Goal: Communication & Community: Answer question/provide support

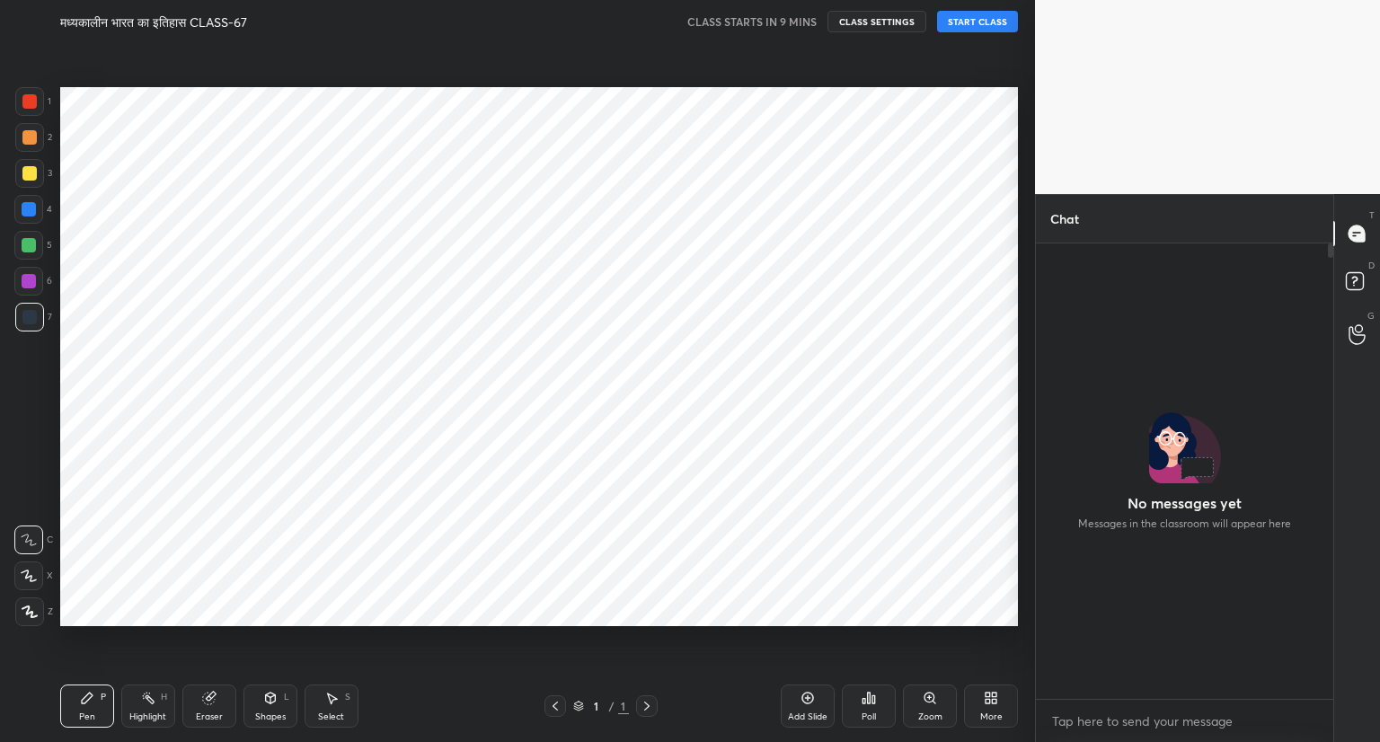
scroll to position [89203, 88868]
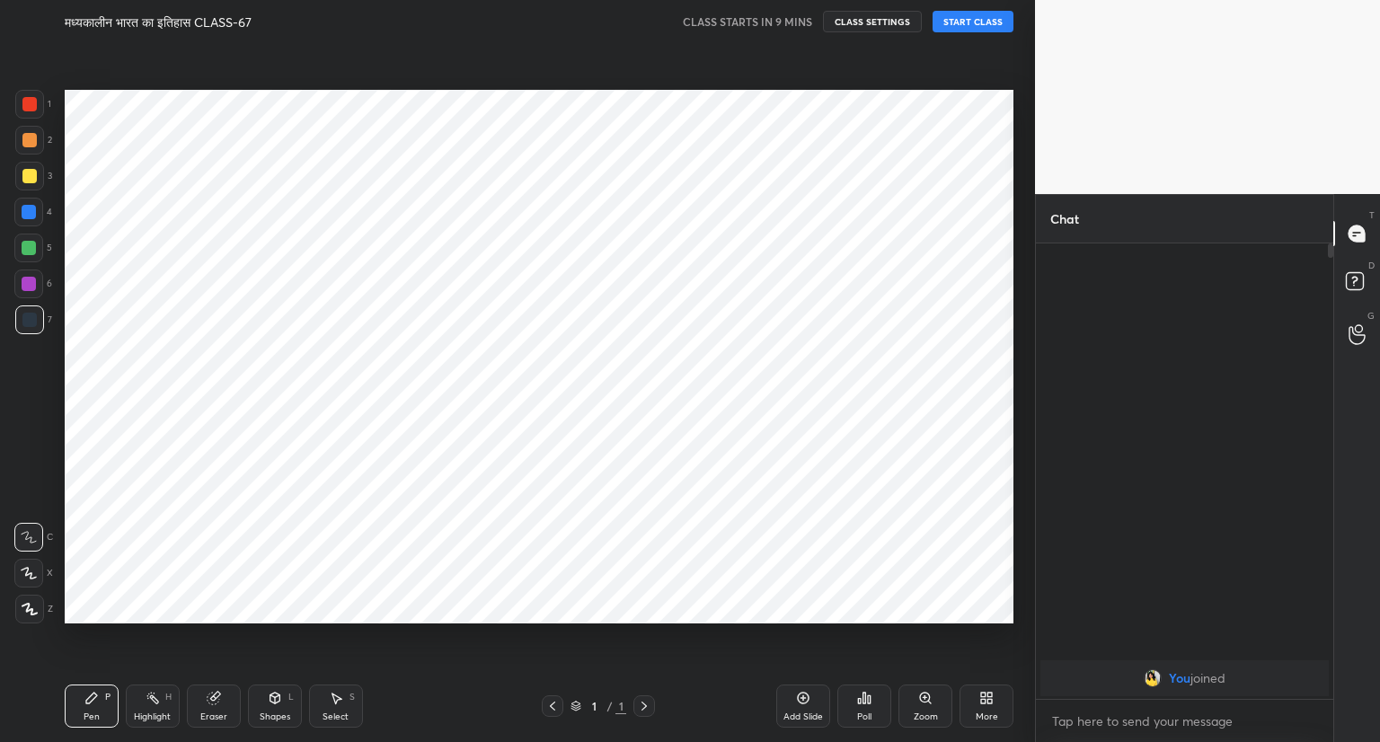
click at [194, 12] on body "1 2 3 4 5 6 7 C X Z C X Z E E Erase all H H मध्यकालीन भारत का इतिहास CLASS-67 C…" at bounding box center [690, 371] width 1380 height 742
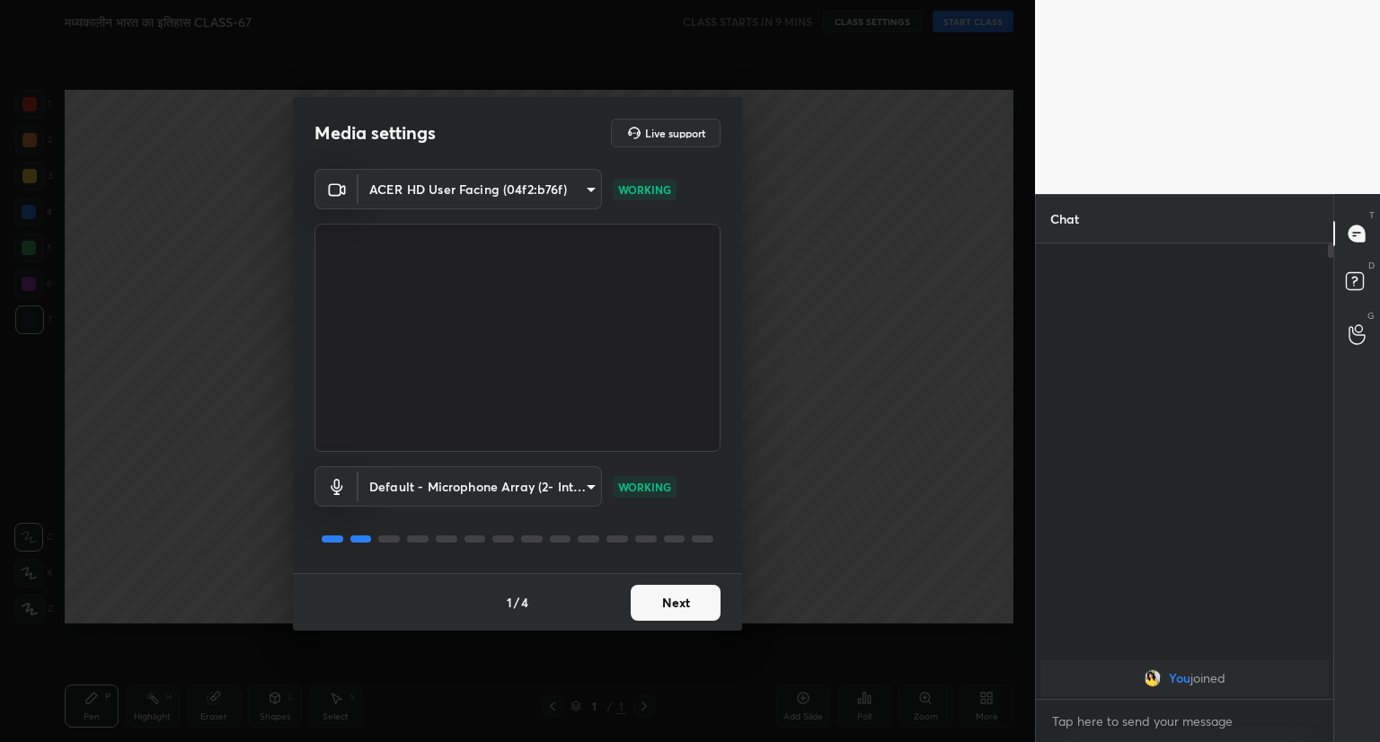
click at [686, 600] on button "Next" at bounding box center [676, 603] width 90 height 36
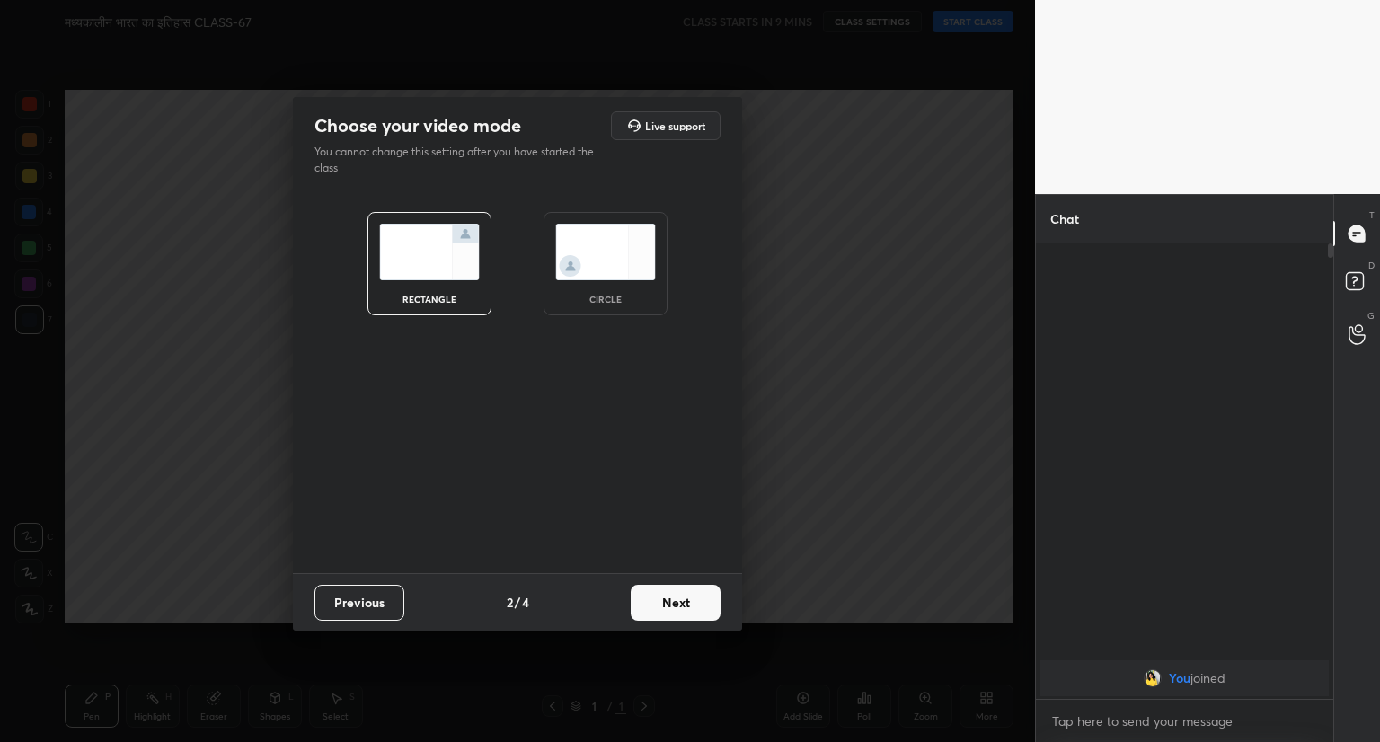
click at [686, 600] on button "Next" at bounding box center [676, 603] width 90 height 36
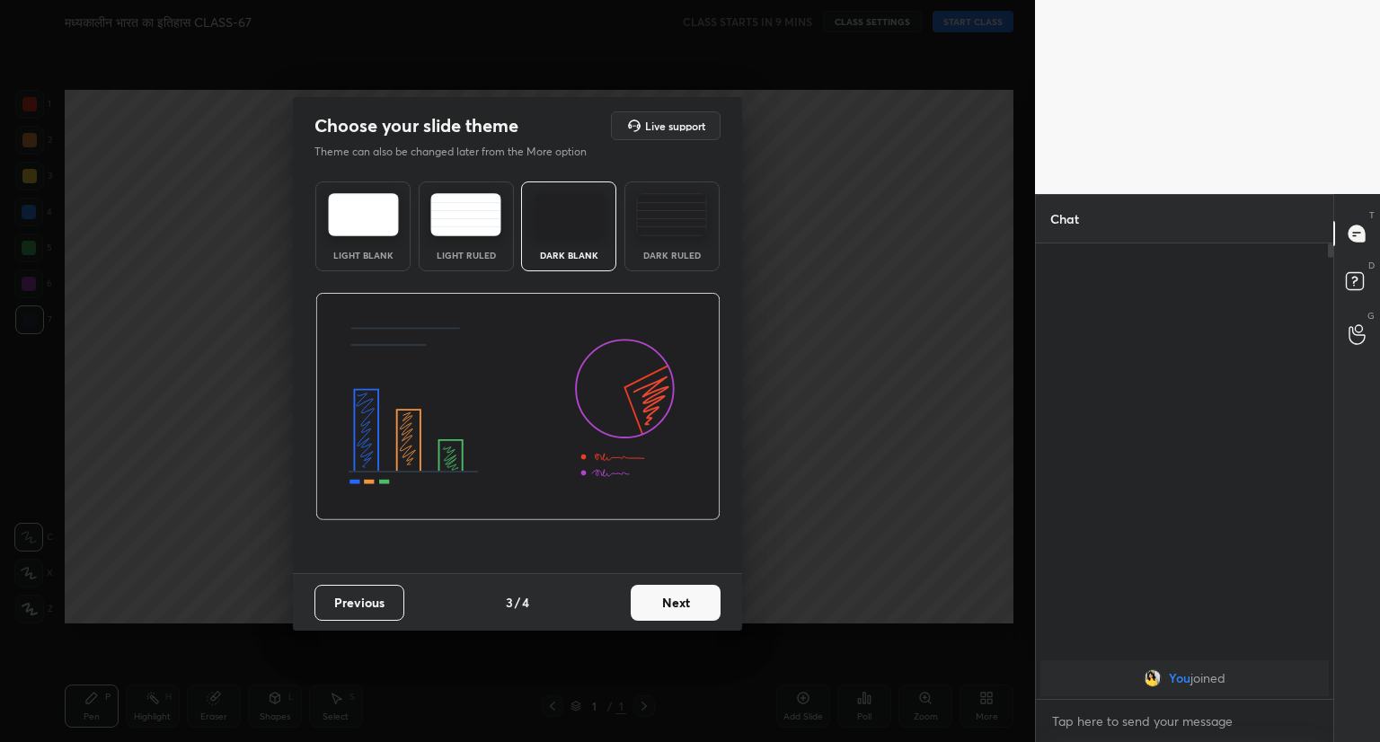
click at [686, 600] on button "Next" at bounding box center [676, 603] width 90 height 36
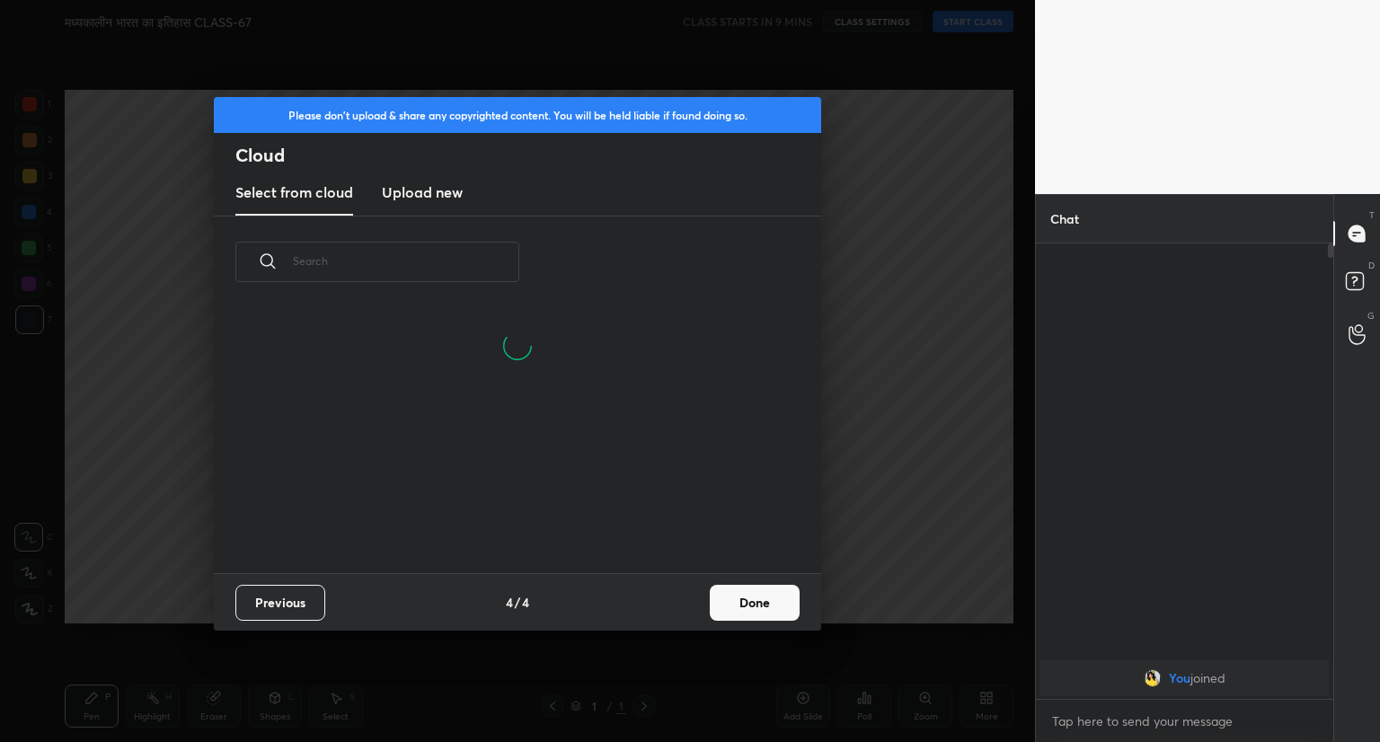
click at [776, 605] on button "Done" at bounding box center [755, 603] width 90 height 36
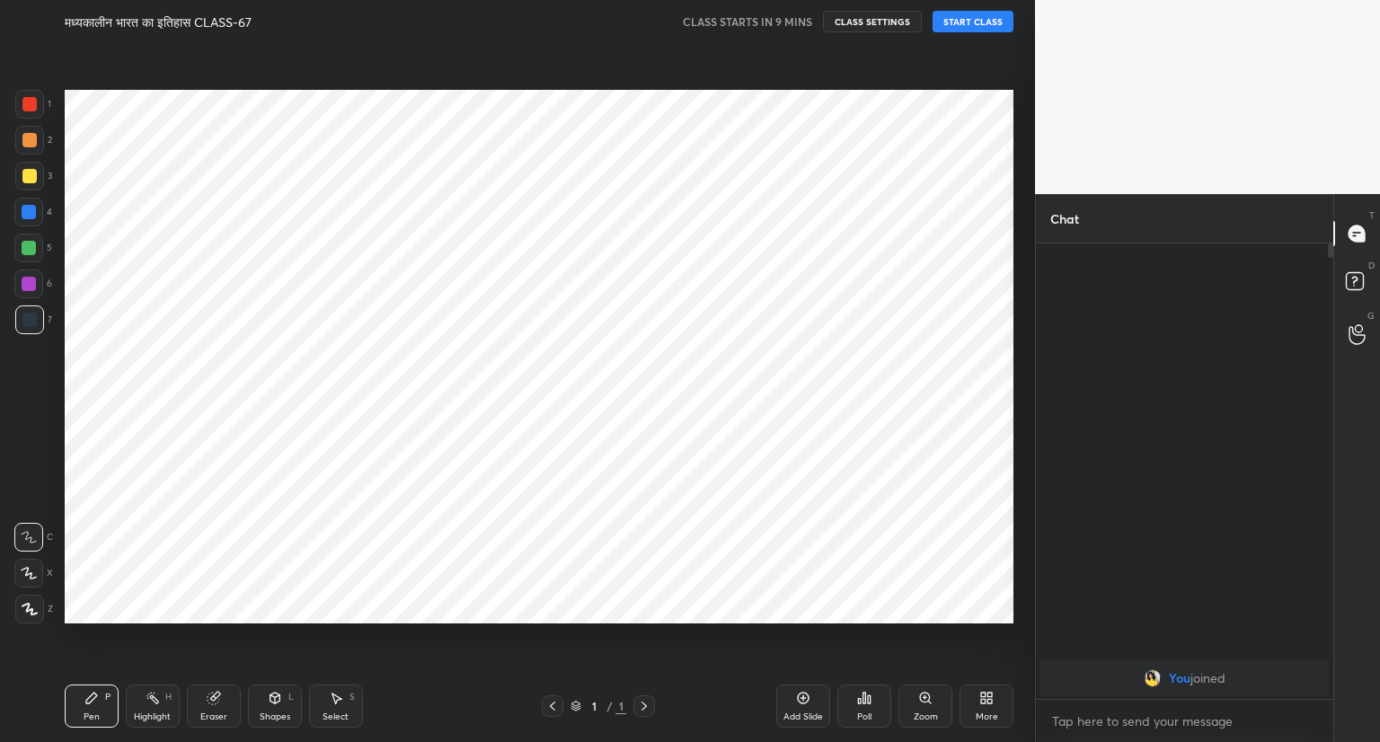
click at [970, 22] on button "START CLASS" at bounding box center [972, 22] width 81 height 22
click at [641, 704] on icon at bounding box center [644, 706] width 14 height 14
click at [801, 693] on icon at bounding box center [804, 699] width 12 height 12
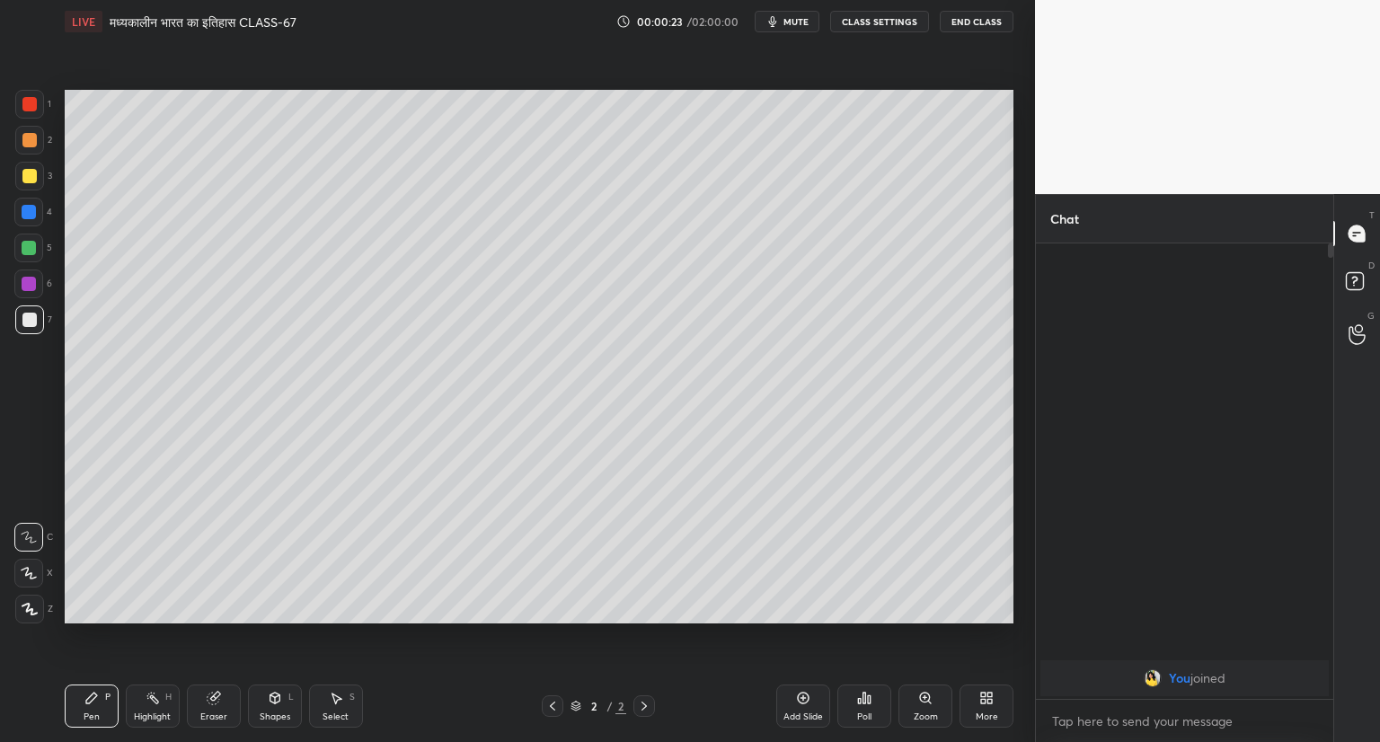
click at [794, 21] on span "mute" at bounding box center [795, 21] width 25 height 13
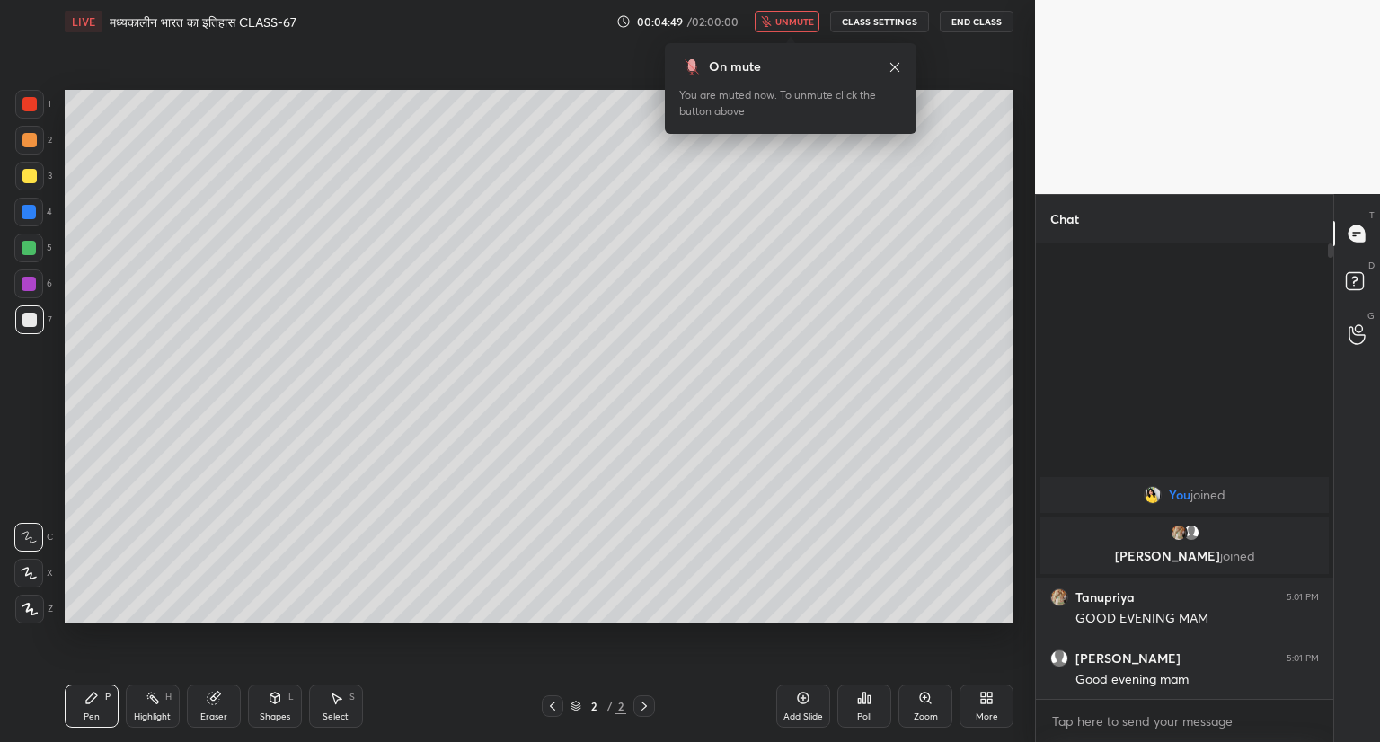
click at [789, 13] on button "unmute" at bounding box center [787, 22] width 65 height 22
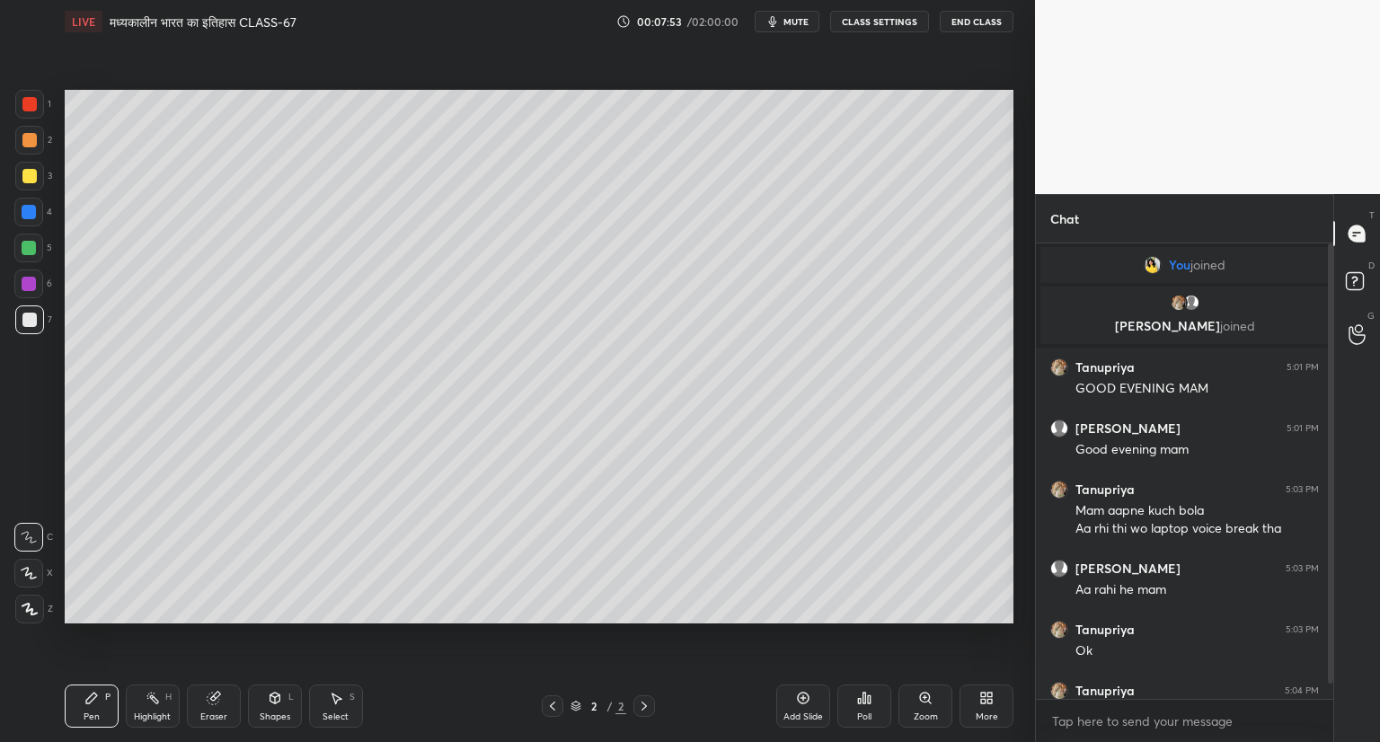
scroll to position [32, 0]
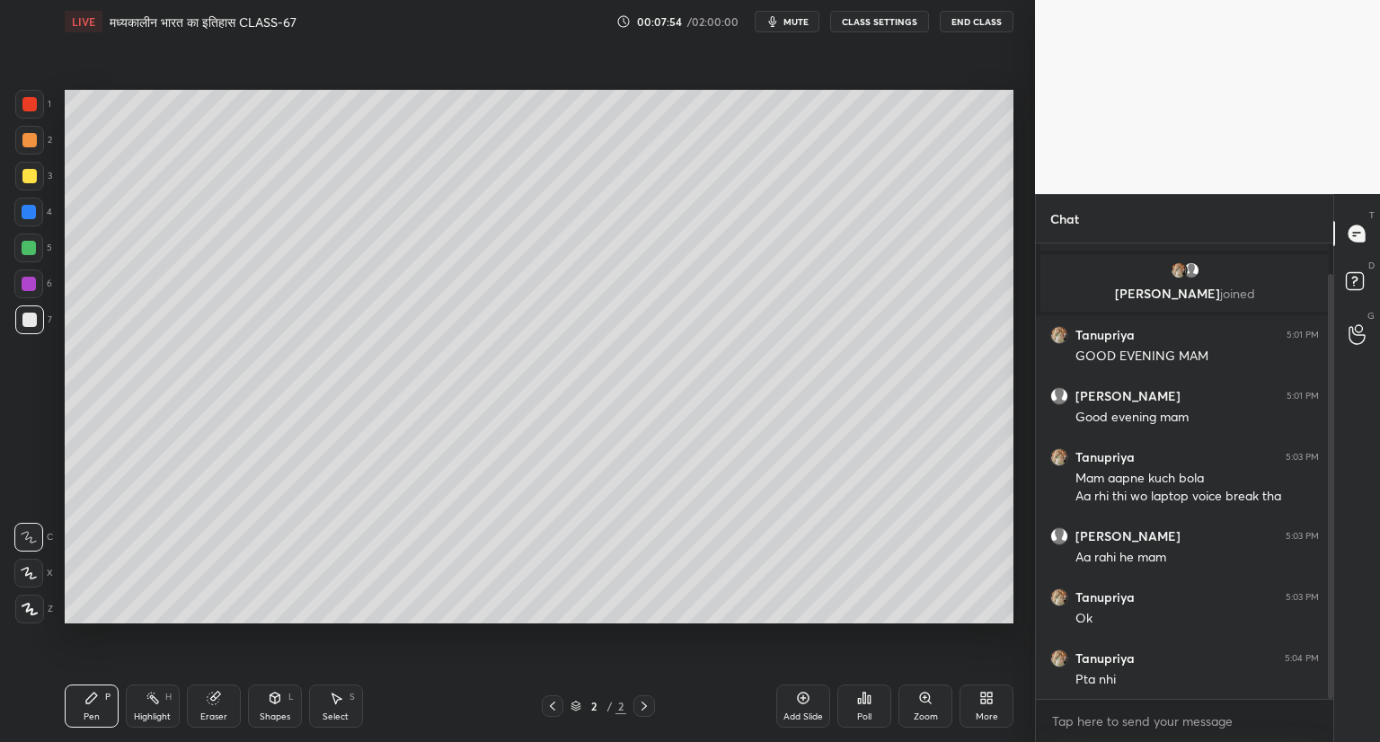
drag, startPoint x: 1330, startPoint y: 598, endPoint x: 1332, endPoint y: 691, distance: 92.5
click at [1332, 691] on div at bounding box center [1330, 486] width 5 height 425
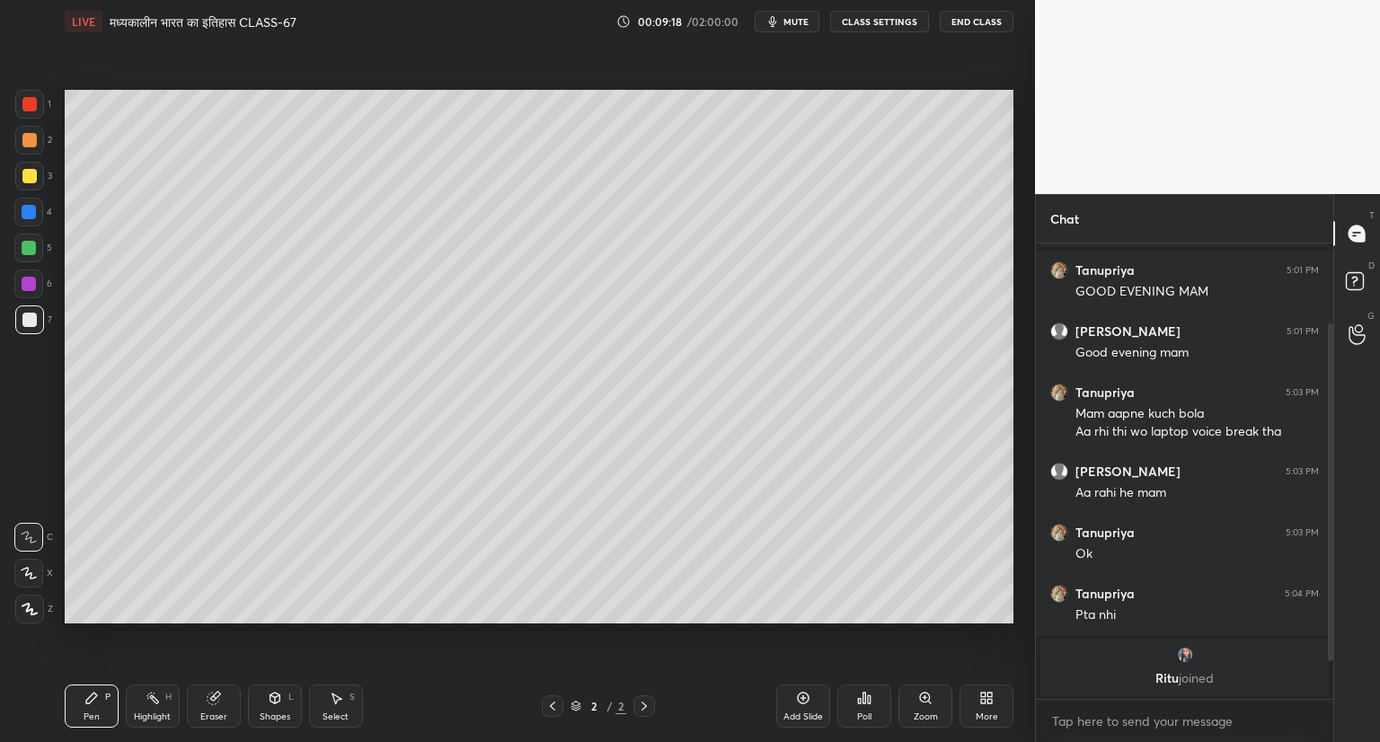
scroll to position [158, 0]
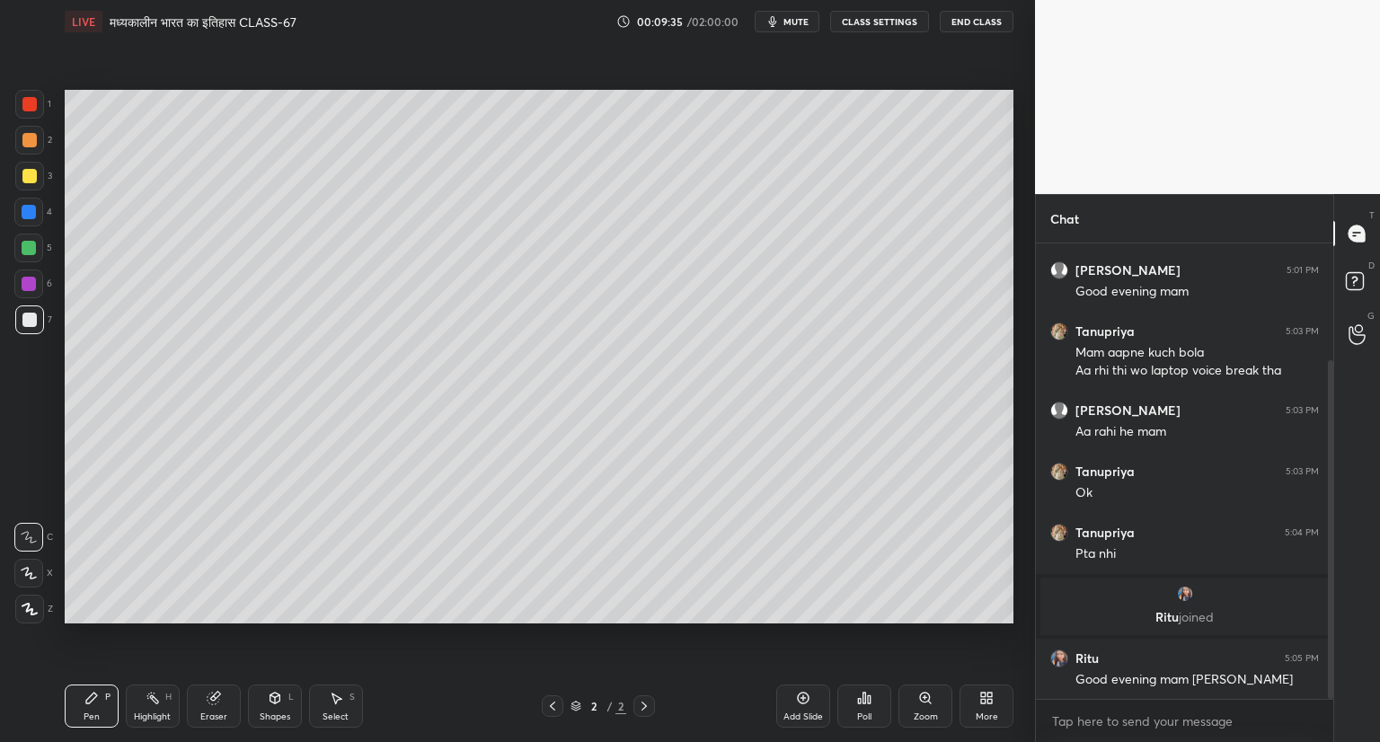
click at [804, 22] on span "mute" at bounding box center [795, 21] width 25 height 13
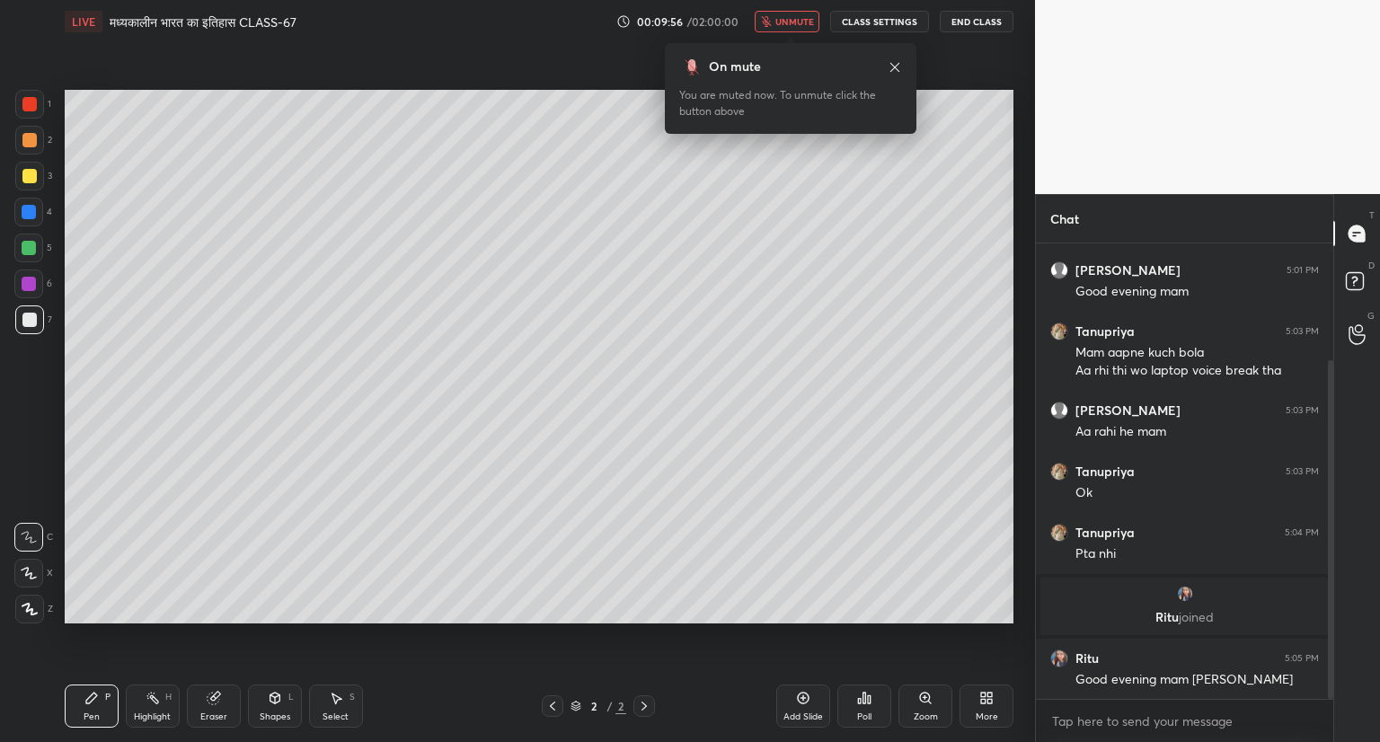
scroll to position [223, 0]
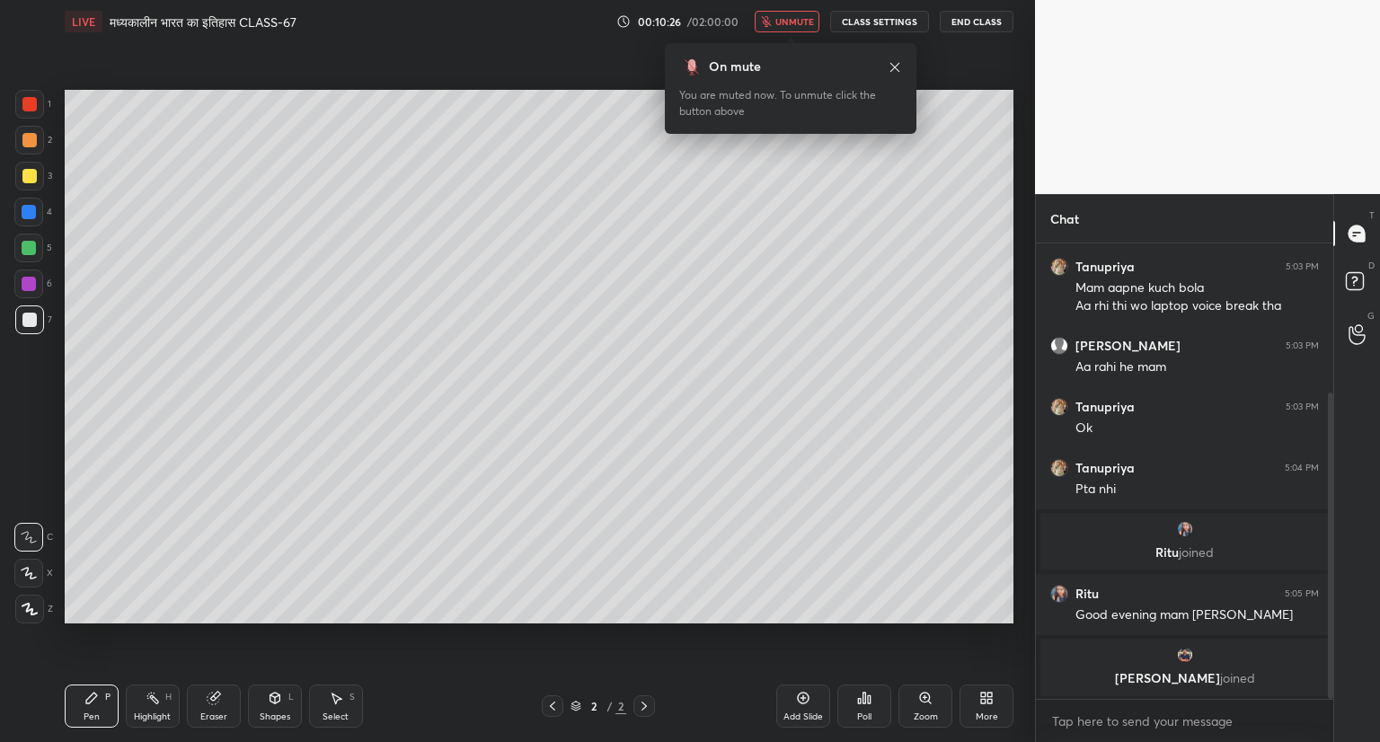
click at [804, 22] on span "unmute" at bounding box center [794, 21] width 39 height 13
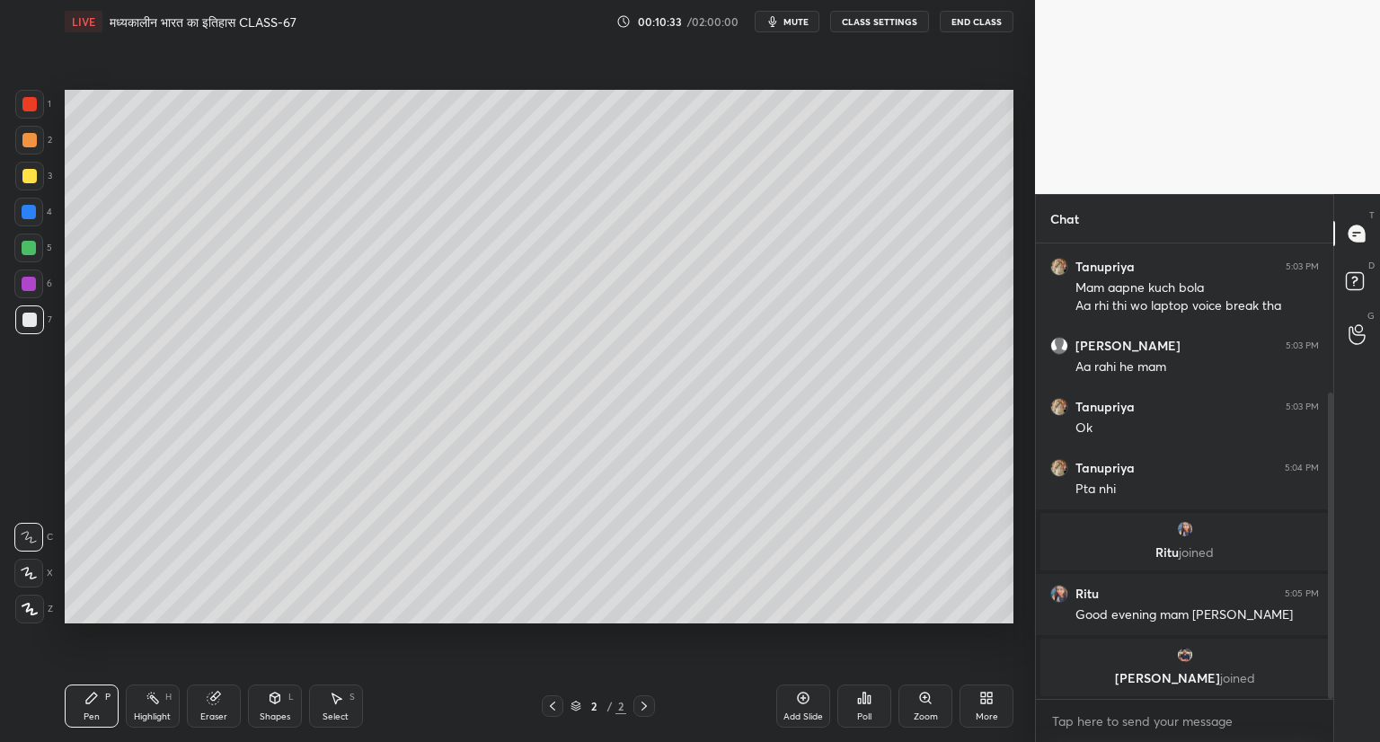
click at [30, 574] on icon at bounding box center [29, 573] width 14 height 11
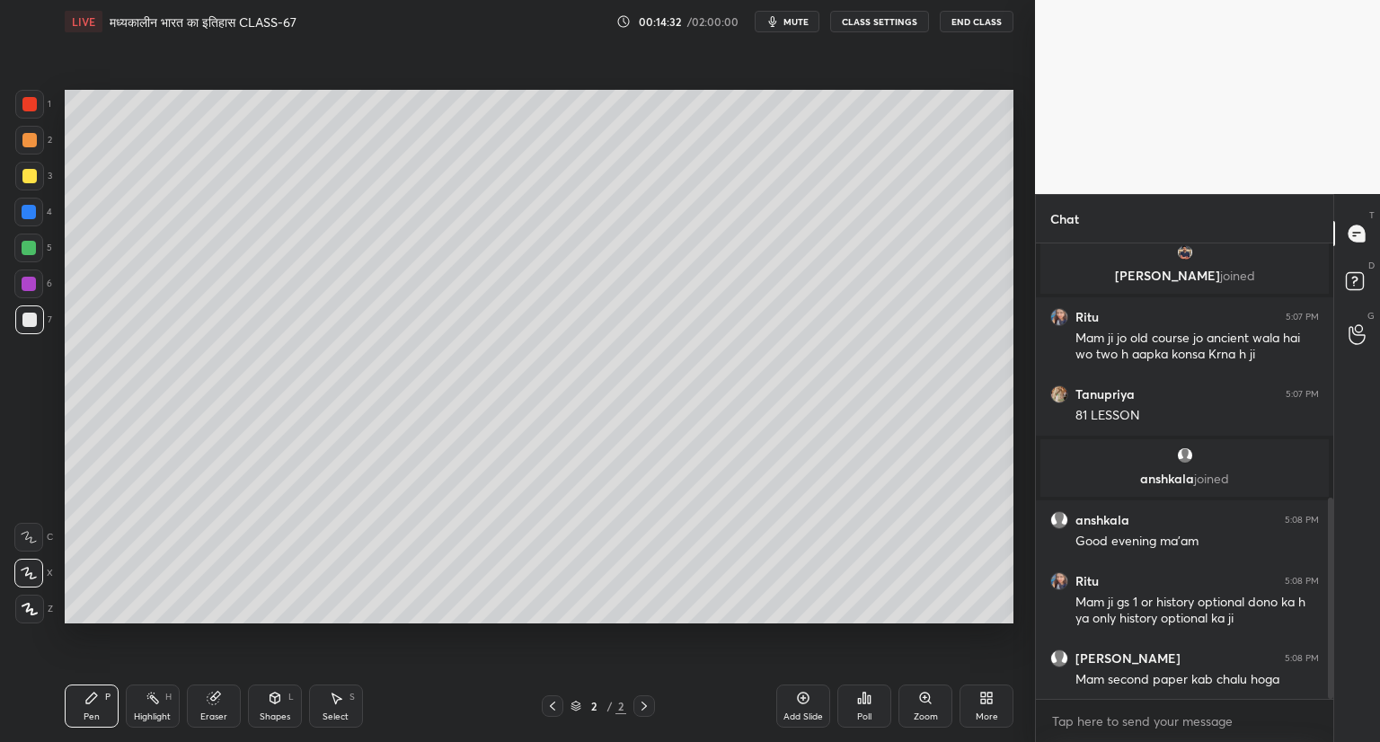
scroll to position [640, 0]
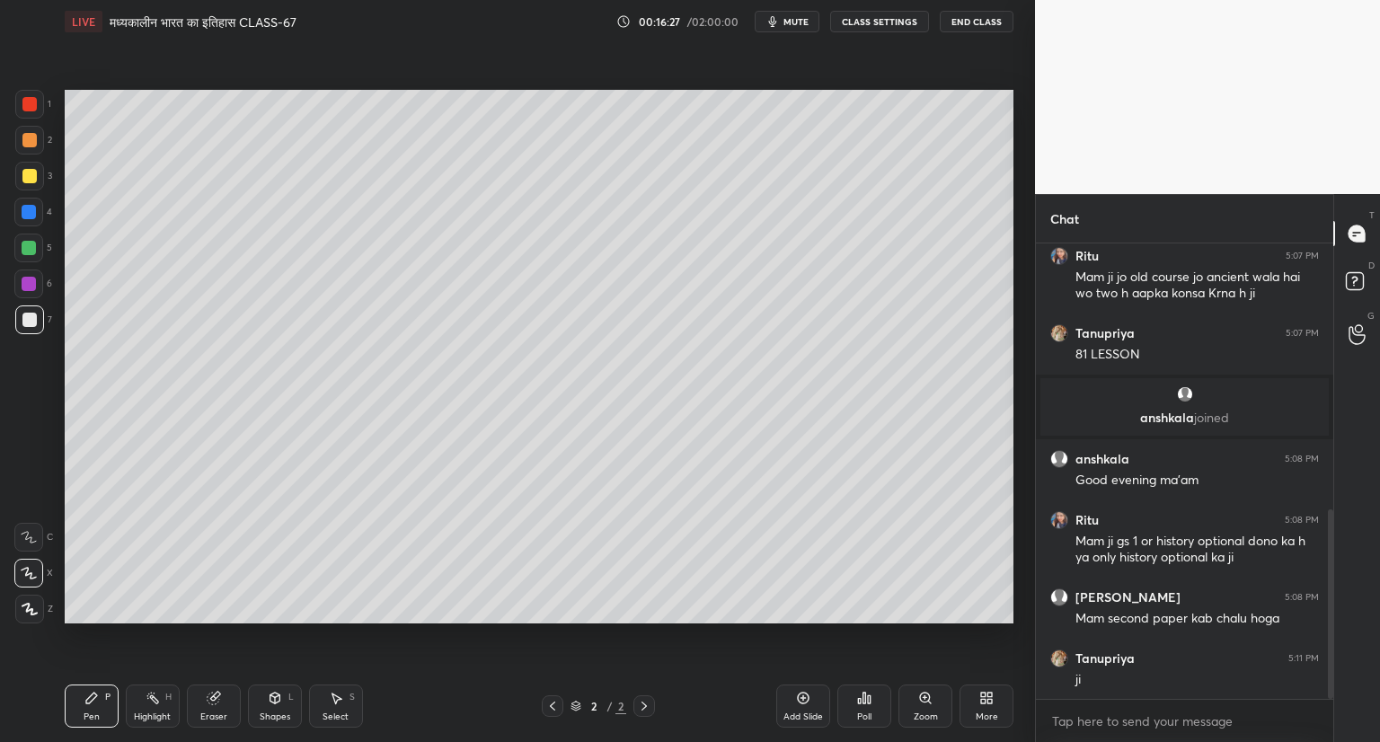
click at [806, 693] on icon at bounding box center [803, 698] width 14 height 14
click at [549, 702] on icon at bounding box center [552, 706] width 14 height 14
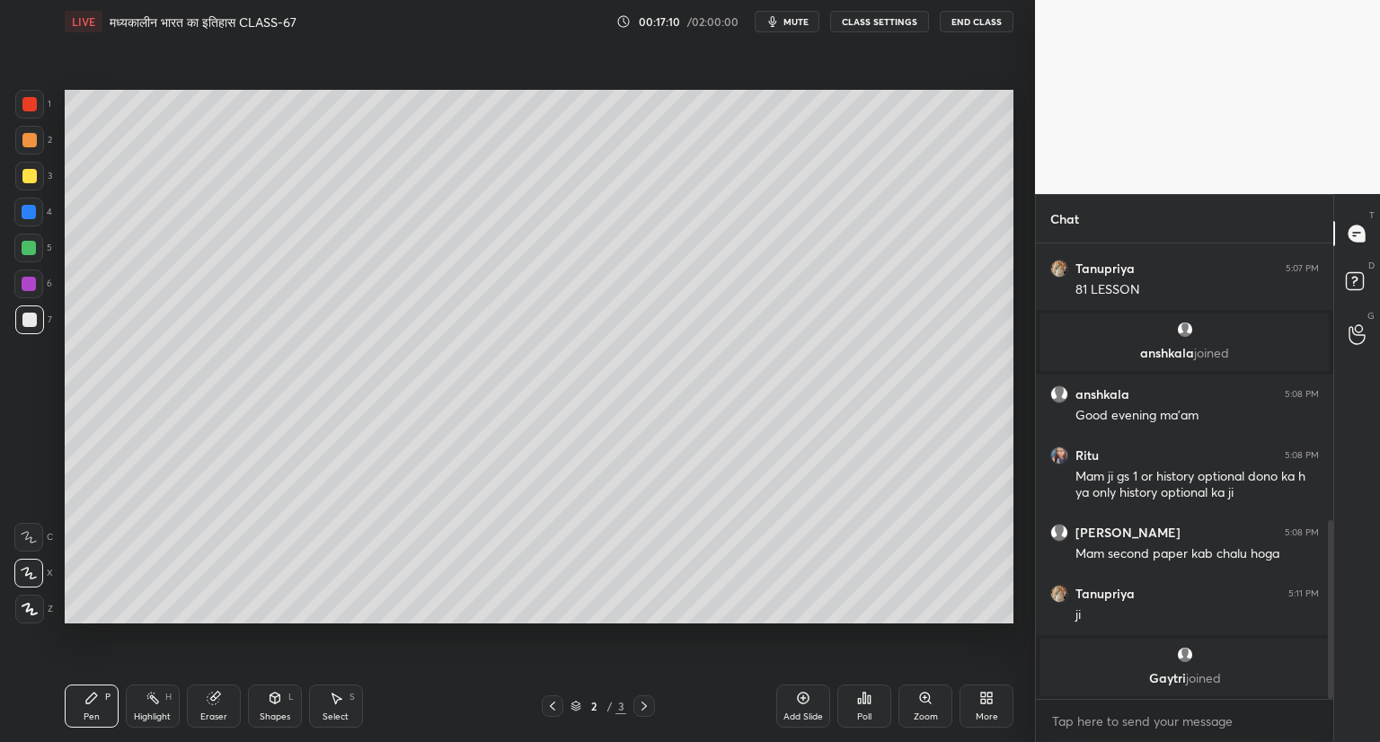
click at [643, 705] on icon at bounding box center [644, 706] width 14 height 14
click at [552, 705] on icon at bounding box center [552, 706] width 14 height 14
click at [640, 702] on icon at bounding box center [644, 706] width 14 height 14
click at [606, 637] on div "Setting up your live class Poll for secs No correct answer Start poll" at bounding box center [538, 356] width 963 height 627
click at [803, 689] on div "Add Slide" at bounding box center [803, 706] width 54 height 43
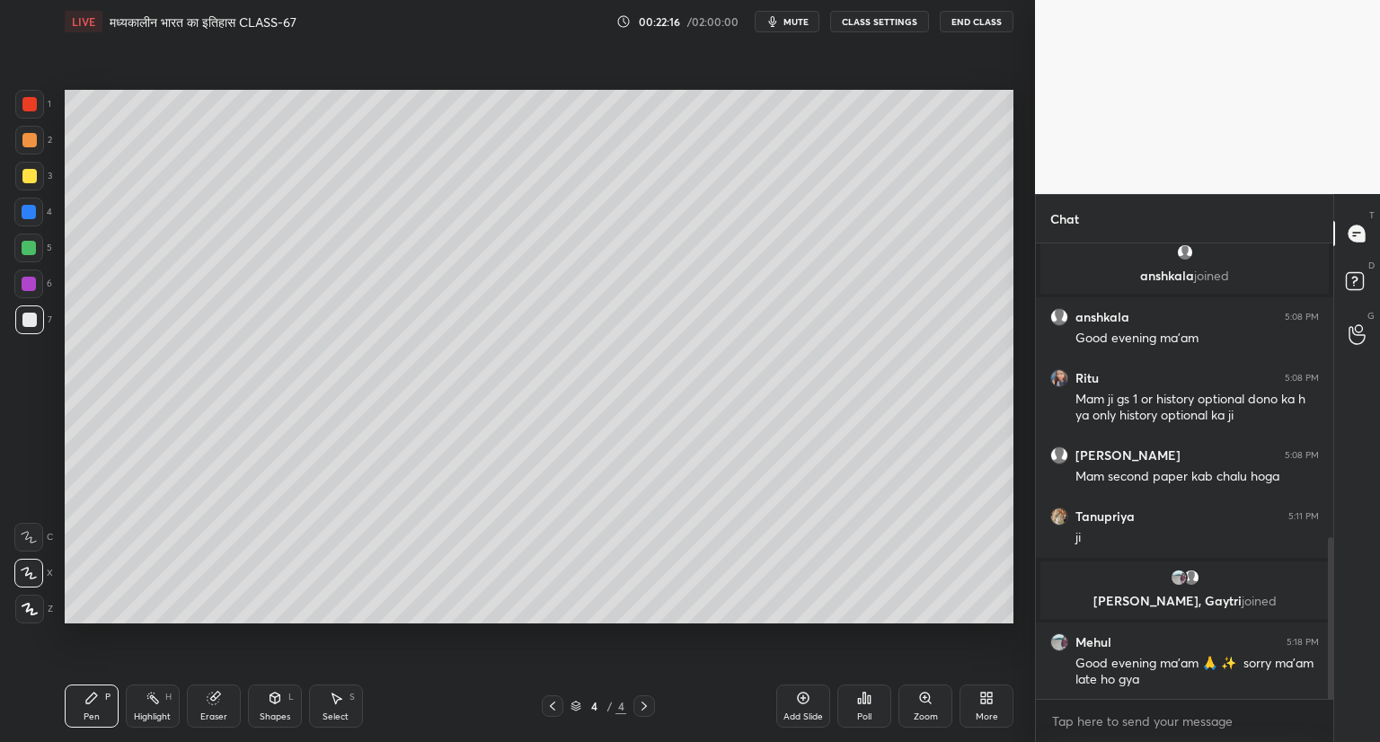
scroll to position [889, 0]
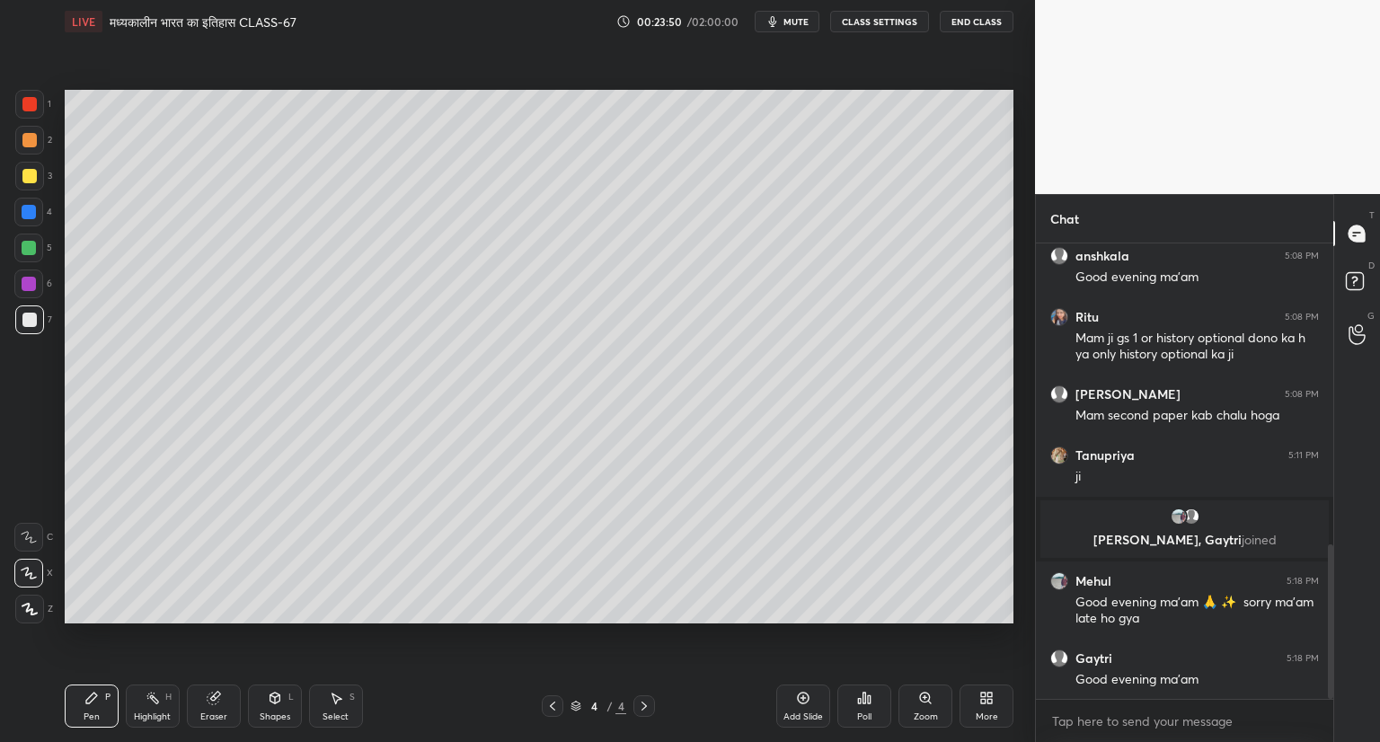
click at [812, 693] on div "Add Slide" at bounding box center [803, 706] width 54 height 43
click at [1020, 252] on div "Setting up your live class Poll for secs No correct answer Start poll" at bounding box center [538, 356] width 963 height 627
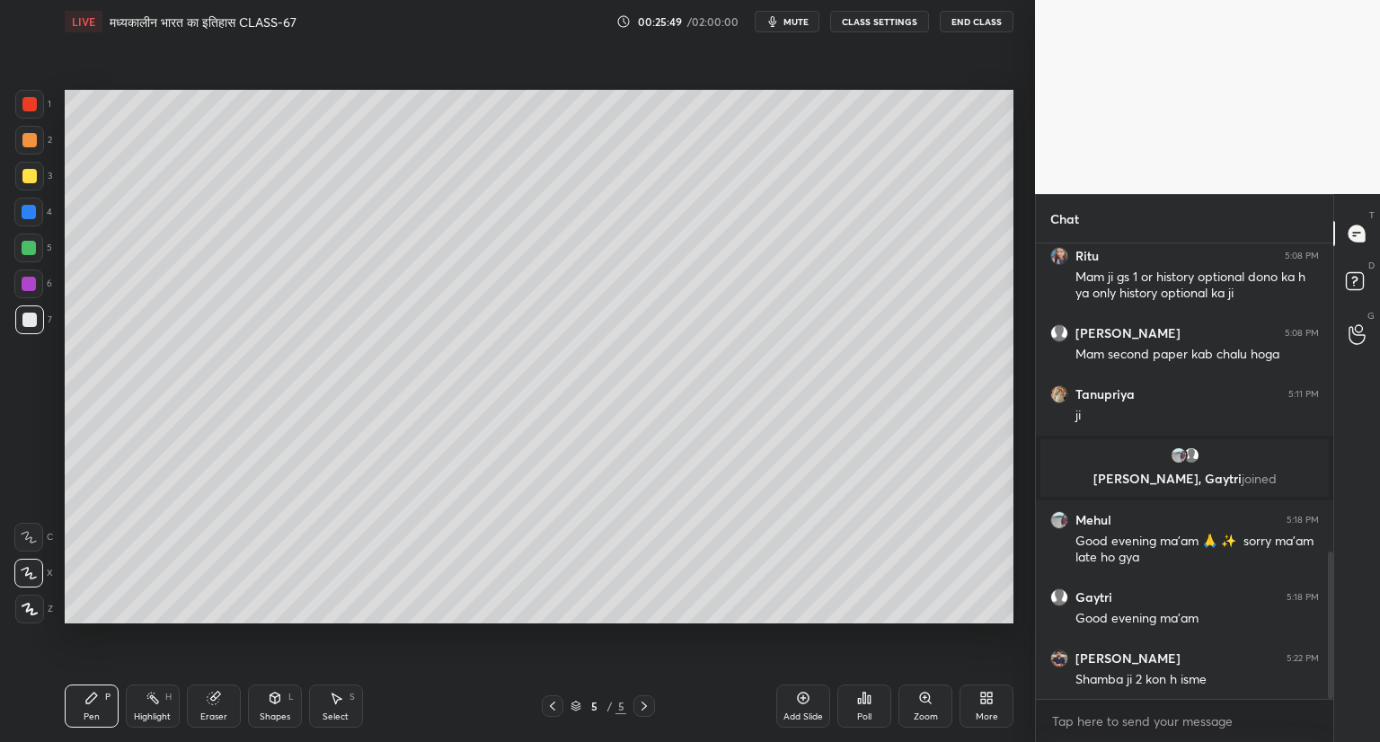
click at [553, 705] on icon at bounding box center [552, 706] width 14 height 14
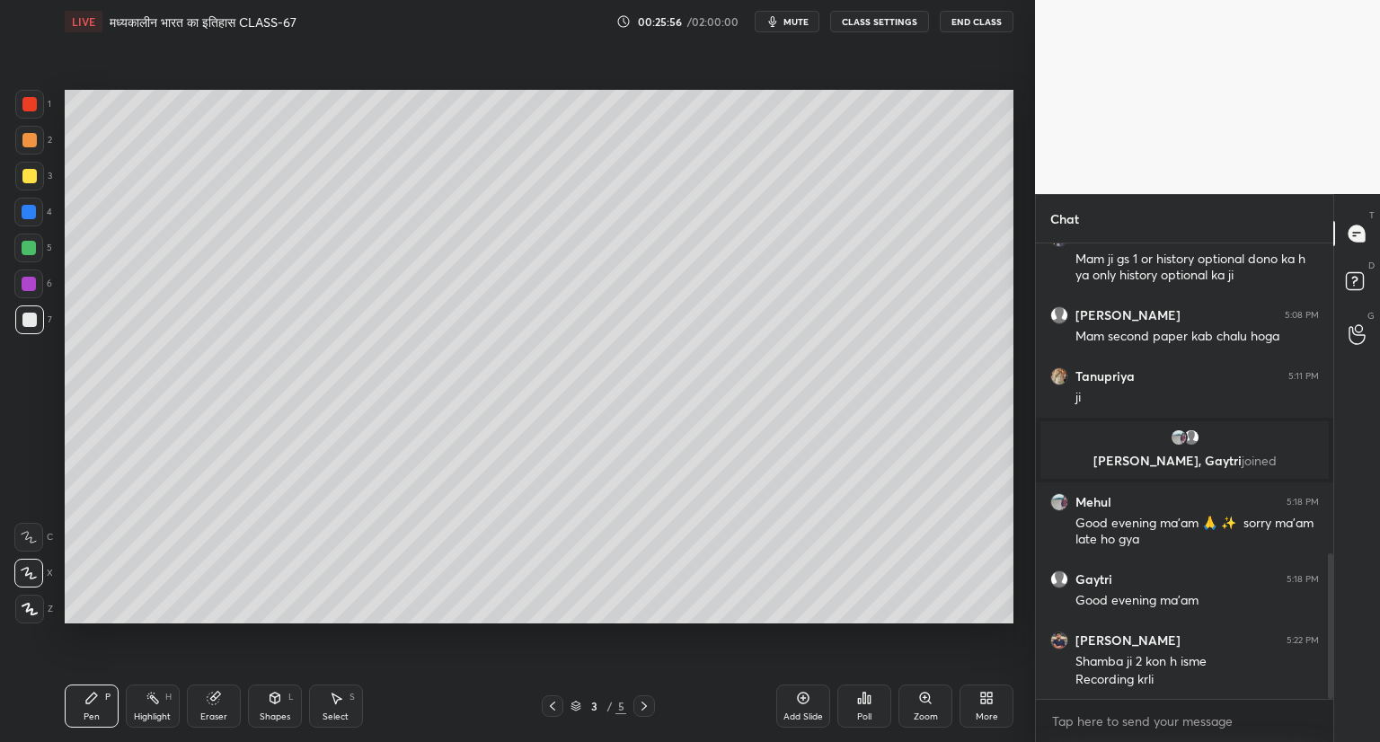
click at [561, 702] on div at bounding box center [553, 706] width 22 height 22
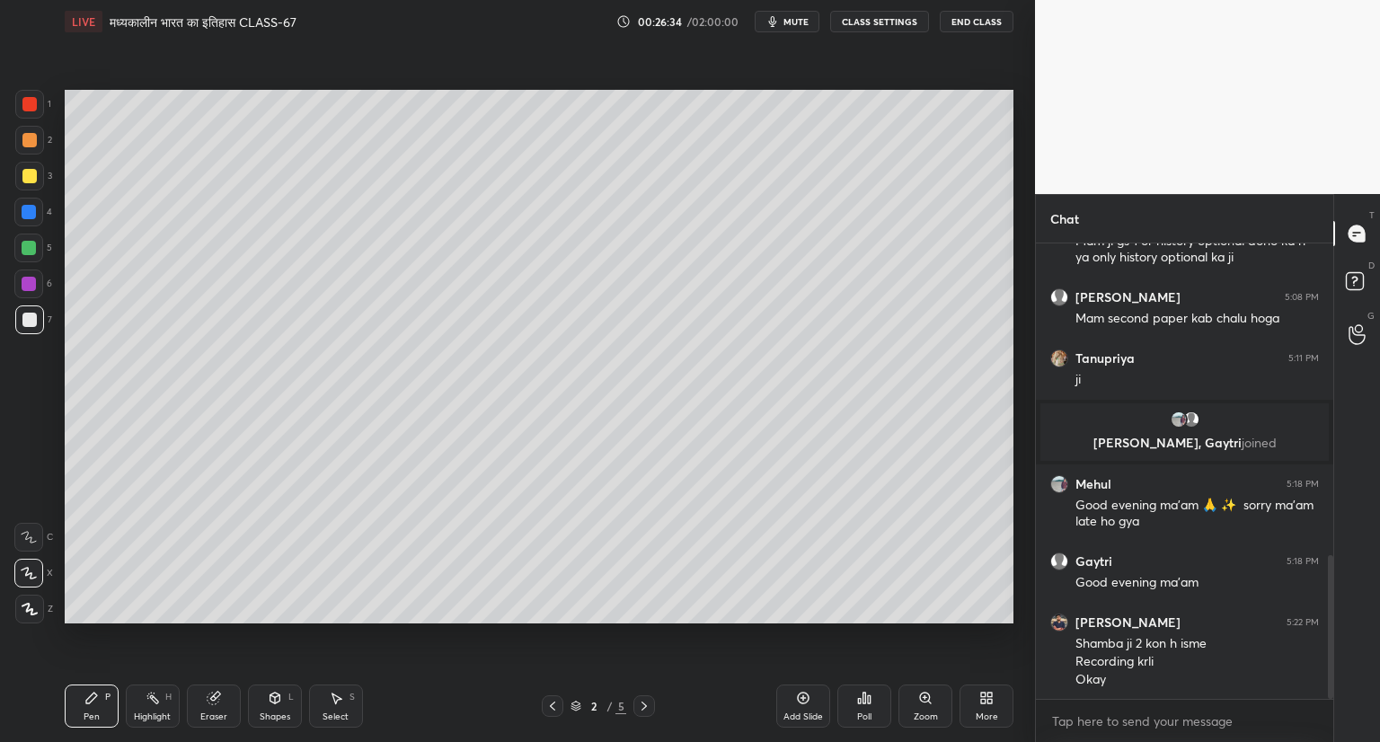
click at [646, 702] on icon at bounding box center [644, 706] width 14 height 14
click at [649, 702] on icon at bounding box center [644, 706] width 14 height 14
click at [653, 702] on div at bounding box center [644, 706] width 22 height 22
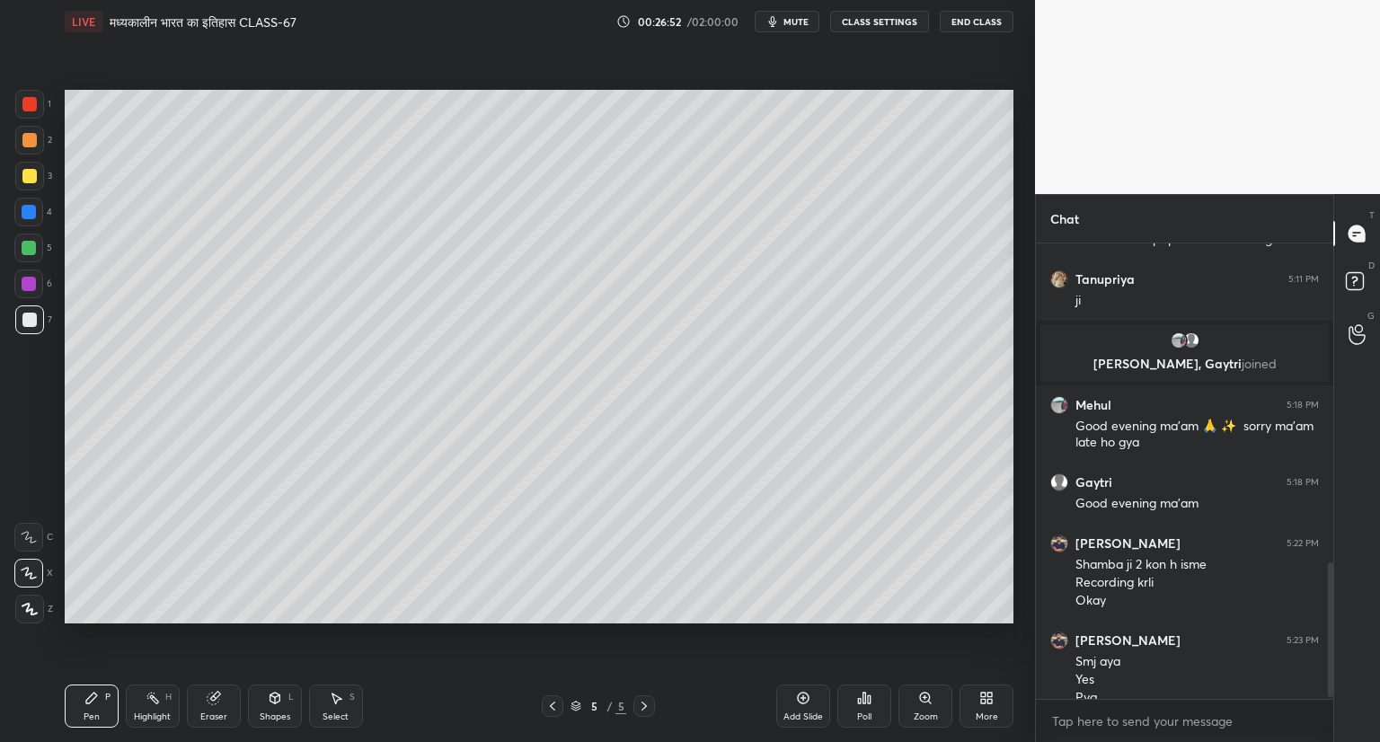
scroll to position [1083, 0]
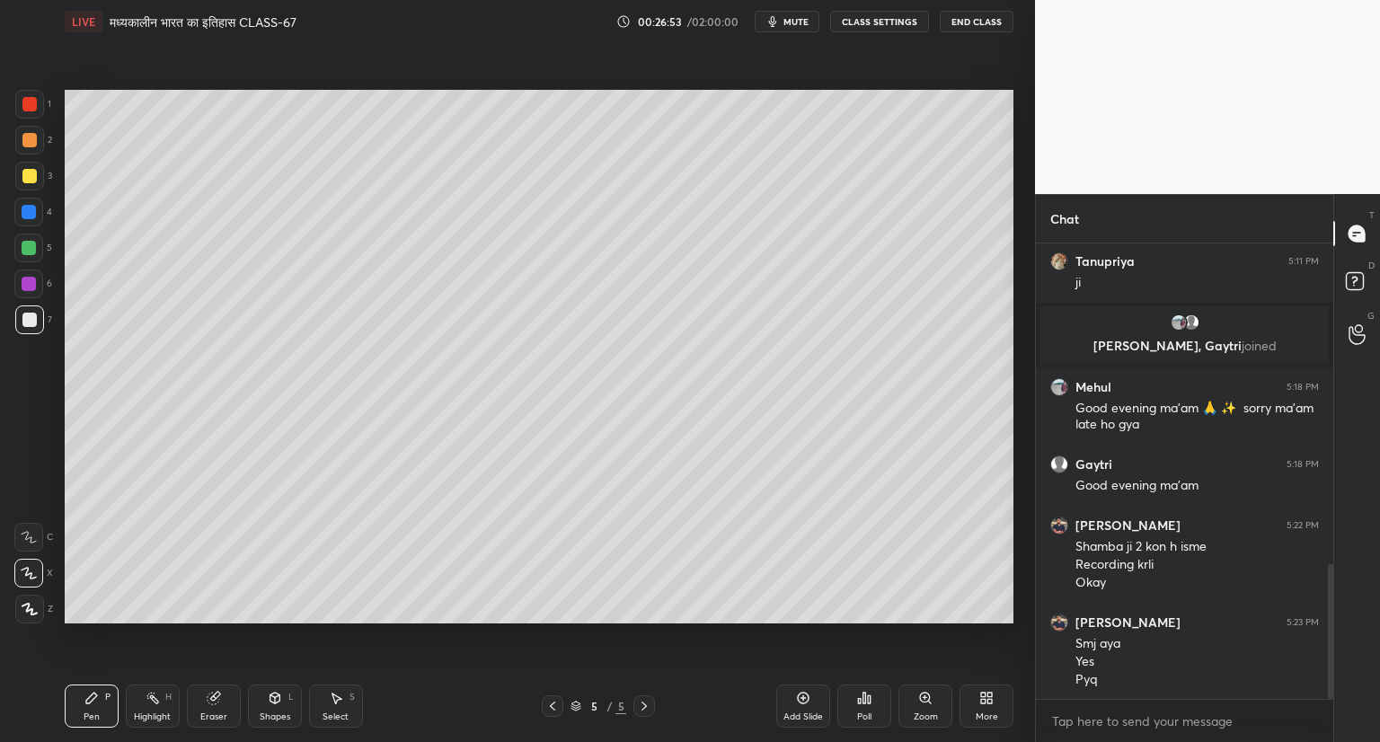
click at [802, 691] on icon at bounding box center [803, 698] width 14 height 14
click at [803, 693] on icon at bounding box center [804, 699] width 12 height 12
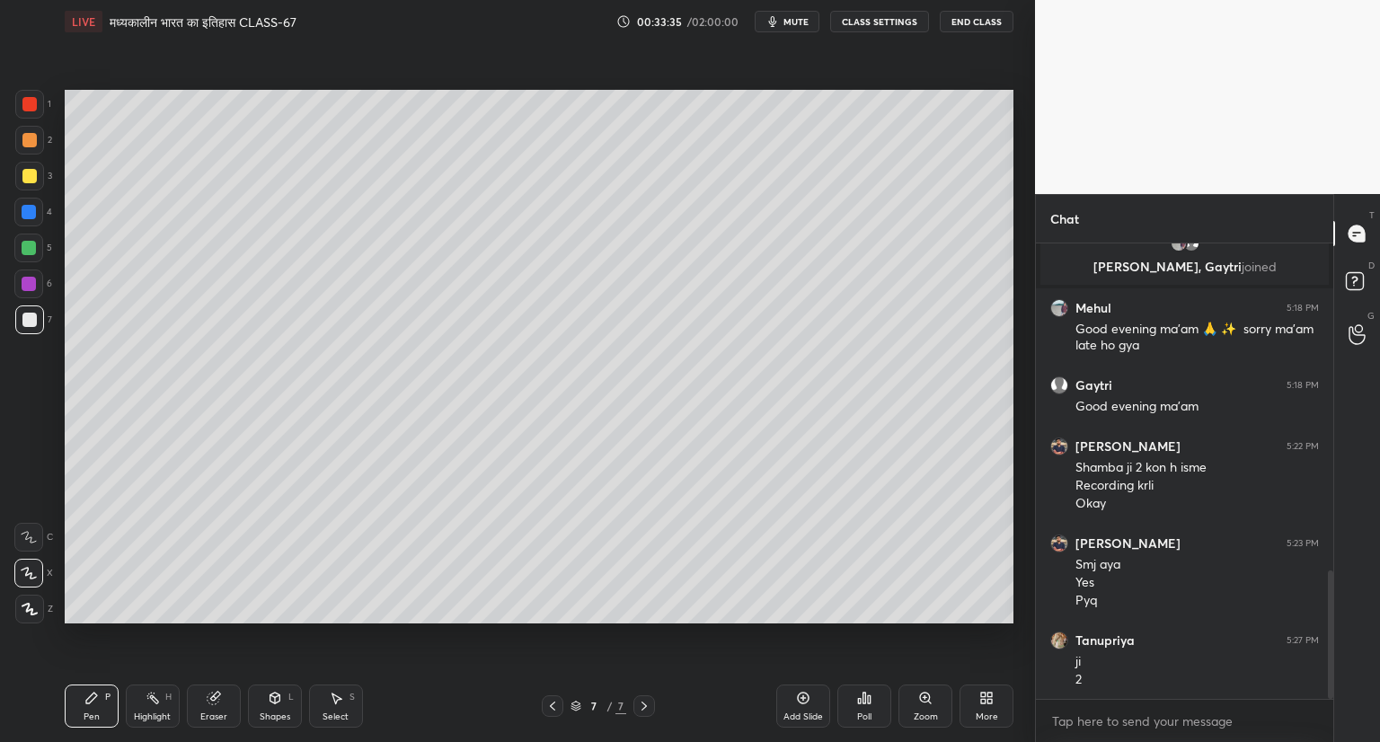
scroll to position [1223, 0]
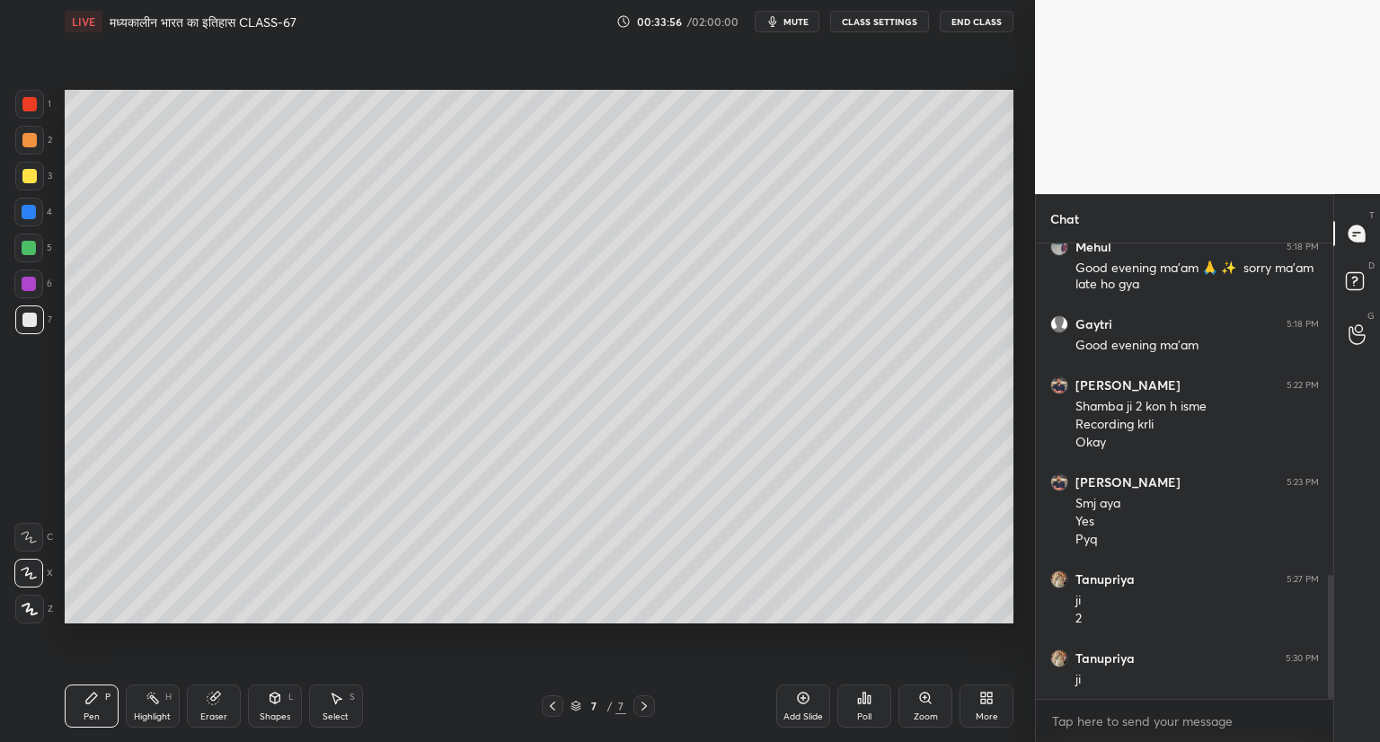
click at [805, 697] on icon at bounding box center [803, 698] width 14 height 14
click at [215, 702] on icon at bounding box center [214, 699] width 12 height 12
click at [88, 699] on icon at bounding box center [91, 698] width 11 height 11
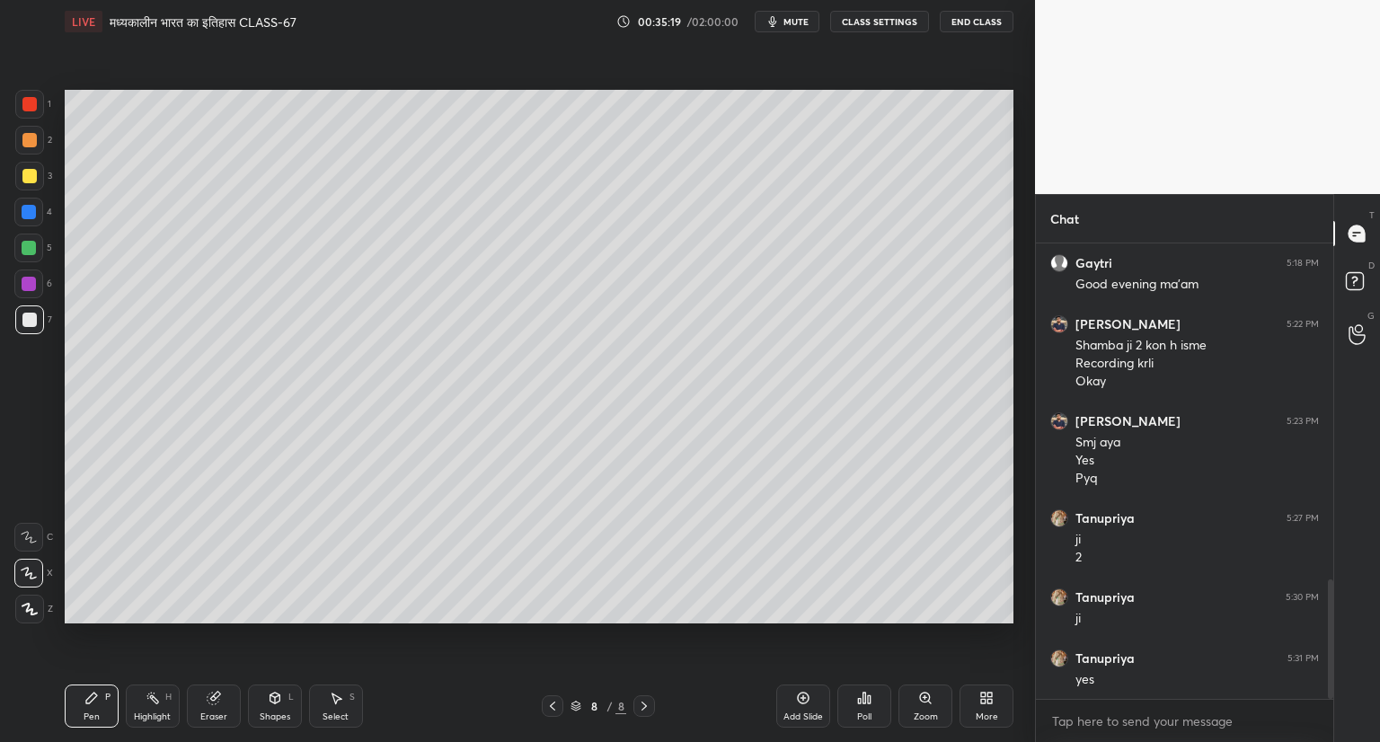
click at [805, 696] on icon at bounding box center [803, 698] width 14 height 14
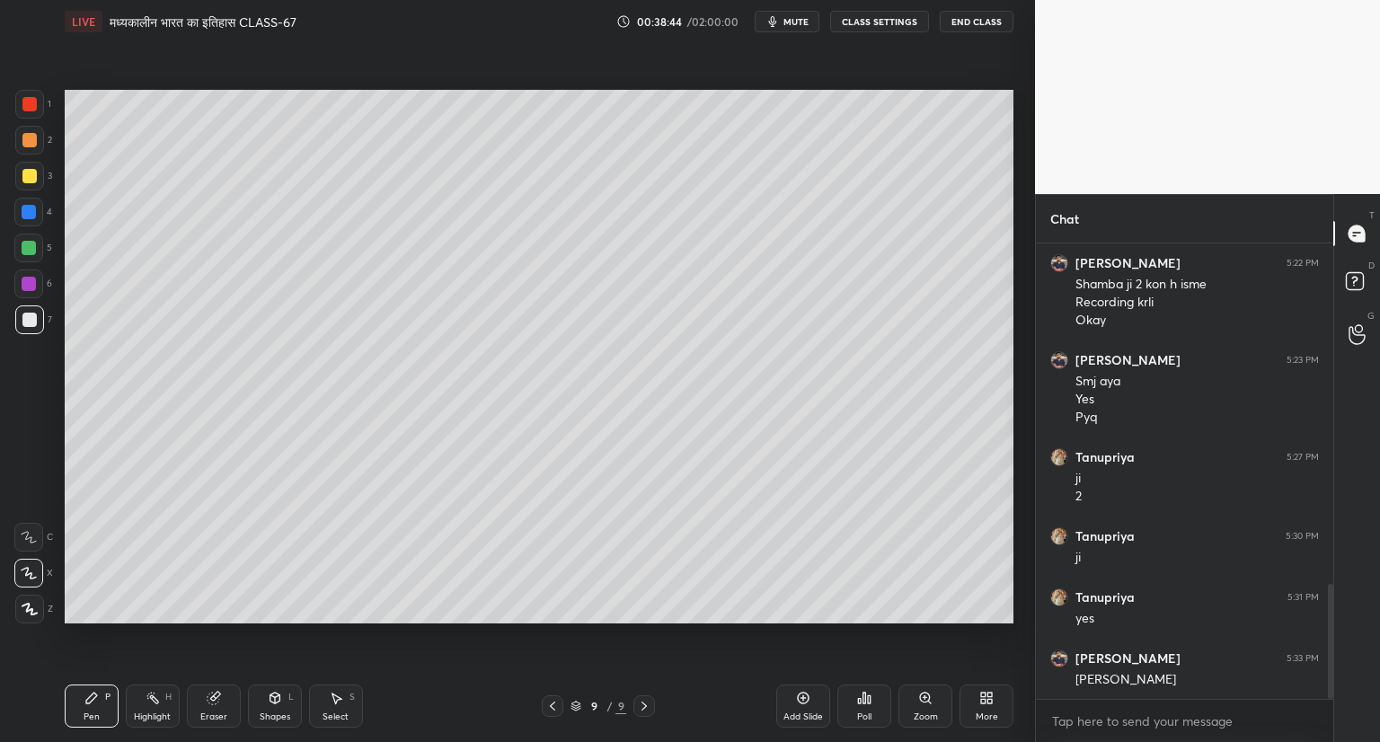
click at [808, 694] on icon at bounding box center [803, 698] width 14 height 14
click at [803, 692] on icon at bounding box center [803, 698] width 14 height 14
click at [553, 702] on icon at bounding box center [552, 706] width 14 height 14
click at [646, 702] on icon at bounding box center [644, 706] width 14 height 14
click at [807, 694] on icon at bounding box center [804, 699] width 12 height 12
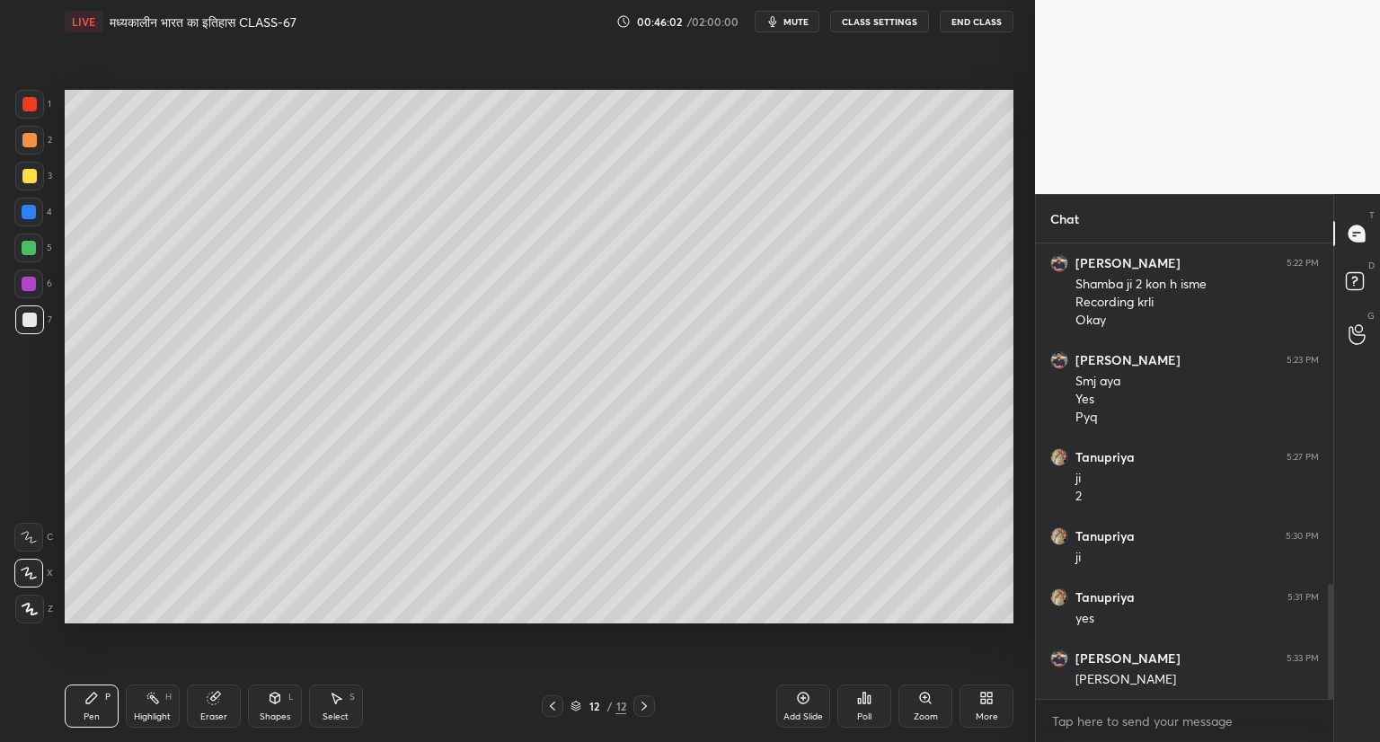
click at [219, 700] on icon at bounding box center [214, 698] width 14 height 14
click at [96, 701] on icon at bounding box center [91, 698] width 14 height 14
click at [808, 698] on icon at bounding box center [803, 698] width 14 height 14
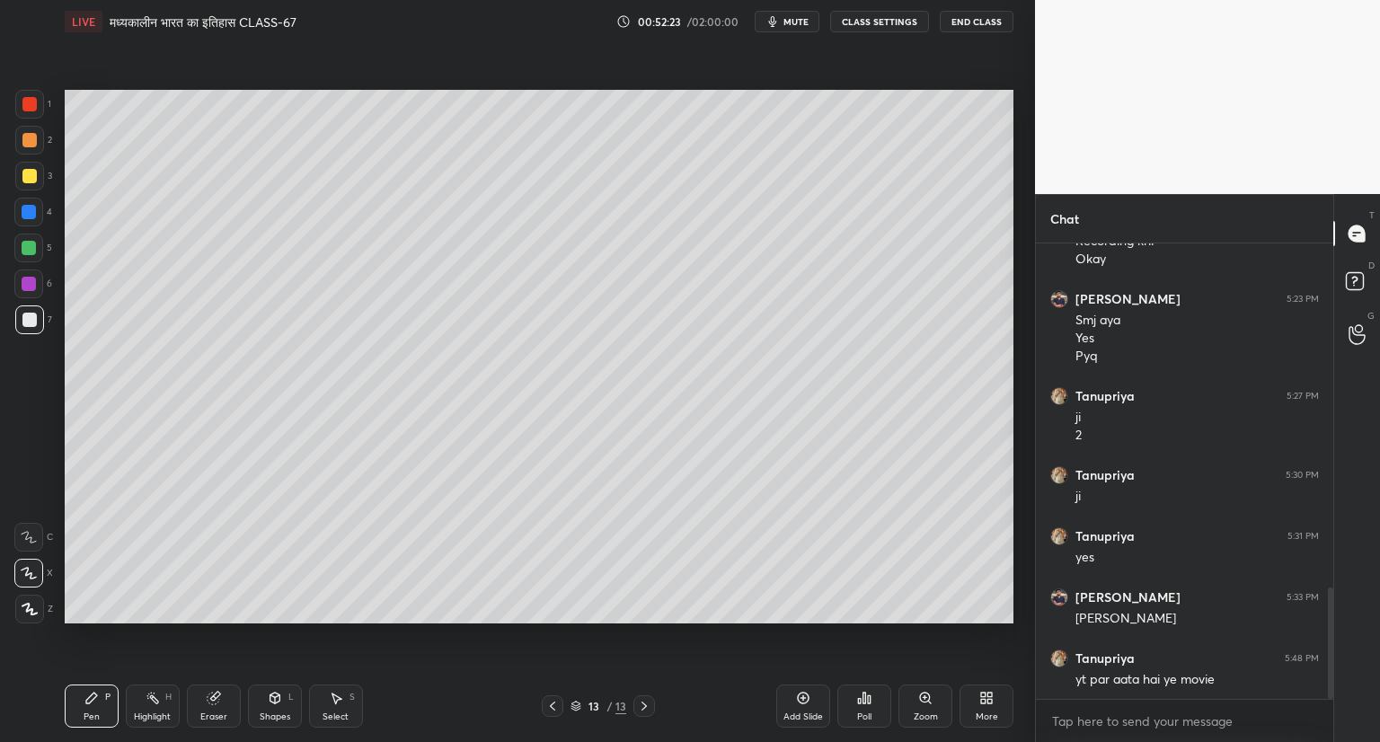
click at [803, 698] on icon at bounding box center [802, 697] width 5 height 5
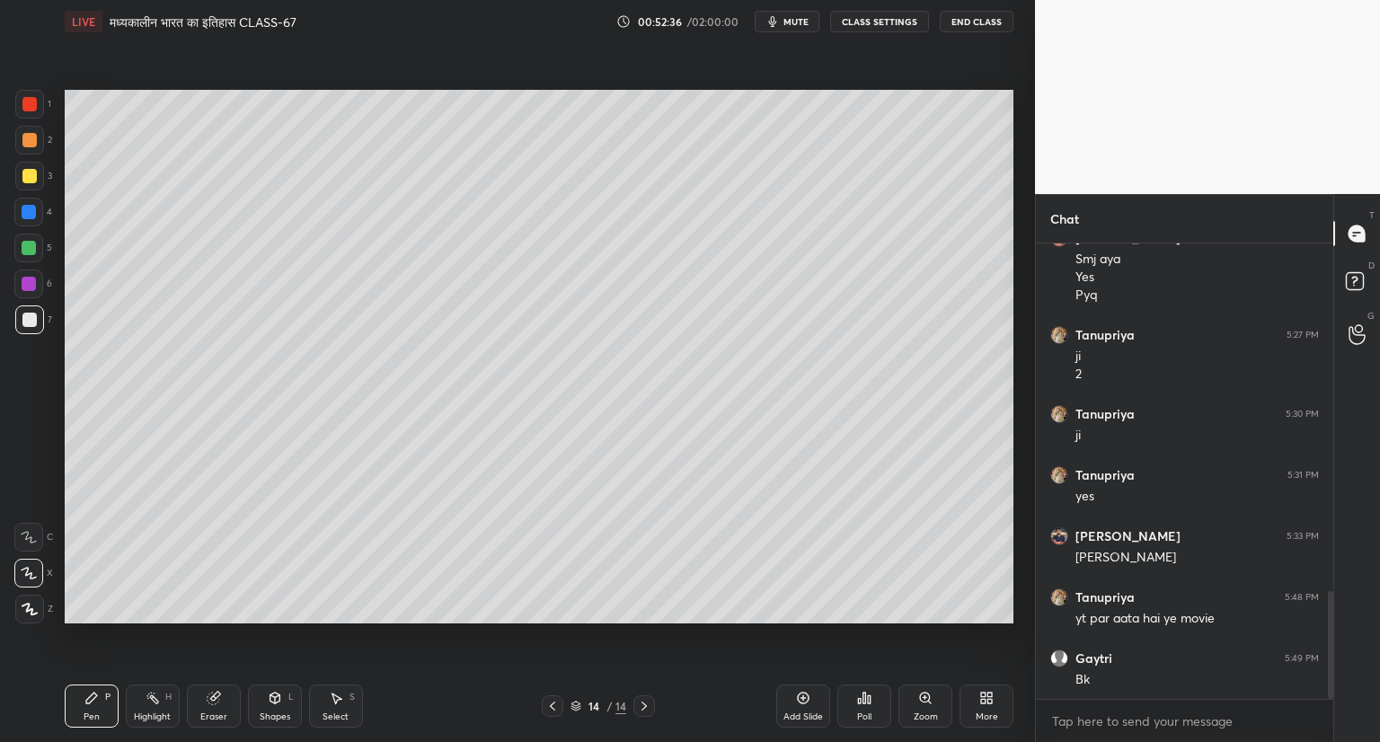
click at [551, 704] on icon at bounding box center [552, 706] width 14 height 14
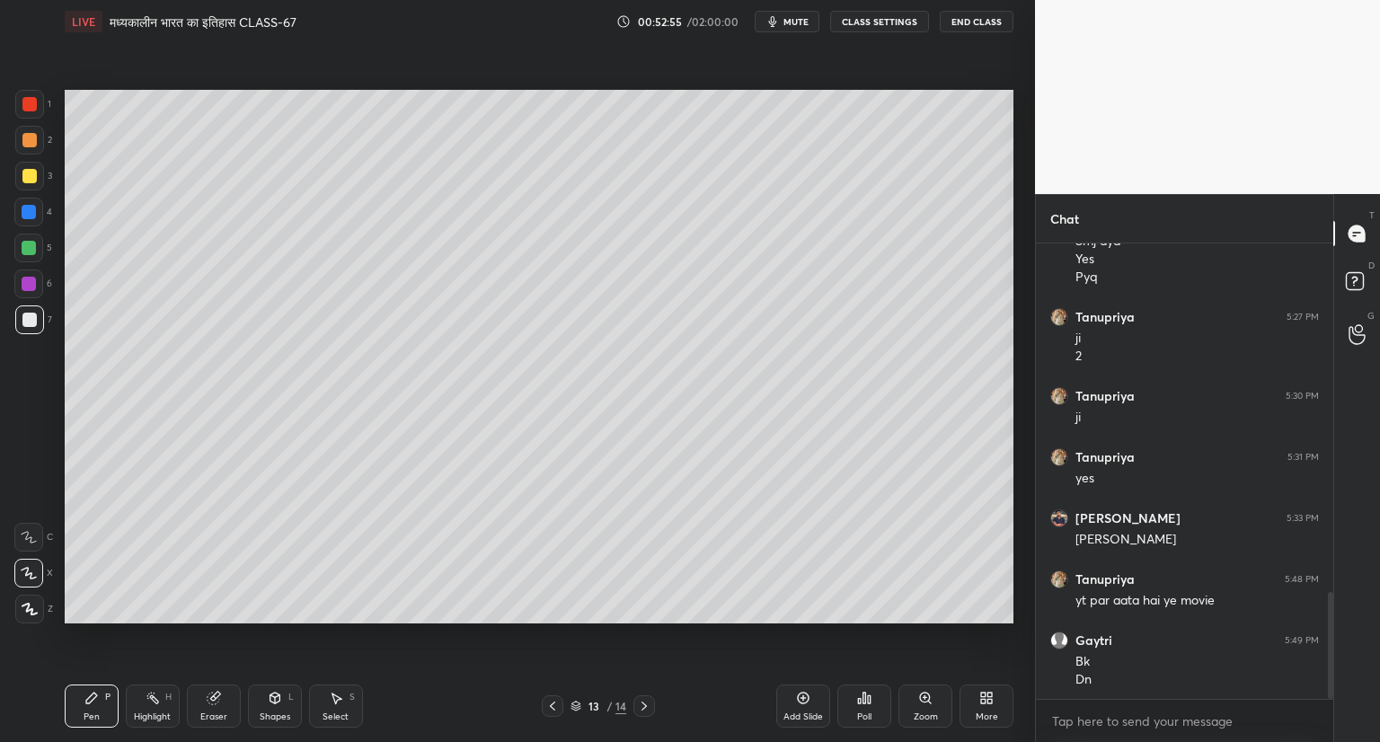
click at [669, 712] on div "13 / 14" at bounding box center [598, 706] width 356 height 22
click at [648, 698] on div at bounding box center [644, 706] width 22 height 22
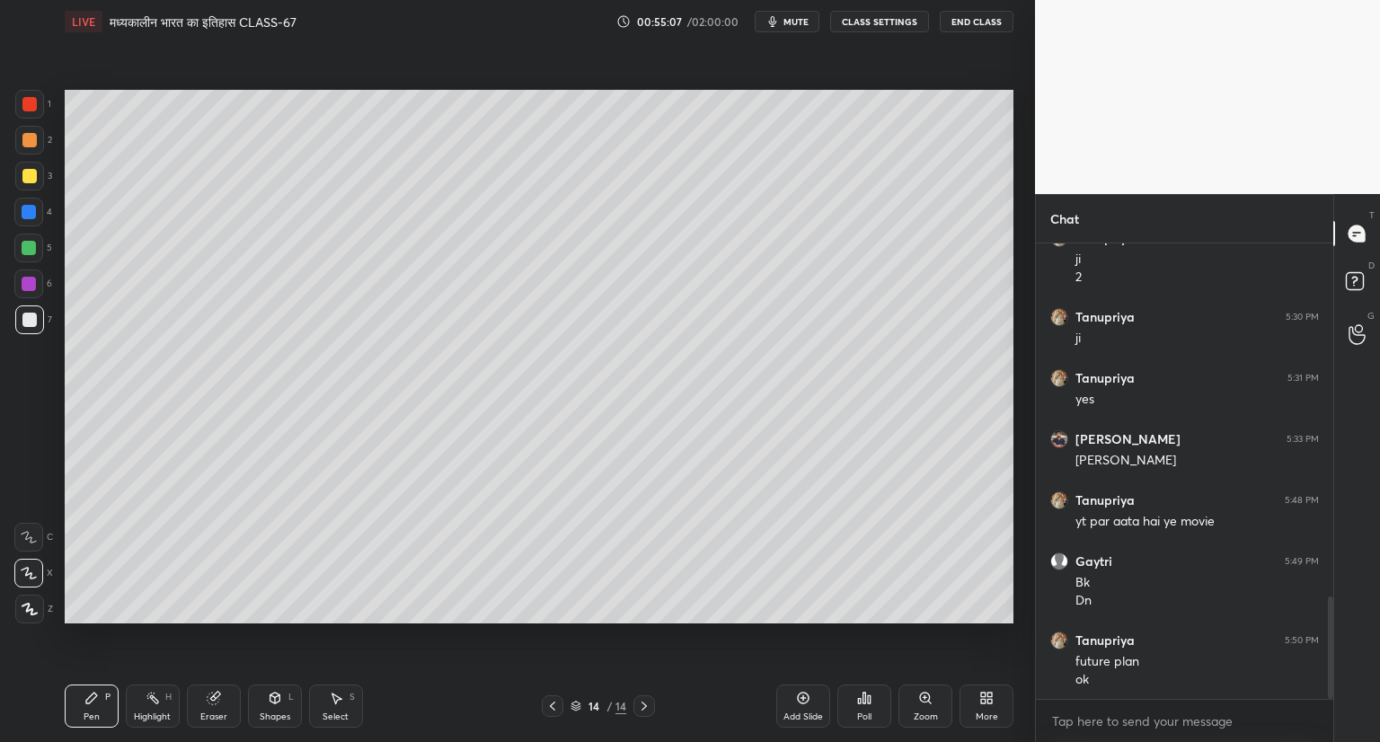
scroll to position [1626, 0]
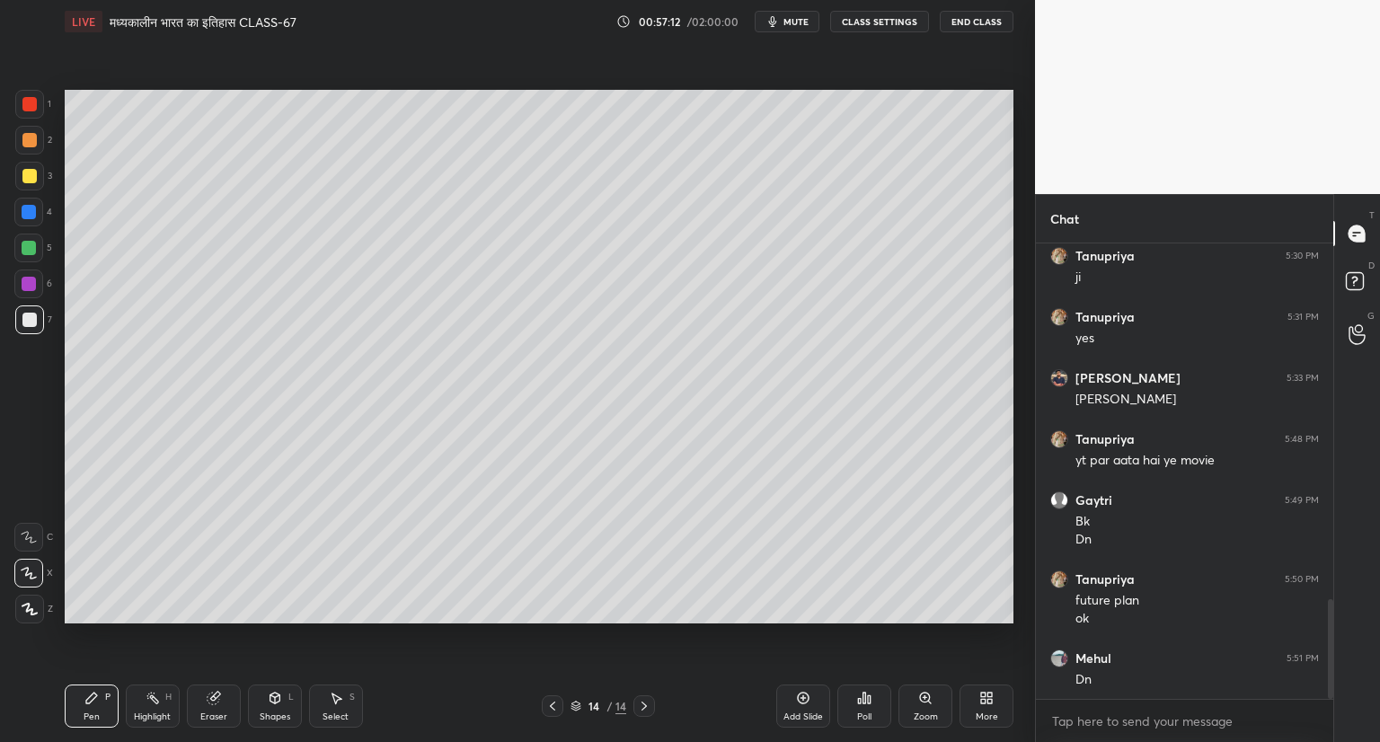
click at [804, 693] on icon at bounding box center [804, 699] width 12 height 12
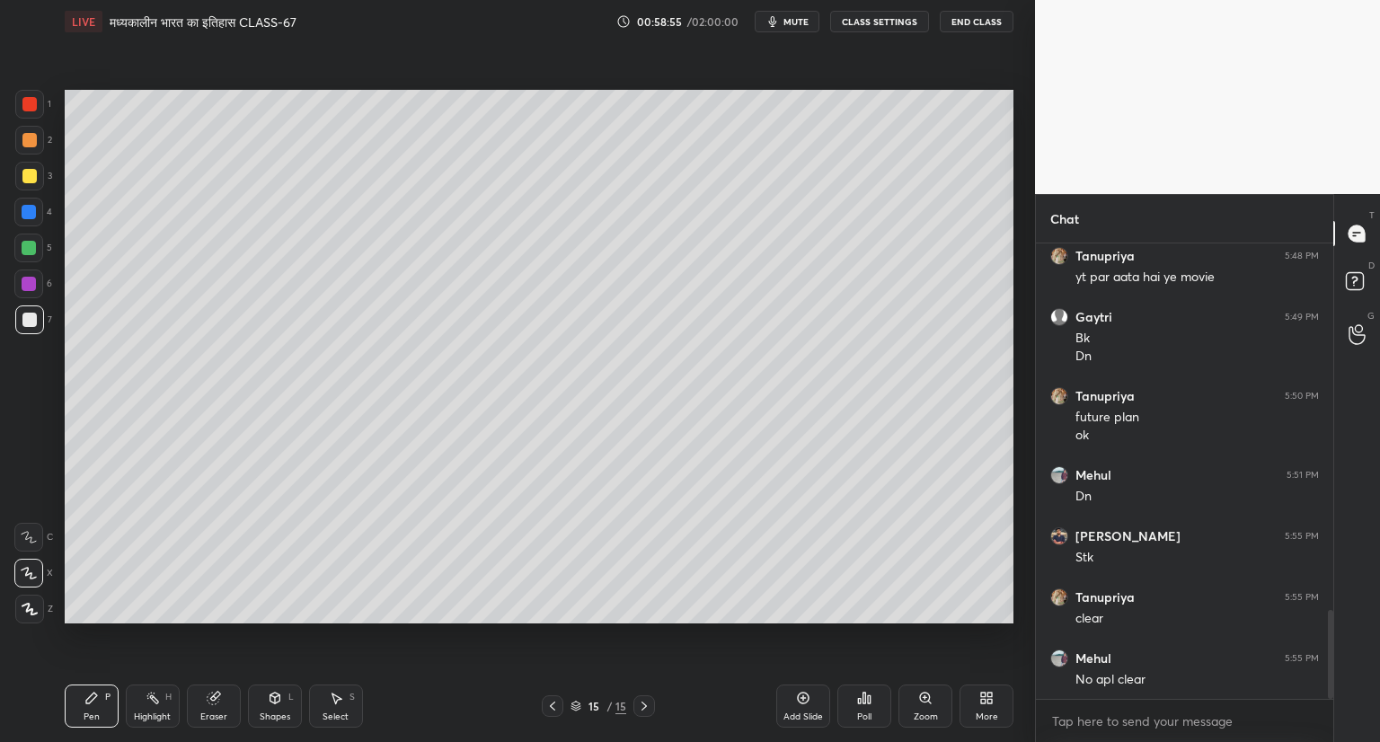
scroll to position [1870, 0]
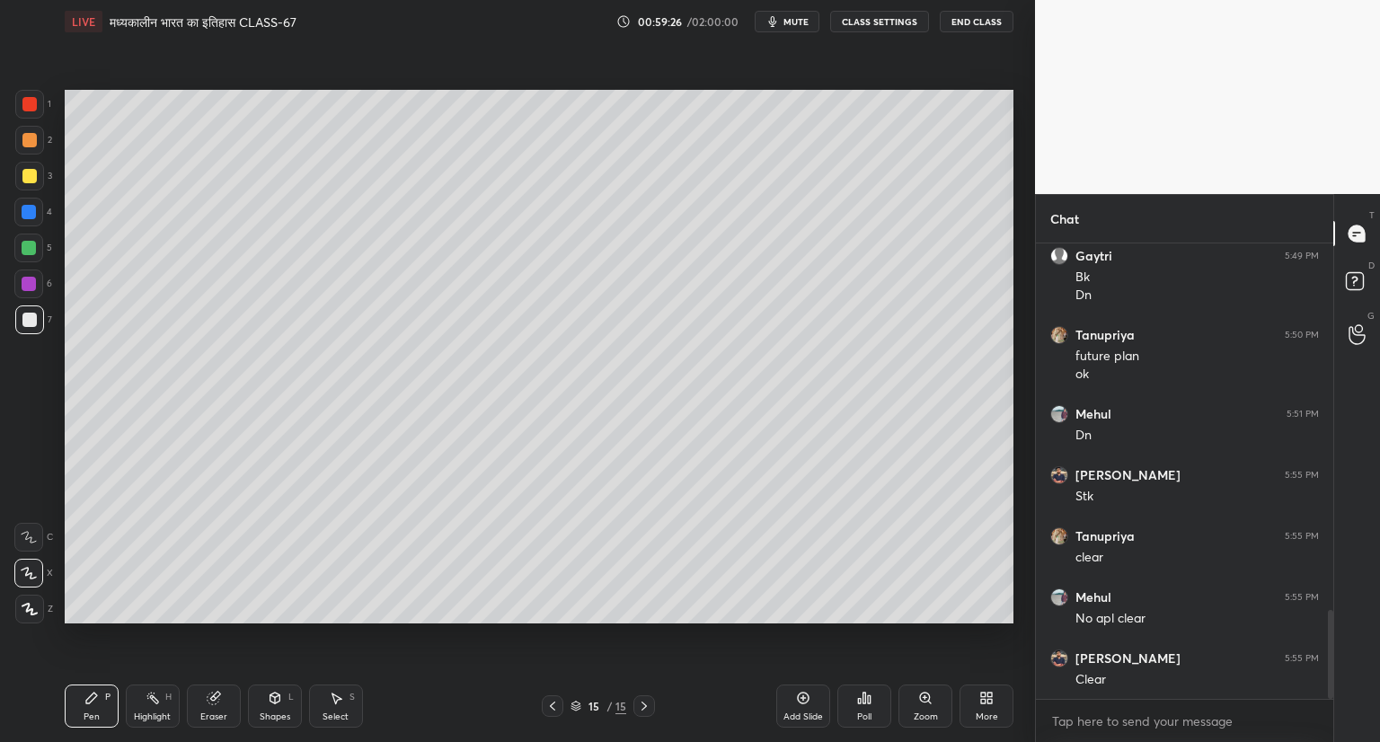
click at [550, 705] on icon at bounding box center [552, 706] width 14 height 14
click at [646, 709] on icon at bounding box center [644, 706] width 14 height 14
click at [549, 700] on icon at bounding box center [552, 706] width 14 height 14
click at [643, 706] on icon at bounding box center [644, 706] width 14 height 14
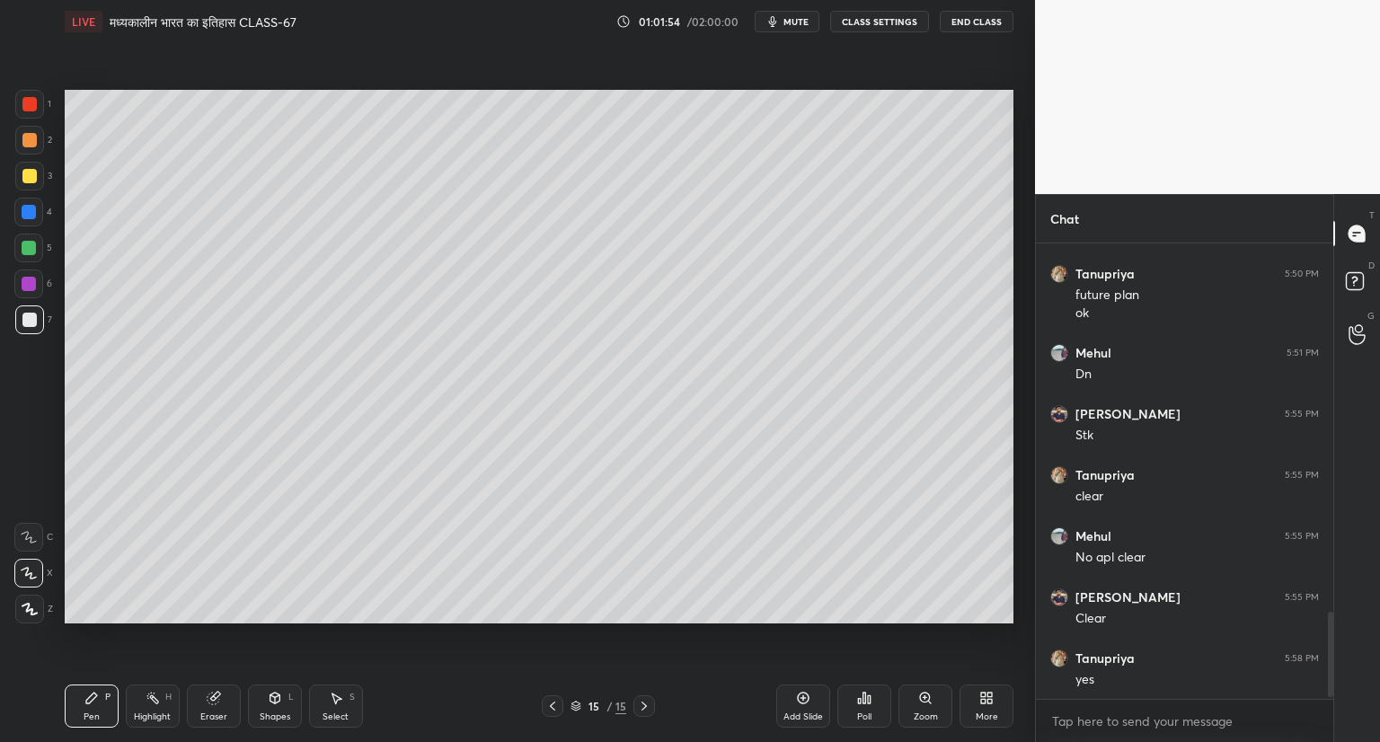
scroll to position [1992, 0]
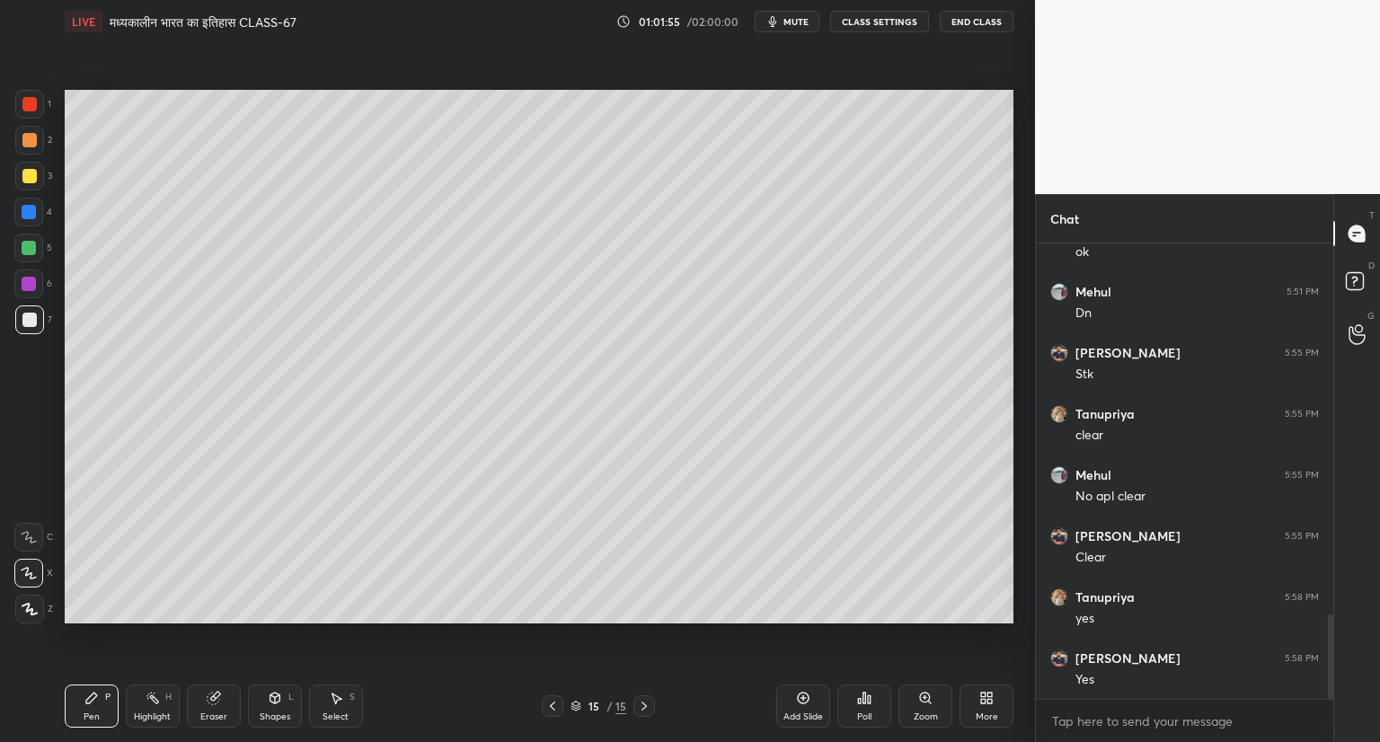
click at [805, 697] on icon at bounding box center [803, 698] width 14 height 14
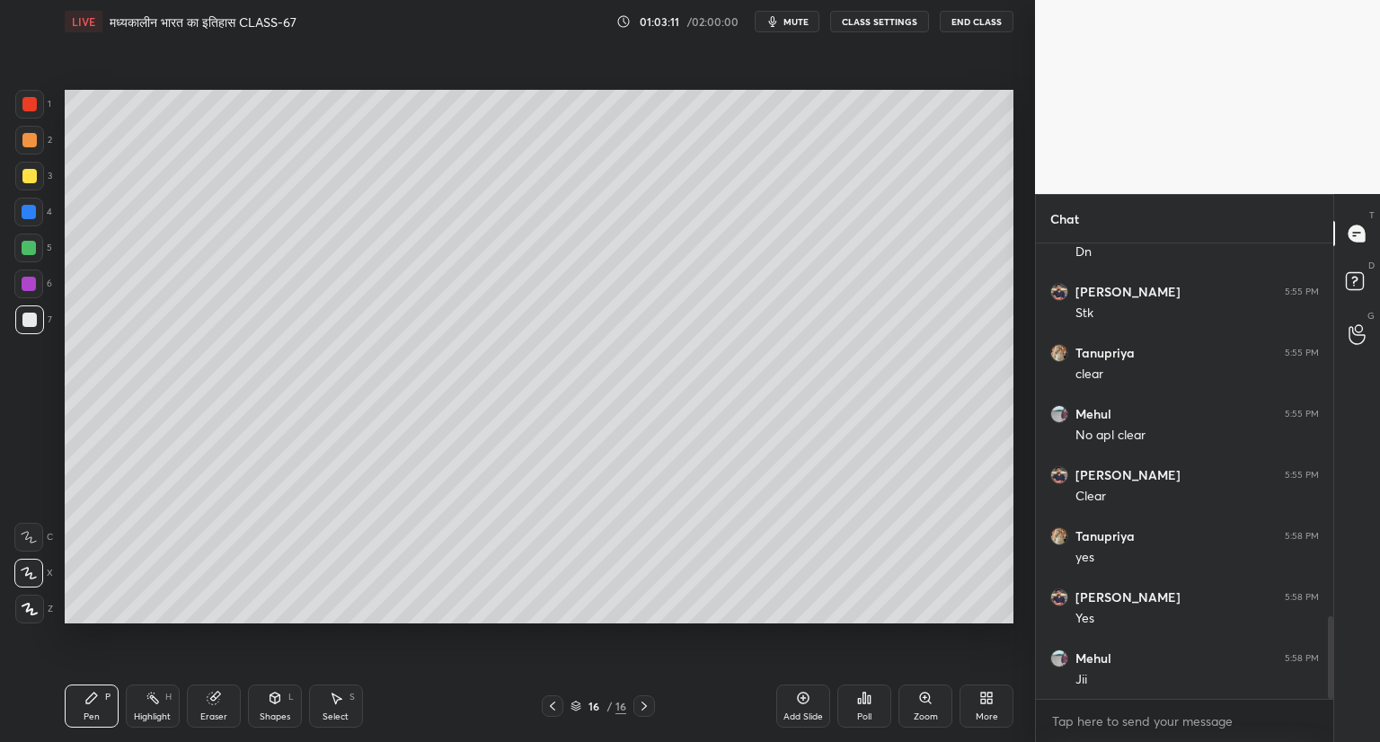
click at [212, 704] on icon at bounding box center [214, 699] width 12 height 12
click at [93, 695] on icon at bounding box center [91, 698] width 11 height 11
click at [801, 700] on icon at bounding box center [803, 698] width 14 height 14
click at [794, 21] on span "mute" at bounding box center [795, 21] width 25 height 13
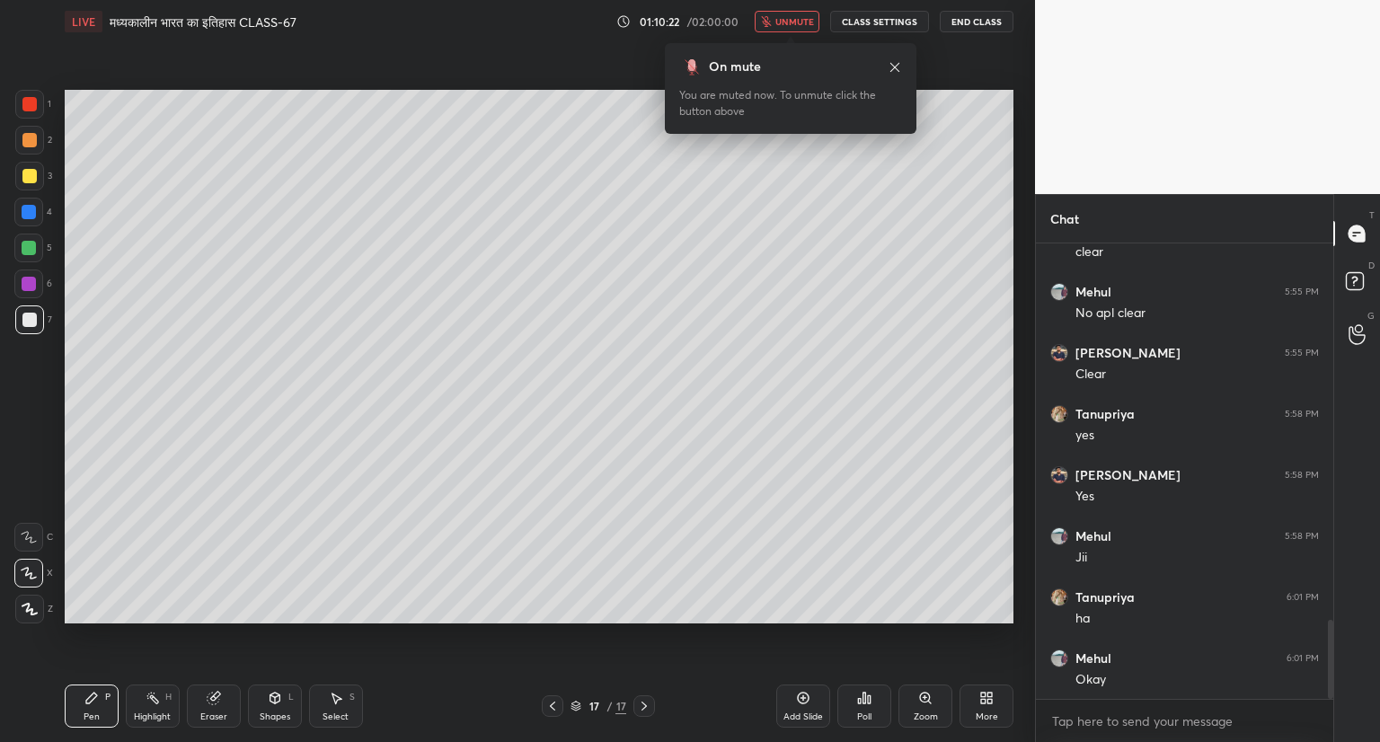
click at [792, 21] on span "unmute" at bounding box center [794, 21] width 39 height 13
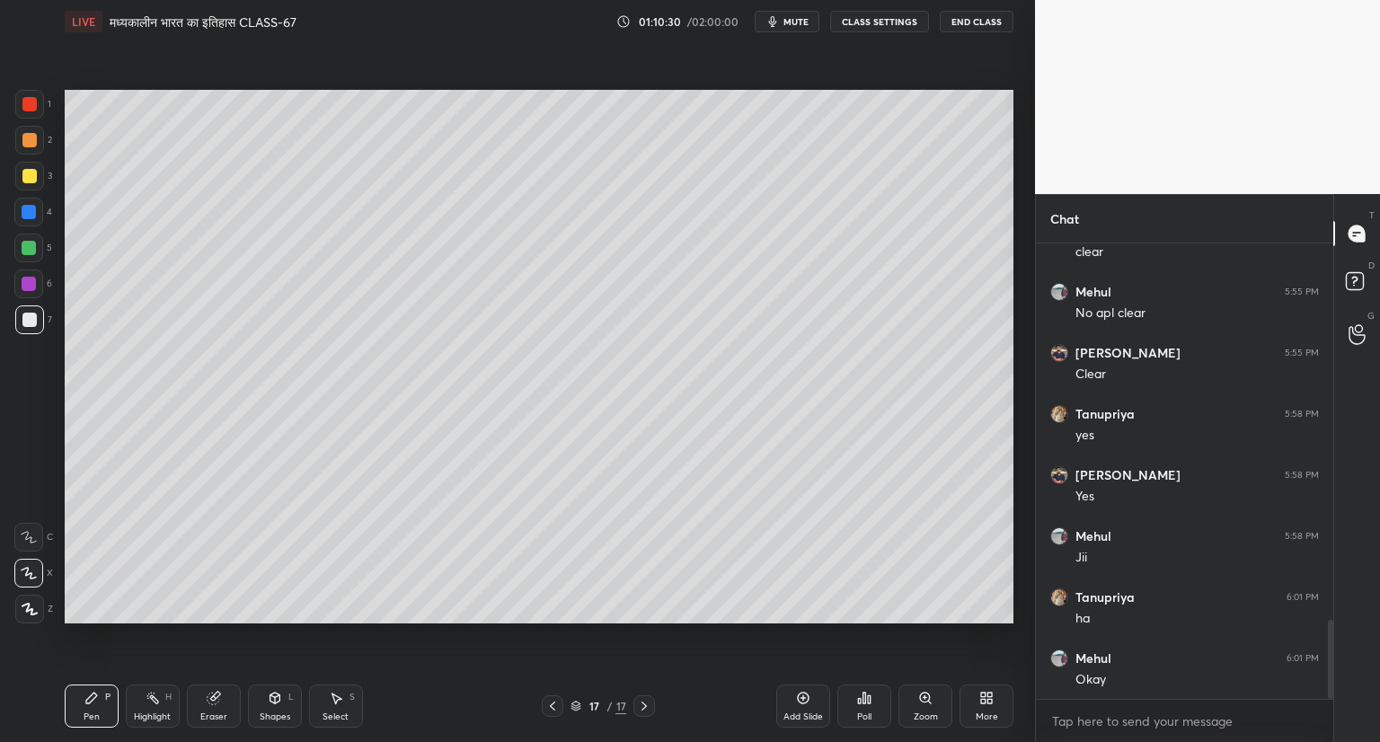
click at [216, 702] on icon at bounding box center [214, 699] width 12 height 12
click at [91, 699] on icon at bounding box center [91, 698] width 11 height 11
click at [806, 691] on icon at bounding box center [803, 698] width 14 height 14
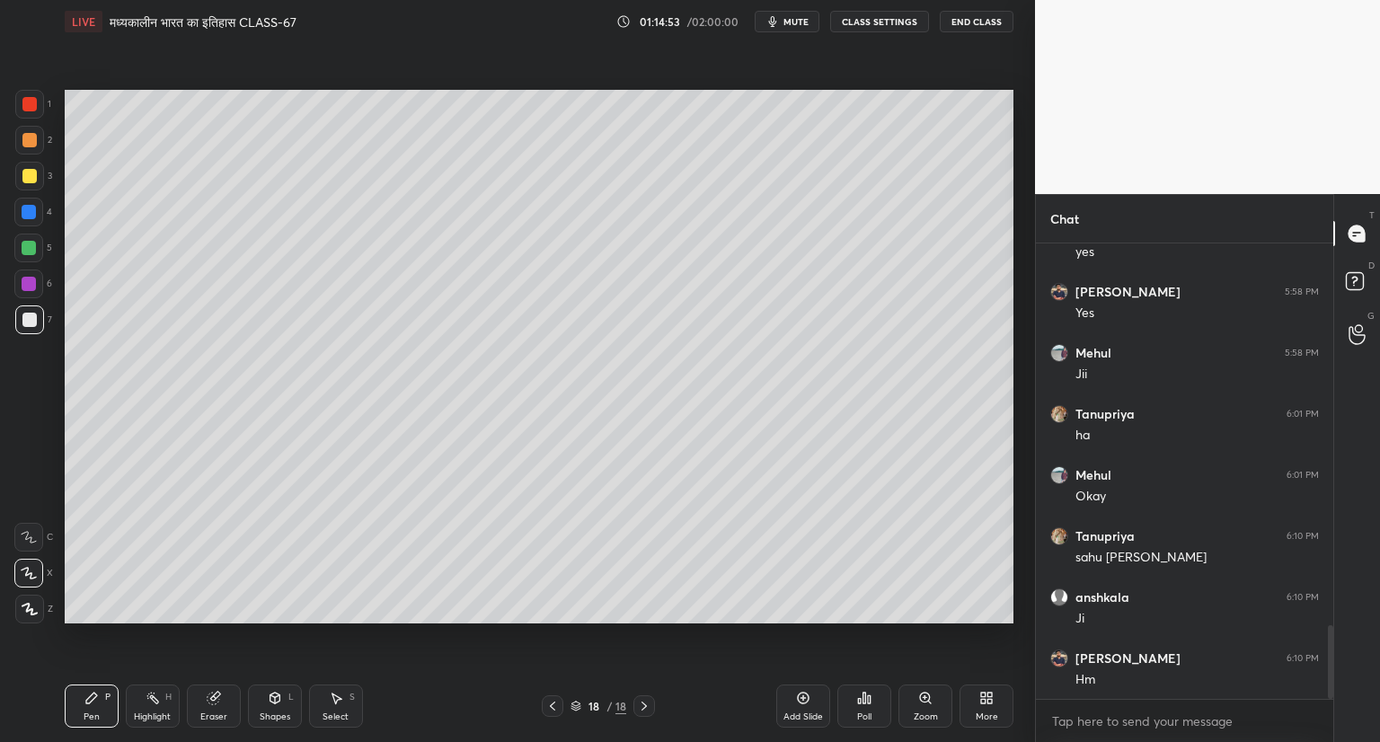
click at [805, 695] on icon at bounding box center [803, 698] width 14 height 14
click at [549, 699] on icon at bounding box center [552, 706] width 14 height 14
click at [640, 700] on icon at bounding box center [644, 706] width 14 height 14
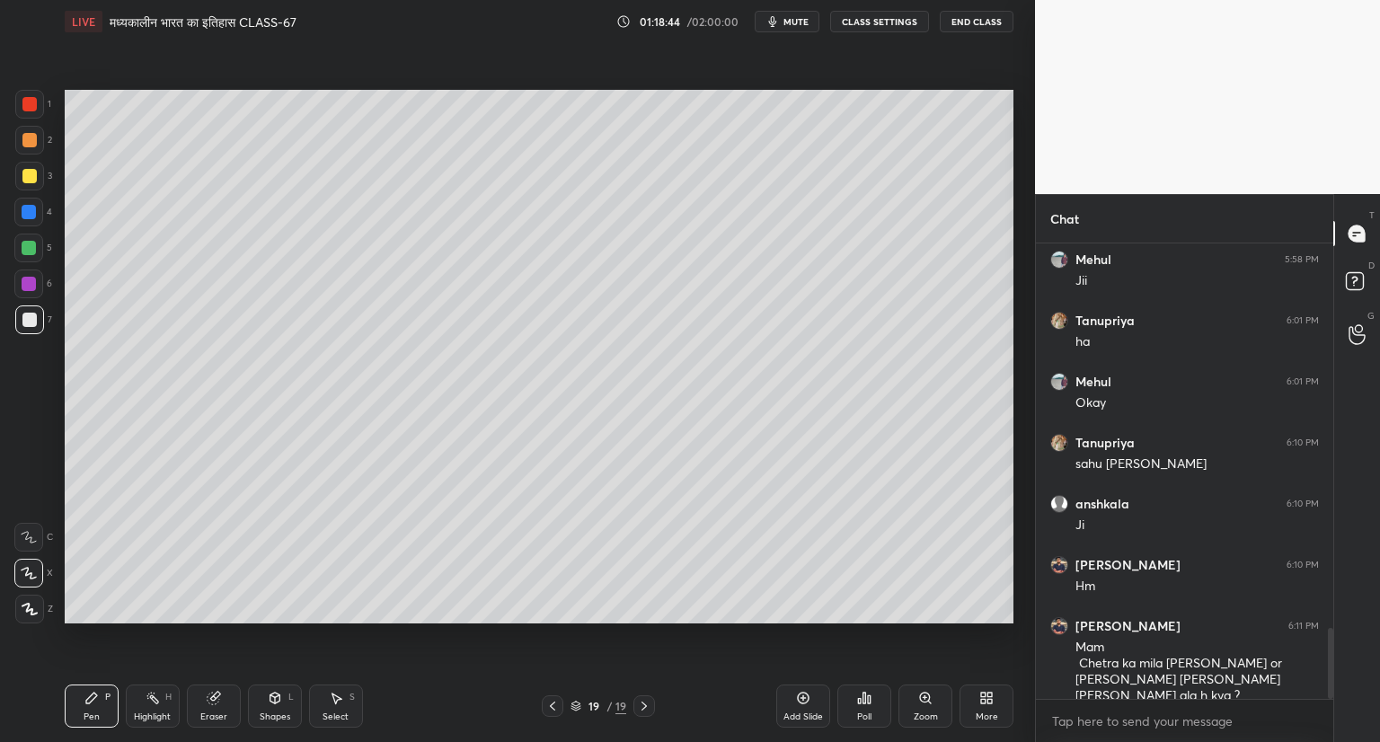
scroll to position [2530, 0]
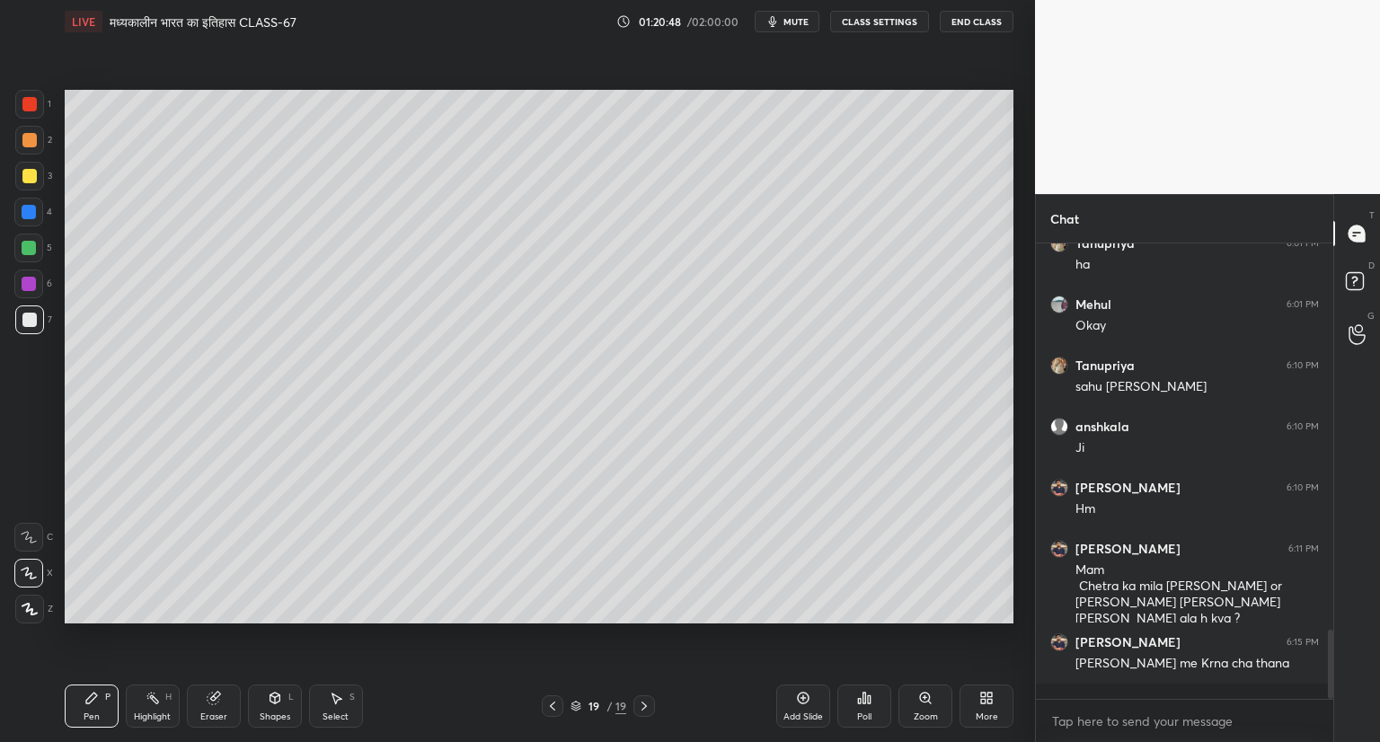
click at [802, 698] on icon at bounding box center [802, 697] width 5 height 5
click at [823, 688] on div "Add Slide" at bounding box center [803, 706] width 54 height 43
click at [1016, 255] on div "Setting up your live class Poll for secs No correct answer Start poll" at bounding box center [538, 356] width 963 height 627
click at [805, 700] on icon at bounding box center [803, 698] width 14 height 14
click at [553, 702] on icon at bounding box center [552, 706] width 5 height 9
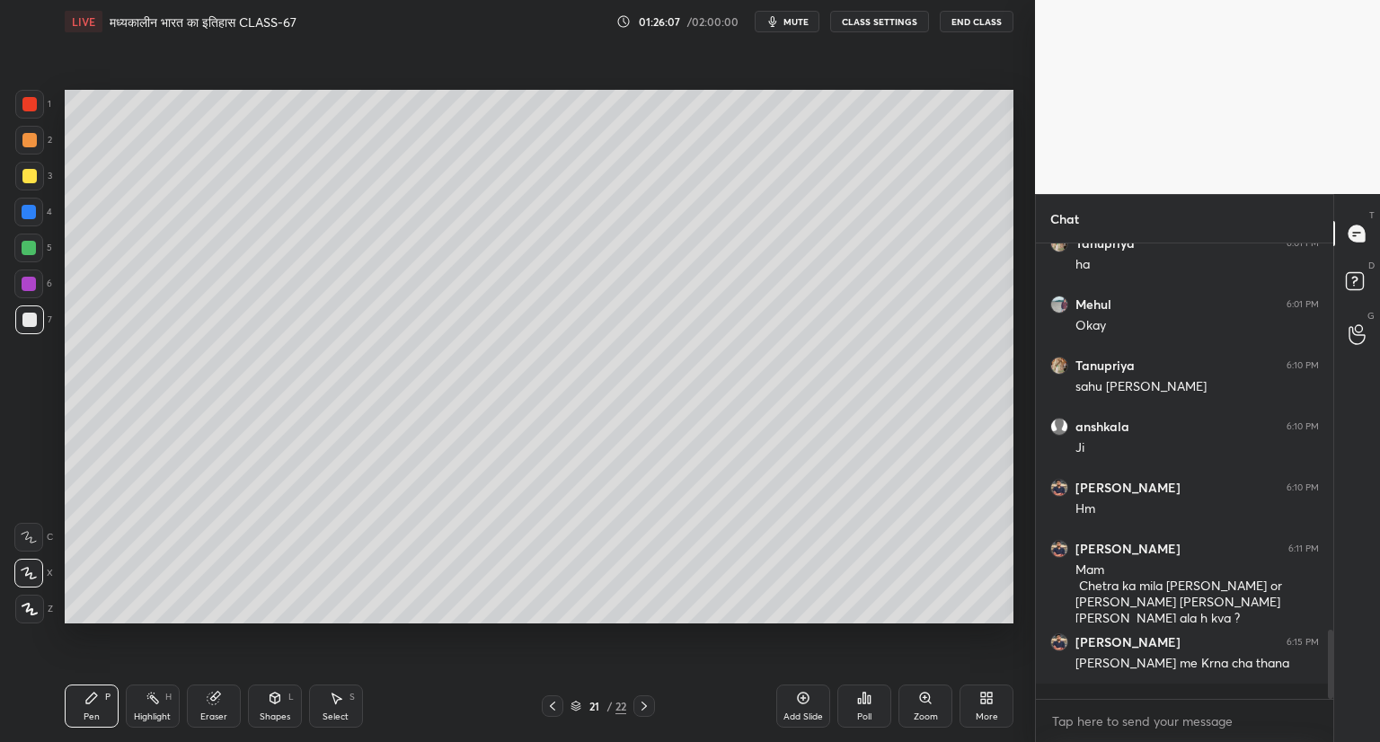
click at [552, 705] on icon at bounding box center [552, 706] width 5 height 9
click at [552, 709] on icon at bounding box center [552, 706] width 14 height 14
click at [552, 705] on icon at bounding box center [552, 706] width 14 height 14
click at [553, 705] on icon at bounding box center [552, 706] width 14 height 14
click at [557, 702] on icon at bounding box center [552, 706] width 14 height 14
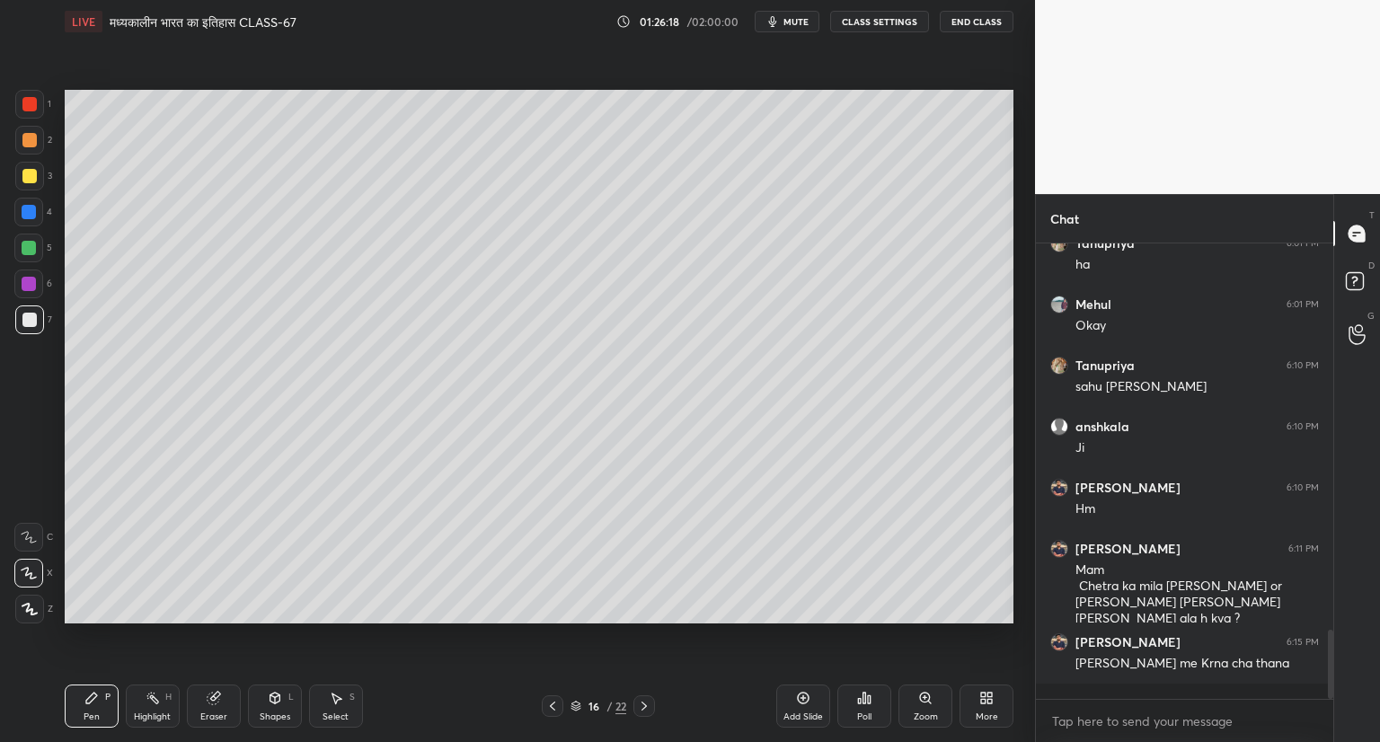
click at [558, 702] on icon at bounding box center [552, 706] width 14 height 14
click at [559, 702] on div at bounding box center [553, 706] width 22 height 22
click at [641, 703] on icon at bounding box center [644, 706] width 14 height 14
click at [649, 700] on icon at bounding box center [644, 706] width 14 height 14
click at [649, 702] on icon at bounding box center [644, 706] width 14 height 14
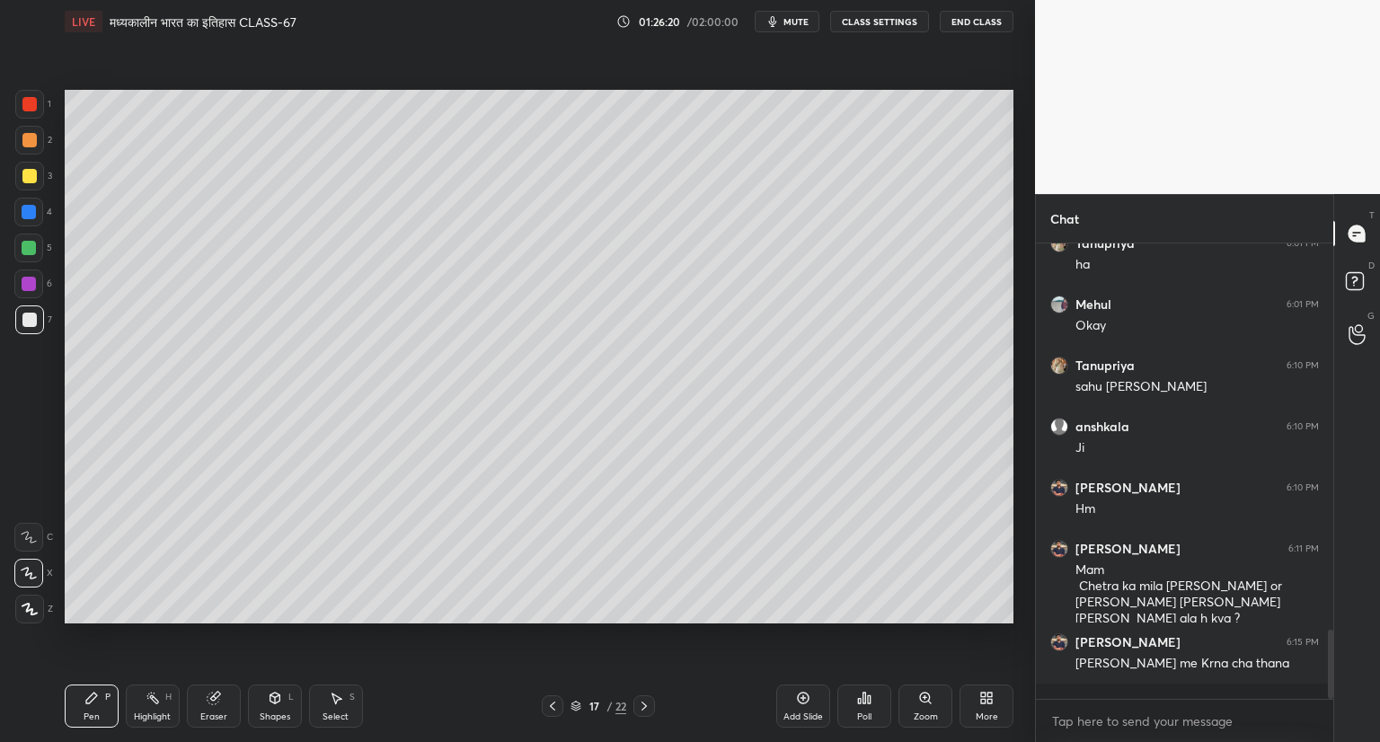
click at [651, 702] on div at bounding box center [644, 706] width 22 height 22
click at [647, 702] on icon at bounding box center [644, 706] width 14 height 14
click at [648, 706] on icon at bounding box center [644, 706] width 14 height 14
click at [645, 709] on icon at bounding box center [644, 706] width 14 height 14
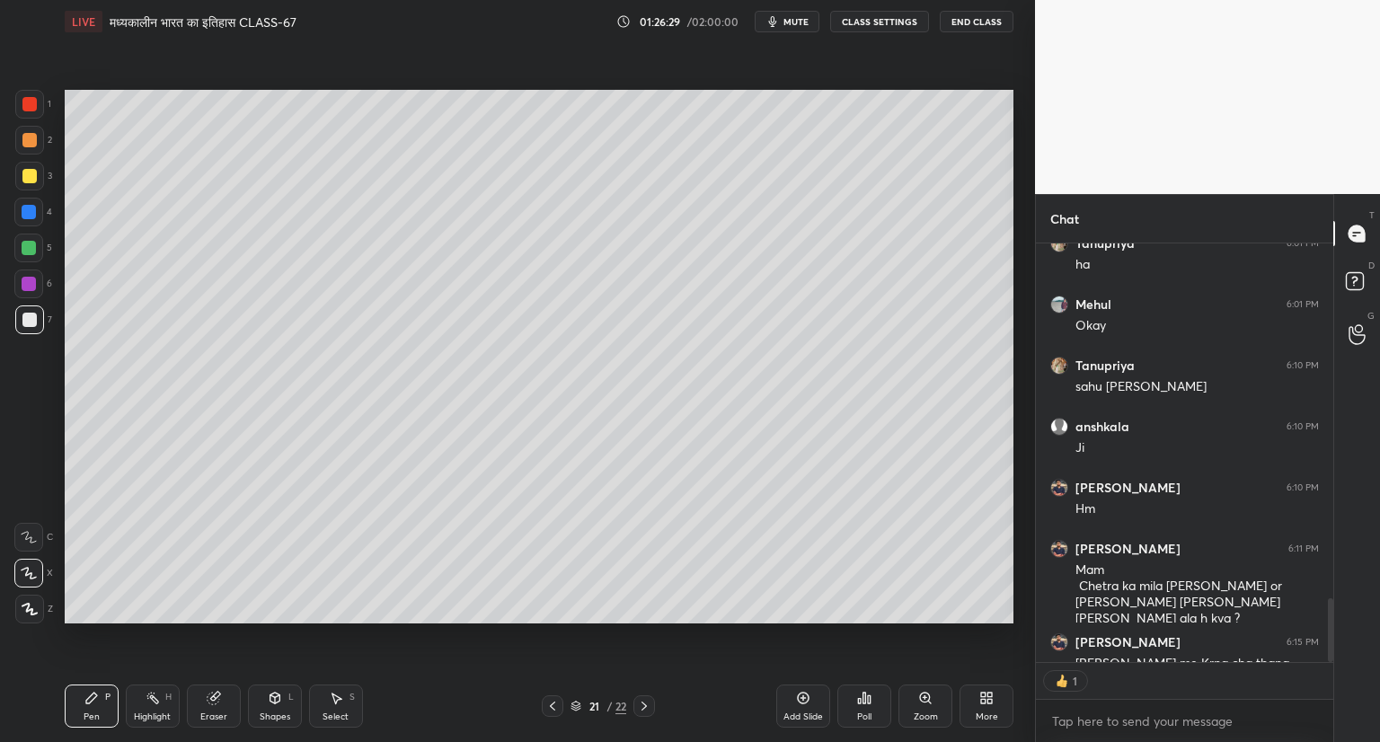
click at [642, 699] on icon at bounding box center [644, 706] width 14 height 14
click at [804, 694] on icon at bounding box center [803, 698] width 14 height 14
click at [552, 701] on icon at bounding box center [552, 706] width 14 height 14
click at [556, 700] on icon at bounding box center [552, 706] width 14 height 14
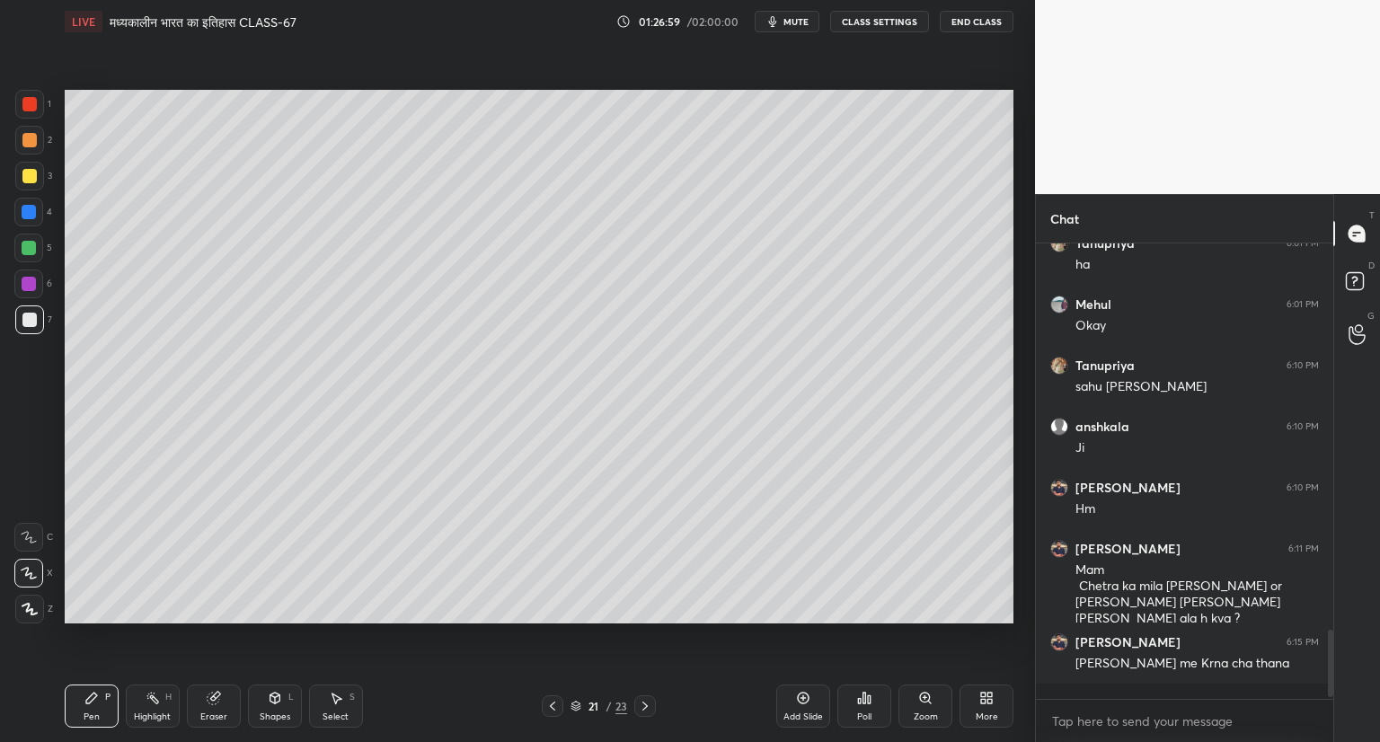
click at [642, 702] on icon at bounding box center [644, 706] width 5 height 9
click at [642, 703] on icon at bounding box center [645, 706] width 14 height 14
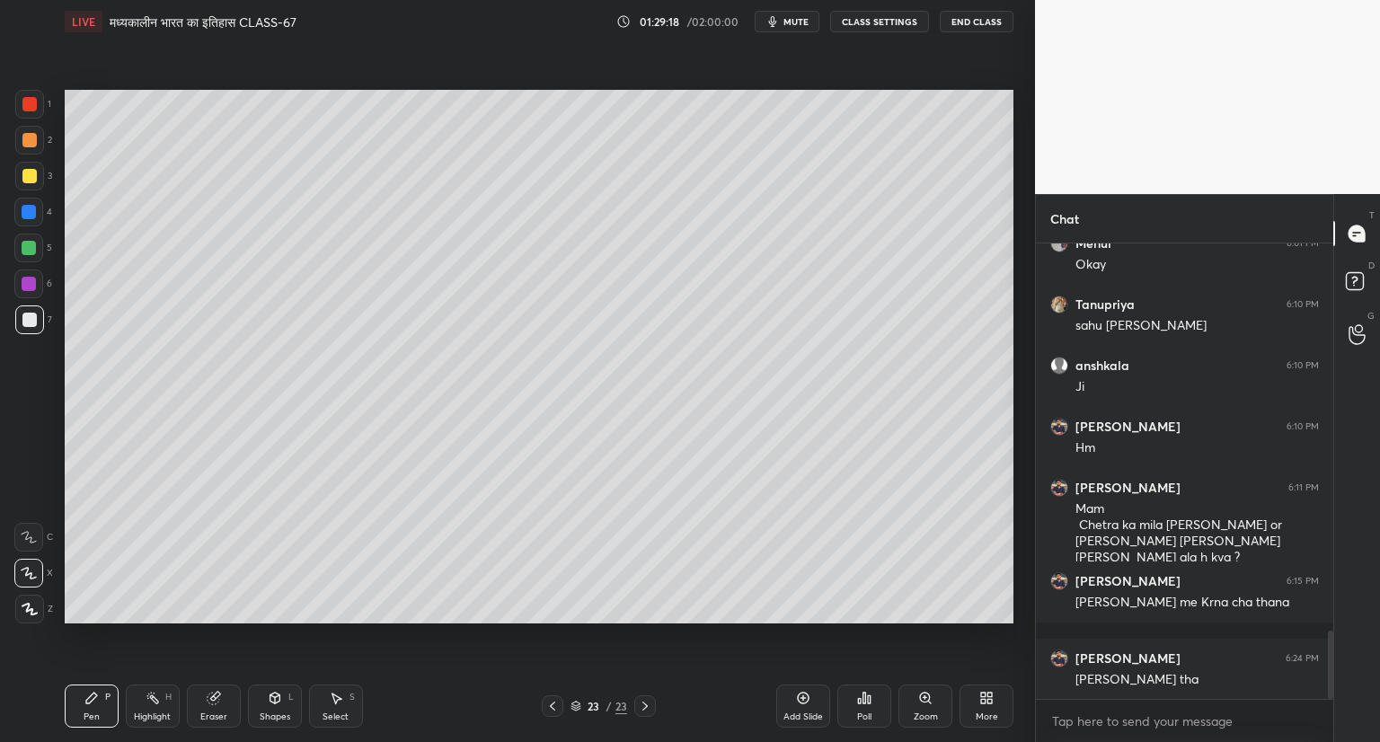
click at [808, 701] on icon at bounding box center [804, 699] width 12 height 12
click at [807, 698] on icon at bounding box center [803, 698] width 14 height 14
click at [803, 627] on div "Setting up your live class Poll for secs No correct answer Start poll" at bounding box center [538, 356] width 963 height 627
click at [1022, 583] on div "1 2 3 4 5 6 7 C X Z C X Z E E Erase all H H LIVE मध्यकालीन भारत का इतिहास CLASS…" at bounding box center [517, 371] width 1035 height 742
click at [809, 693] on icon at bounding box center [803, 698] width 14 height 14
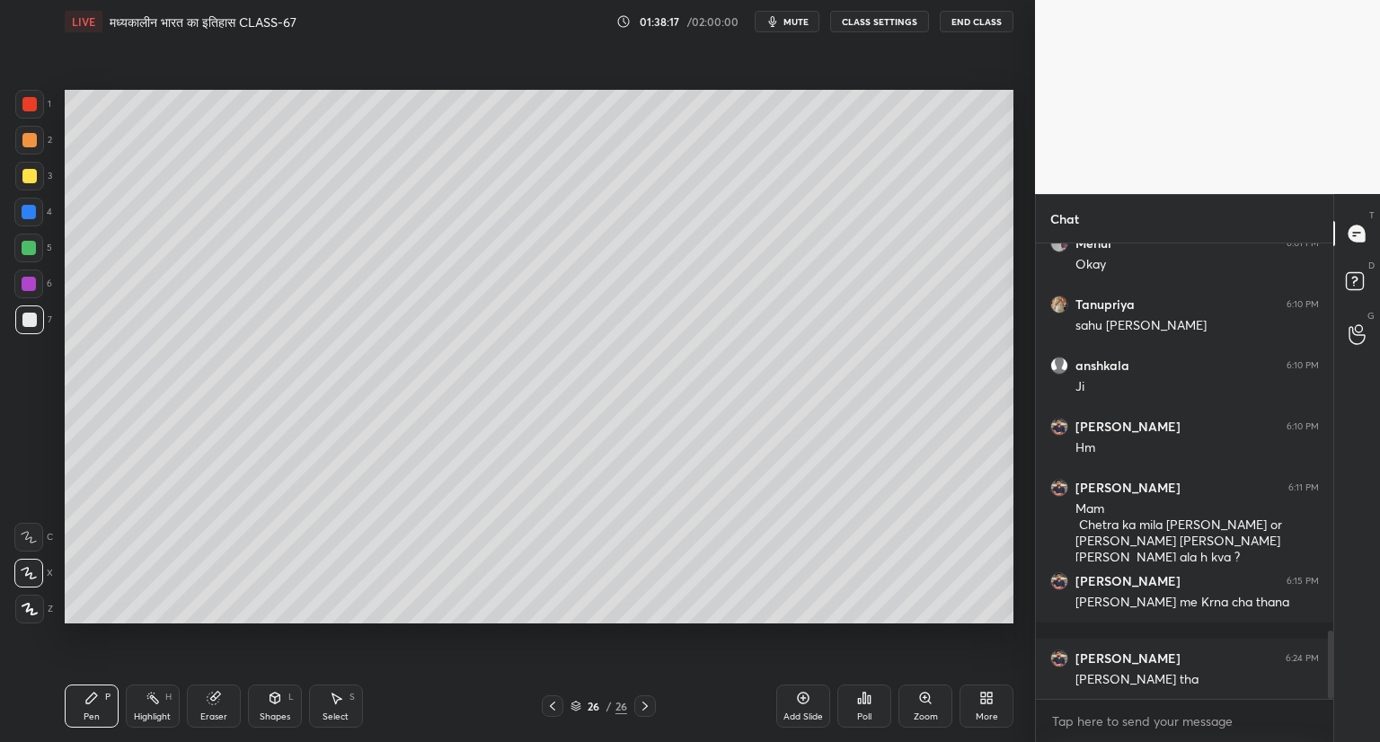
click at [800, 692] on icon at bounding box center [803, 698] width 14 height 14
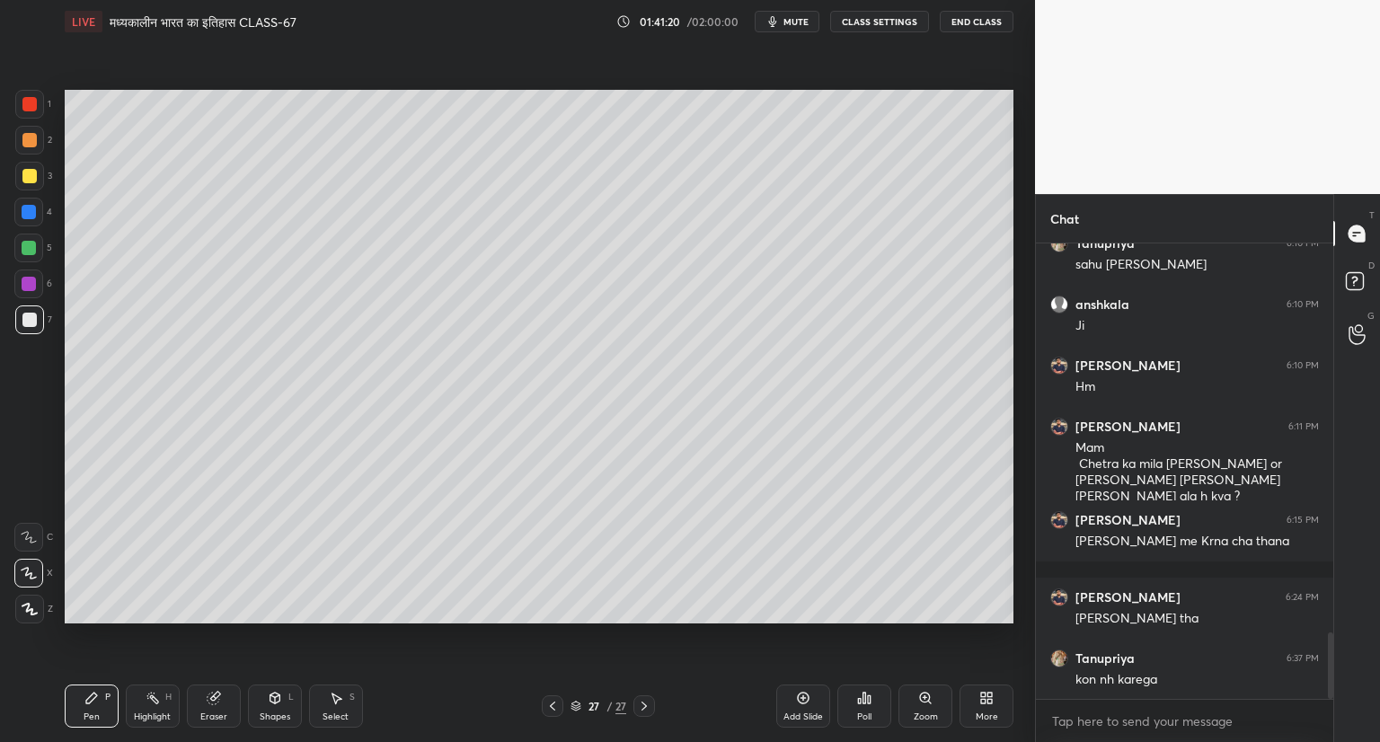
click at [554, 705] on icon at bounding box center [552, 706] width 14 height 14
click at [642, 702] on icon at bounding box center [644, 706] width 14 height 14
click at [217, 700] on icon at bounding box center [214, 699] width 12 height 12
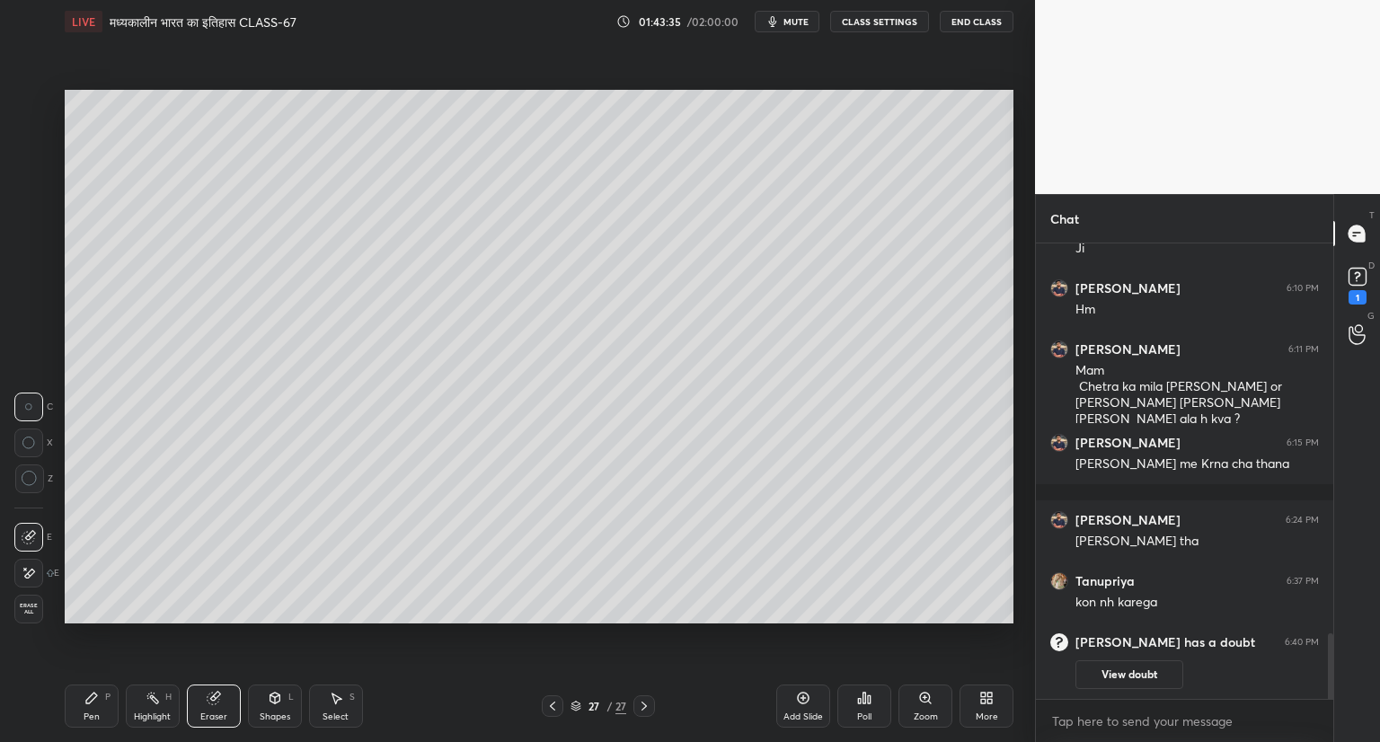
click at [94, 709] on div "Pen P" at bounding box center [92, 706] width 54 height 43
click at [225, 693] on div "Eraser" at bounding box center [214, 706] width 54 height 43
click at [38, 481] on div at bounding box center [29, 478] width 29 height 29
click at [86, 709] on div "Pen P" at bounding box center [92, 706] width 54 height 43
click at [1351, 280] on rect at bounding box center [1356, 277] width 17 height 17
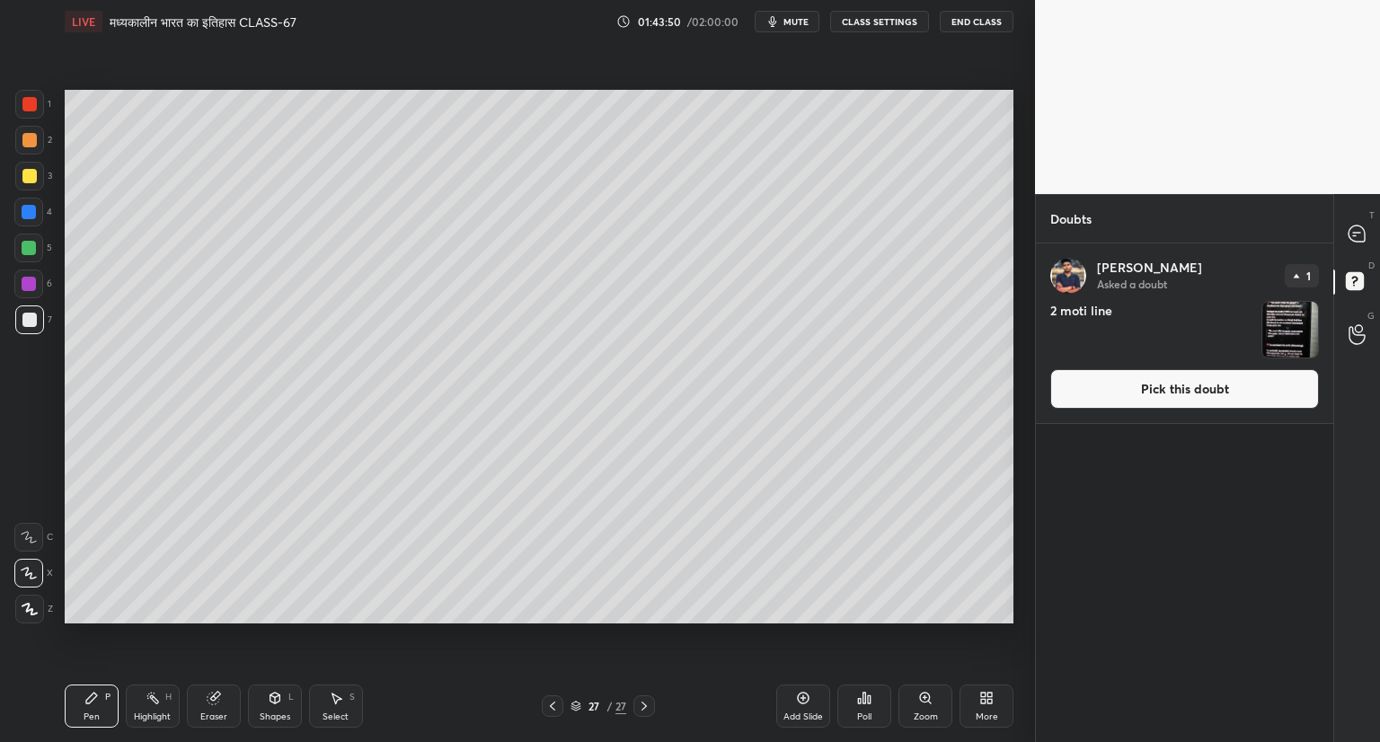
click at [1263, 383] on button "Pick this doubt" at bounding box center [1184, 389] width 269 height 40
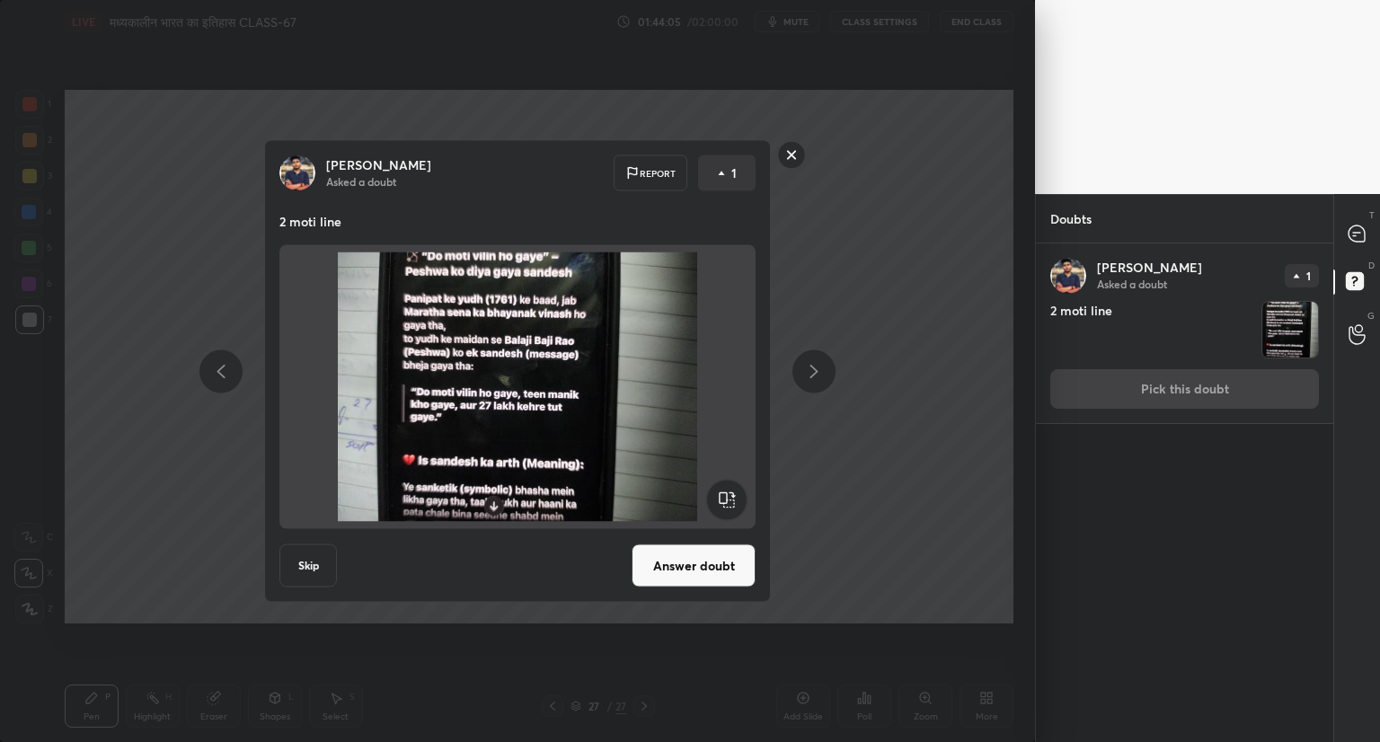
click at [678, 565] on button "Answer doubt" at bounding box center [694, 565] width 124 height 43
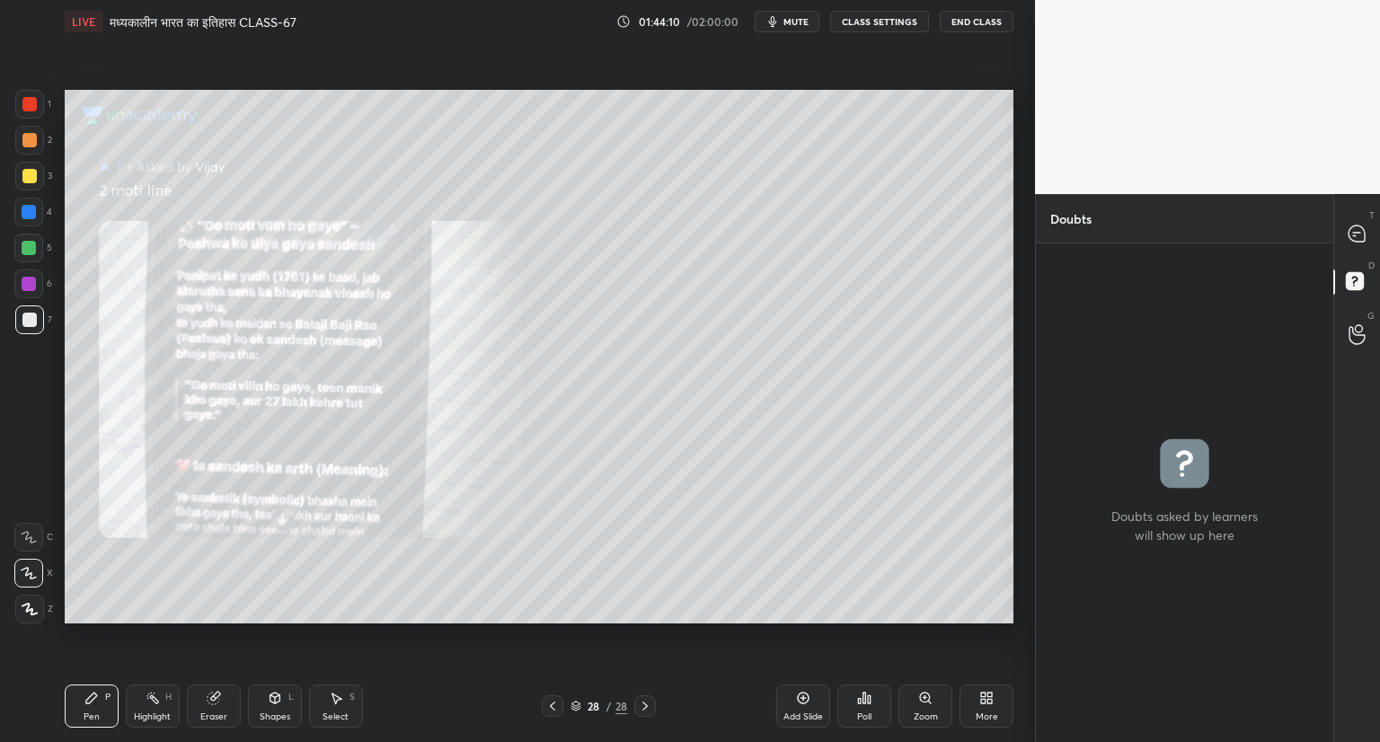
click at [928, 693] on icon at bounding box center [925, 698] width 14 height 14
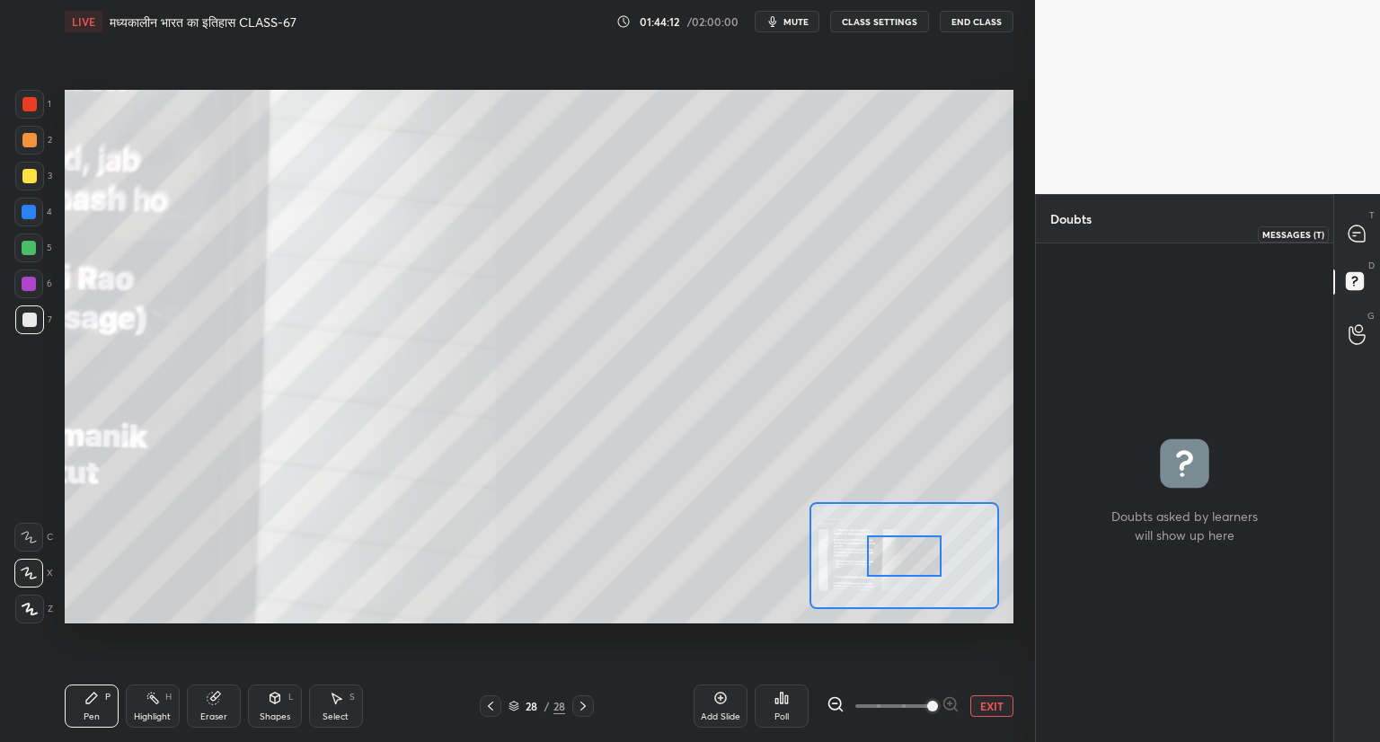
click at [1355, 231] on icon at bounding box center [1356, 233] width 16 height 16
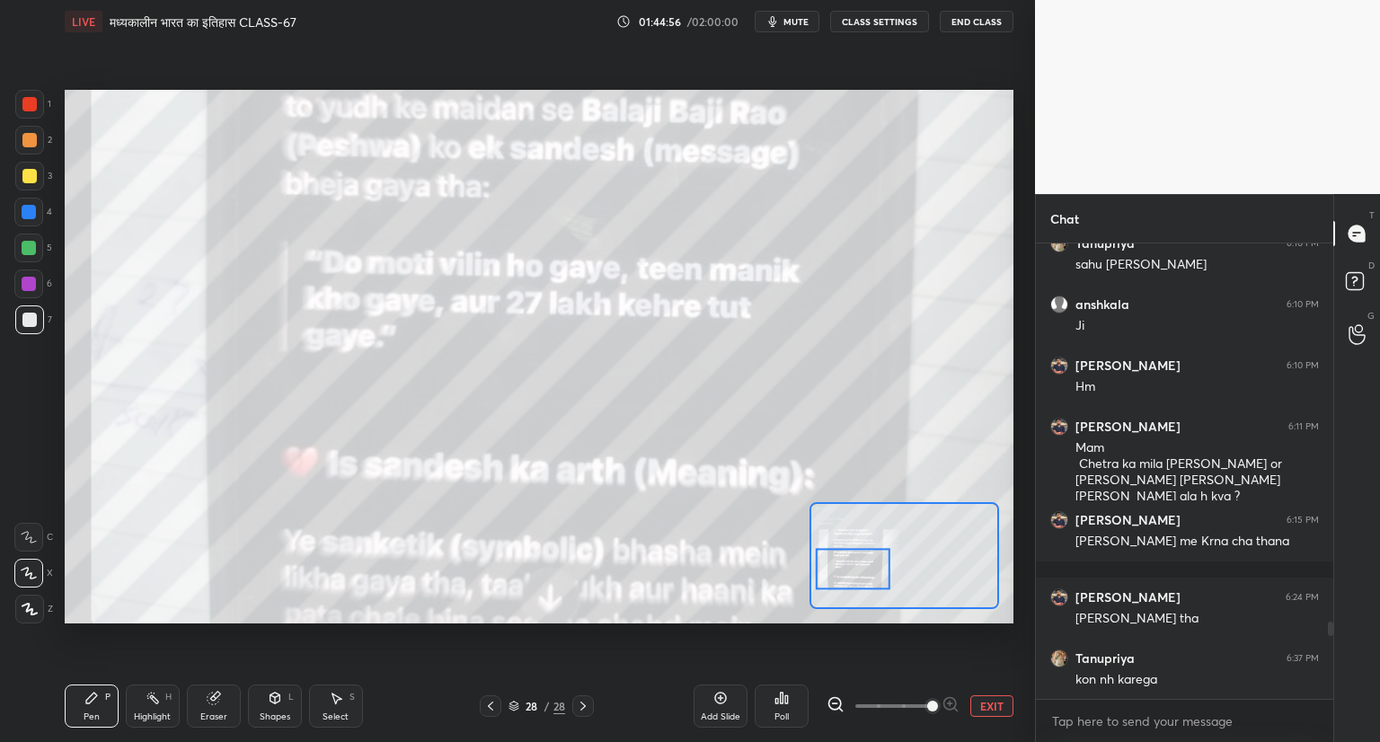
click at [490, 702] on icon at bounding box center [490, 706] width 14 height 14
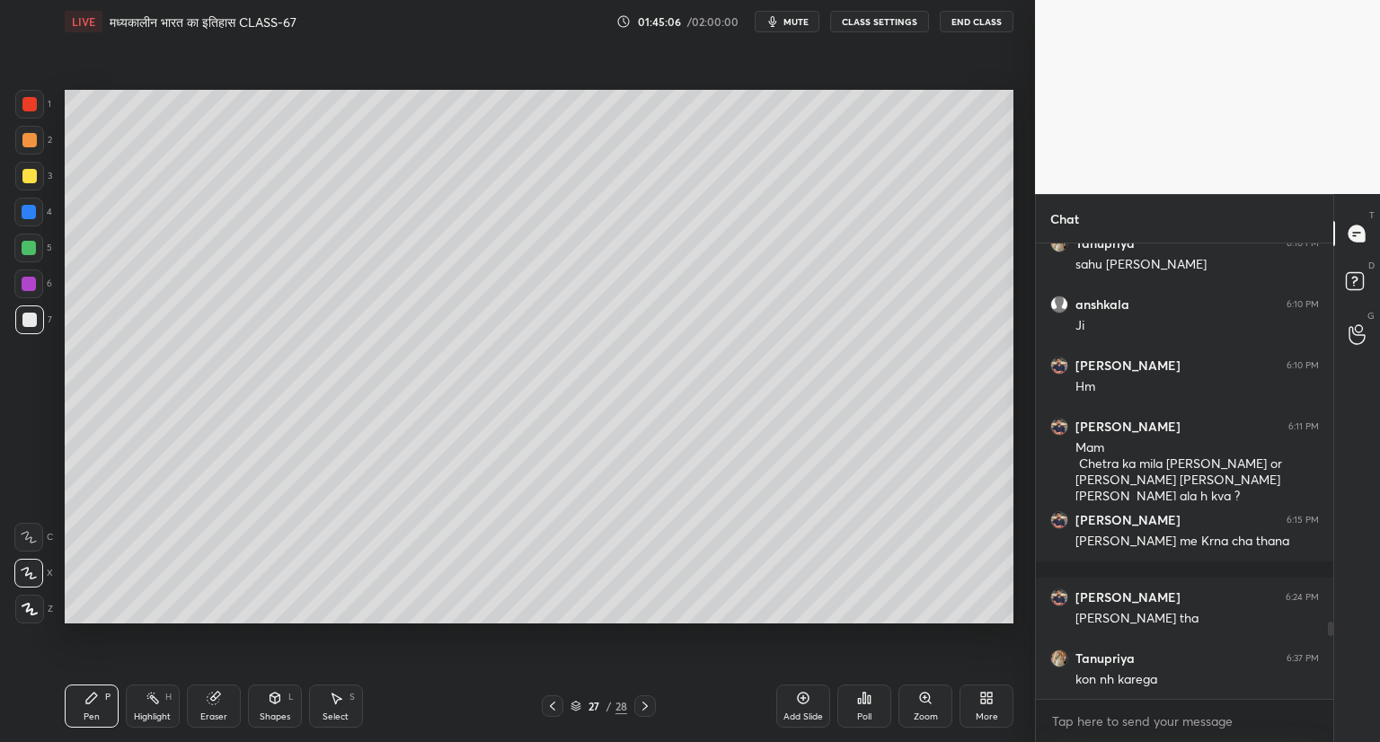
click at [644, 696] on div at bounding box center [645, 706] width 22 height 22
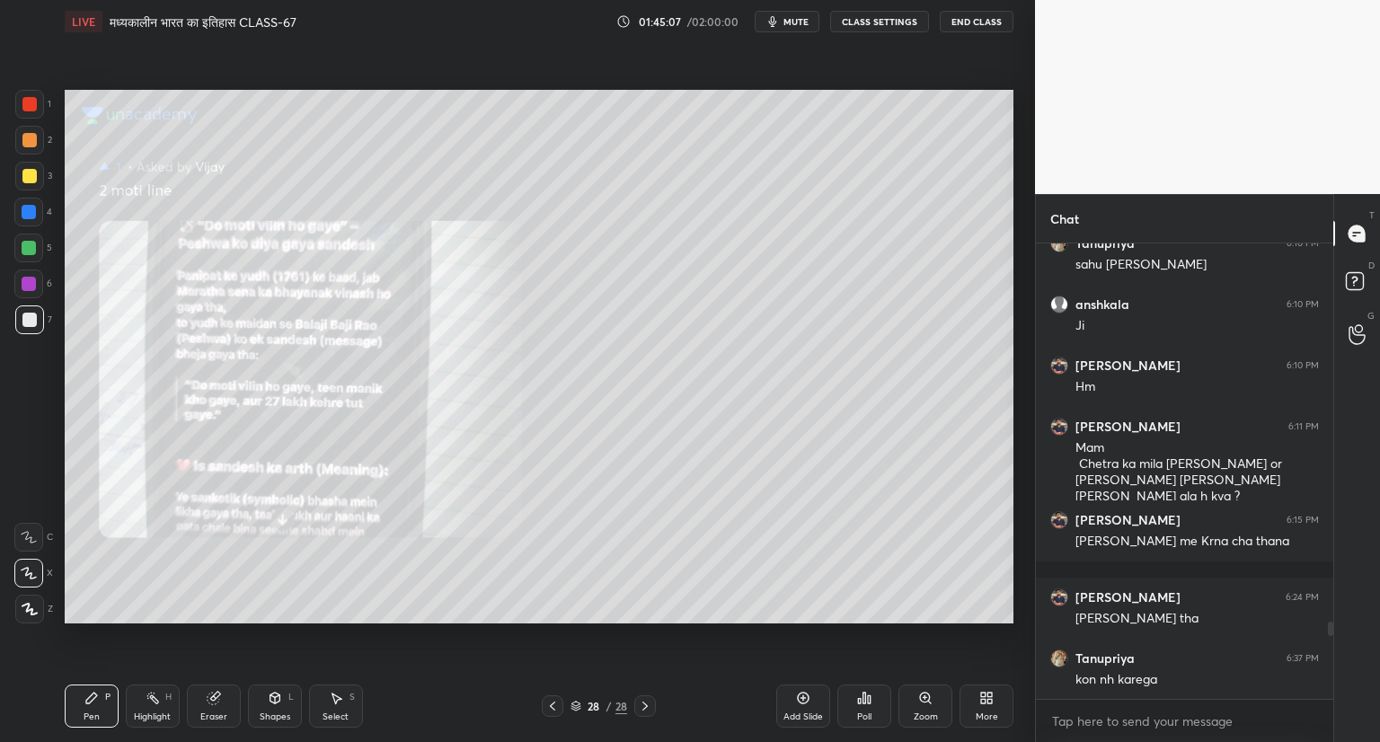
click at [649, 694] on div "Pen P Highlight H Eraser Shapes L Select S 28 / 28 Add Slide Poll Zoom More" at bounding box center [539, 706] width 949 height 72
click at [812, 702] on div "Add Slide" at bounding box center [803, 706] width 54 height 43
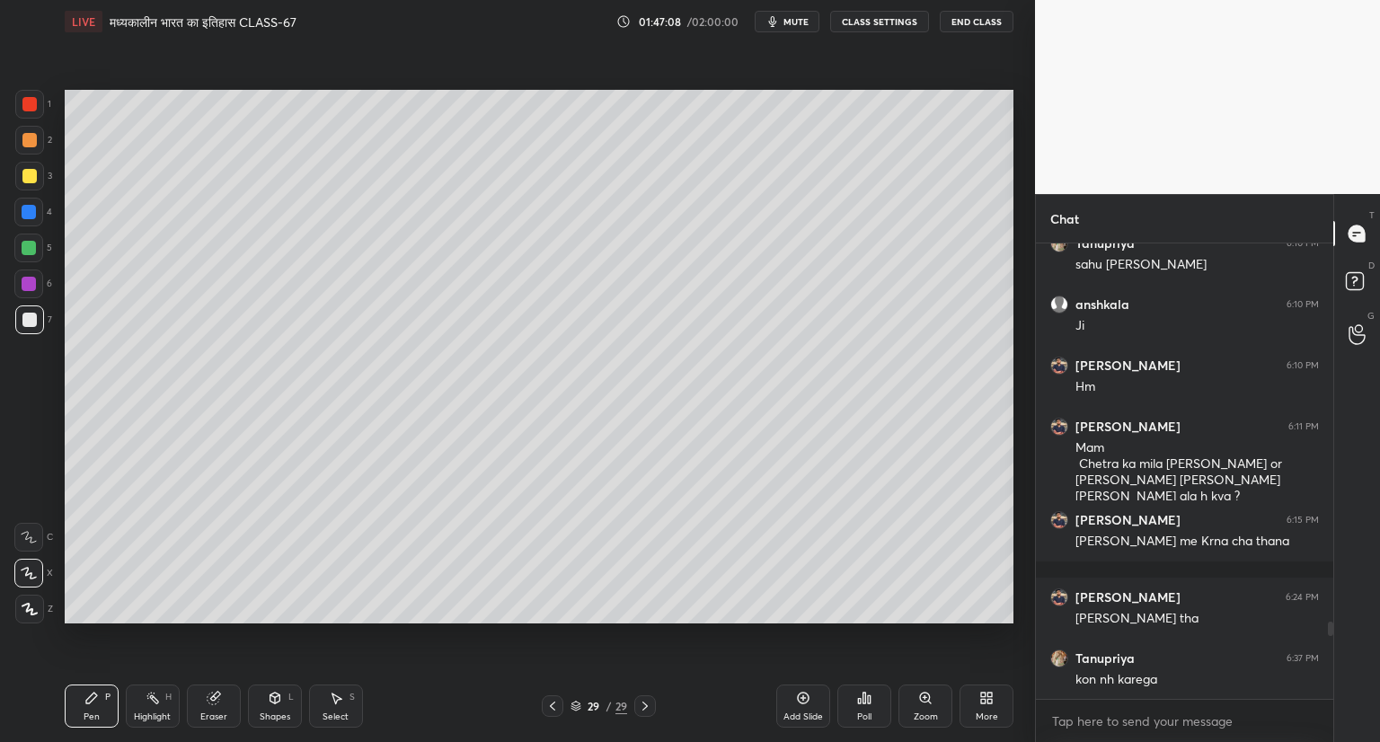
scroll to position [2300, 0]
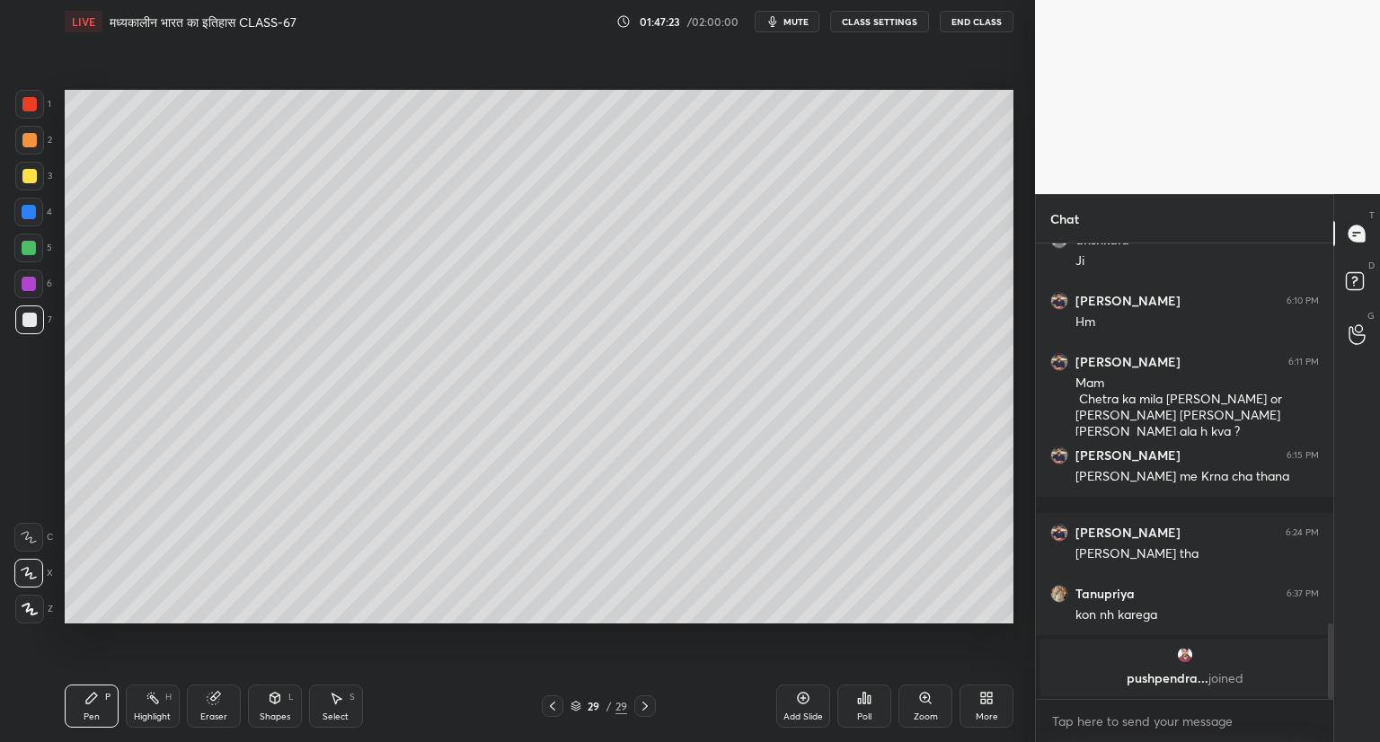
click at [693, 630] on div "Setting up your live class Poll for secs No correct answer Start poll" at bounding box center [538, 356] width 963 height 627
click at [721, 633] on div "Setting up your live class Poll for secs No correct answer Start poll" at bounding box center [538, 356] width 963 height 627
click at [804, 694] on icon at bounding box center [803, 698] width 14 height 14
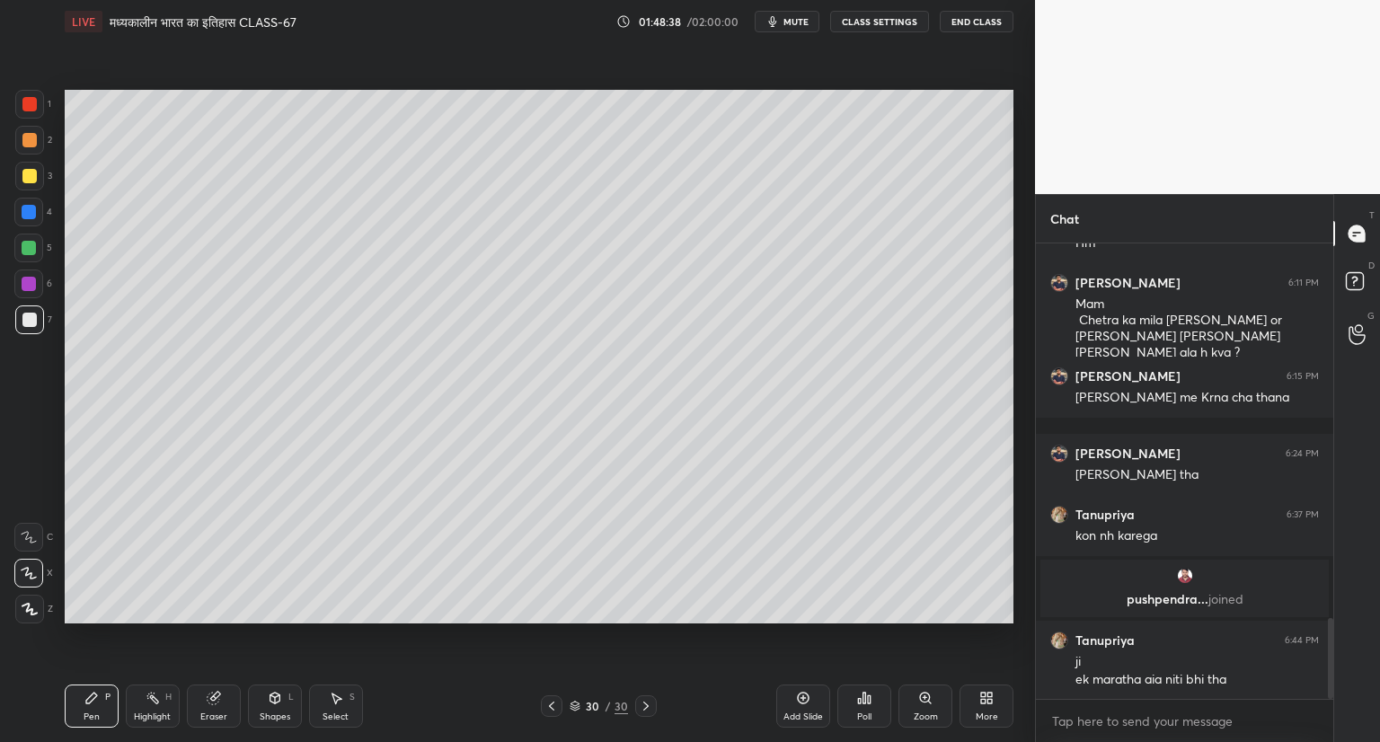
scroll to position [2183, 0]
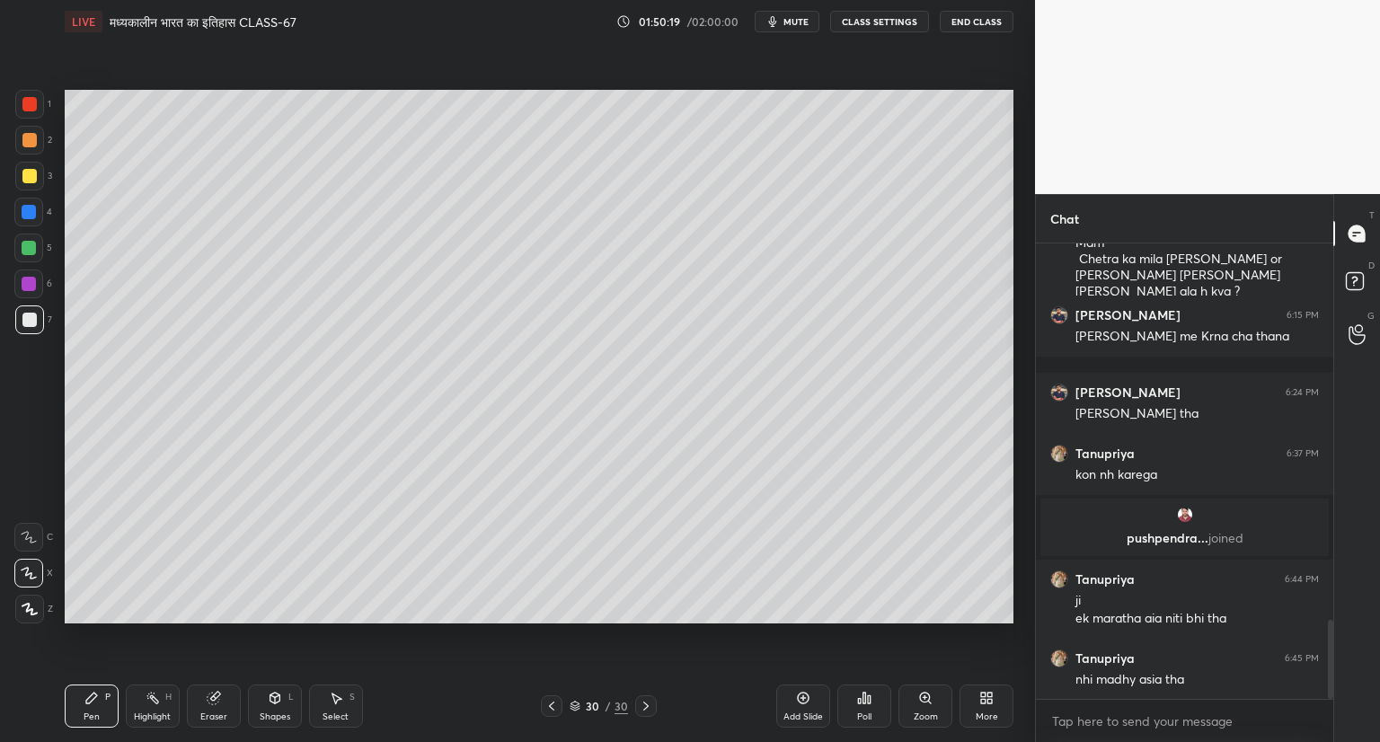
click at [800, 699] on icon at bounding box center [803, 698] width 14 height 14
click at [812, 632] on div "Setting up your live class Poll for secs No correct answer Start poll" at bounding box center [538, 356] width 963 height 627
click at [799, 694] on icon at bounding box center [804, 699] width 12 height 12
click at [1013, 310] on div "Setting up your live class Poll for secs No correct answer Start poll" at bounding box center [538, 356] width 963 height 627
click at [802, 693] on icon at bounding box center [804, 699] width 12 height 12
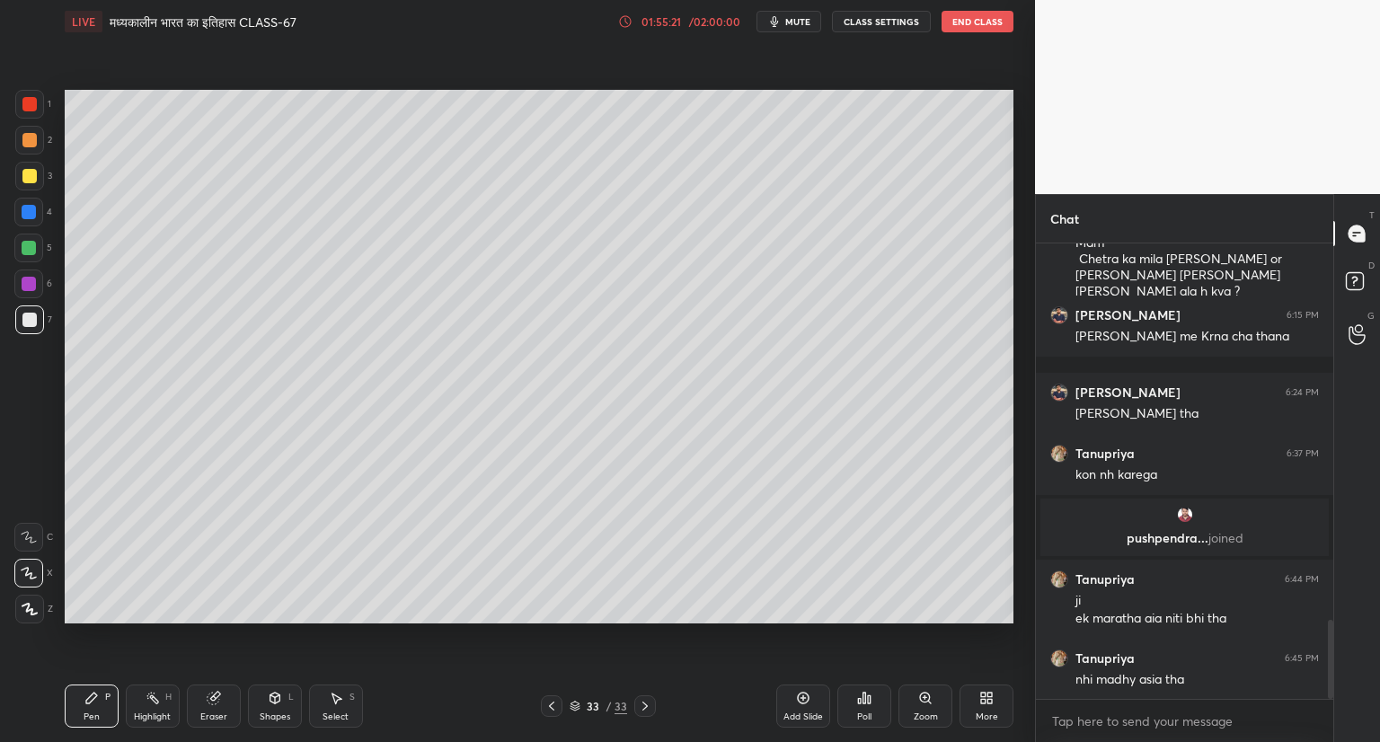
click at [554, 705] on icon at bounding box center [551, 706] width 14 height 14
click at [557, 706] on icon at bounding box center [551, 706] width 14 height 14
click at [562, 705] on div at bounding box center [552, 706] width 22 height 22
click at [554, 705] on icon at bounding box center [551, 706] width 14 height 14
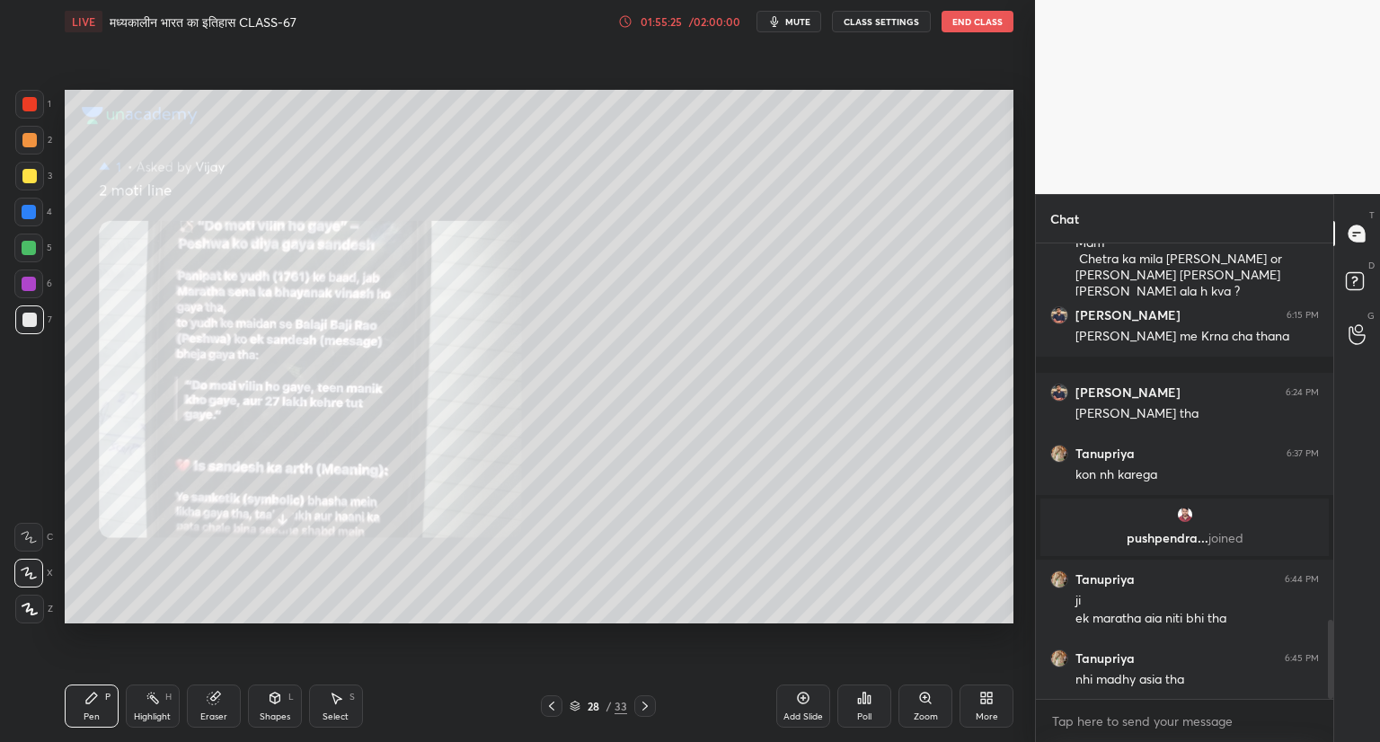
click at [550, 707] on icon at bounding box center [551, 706] width 14 height 14
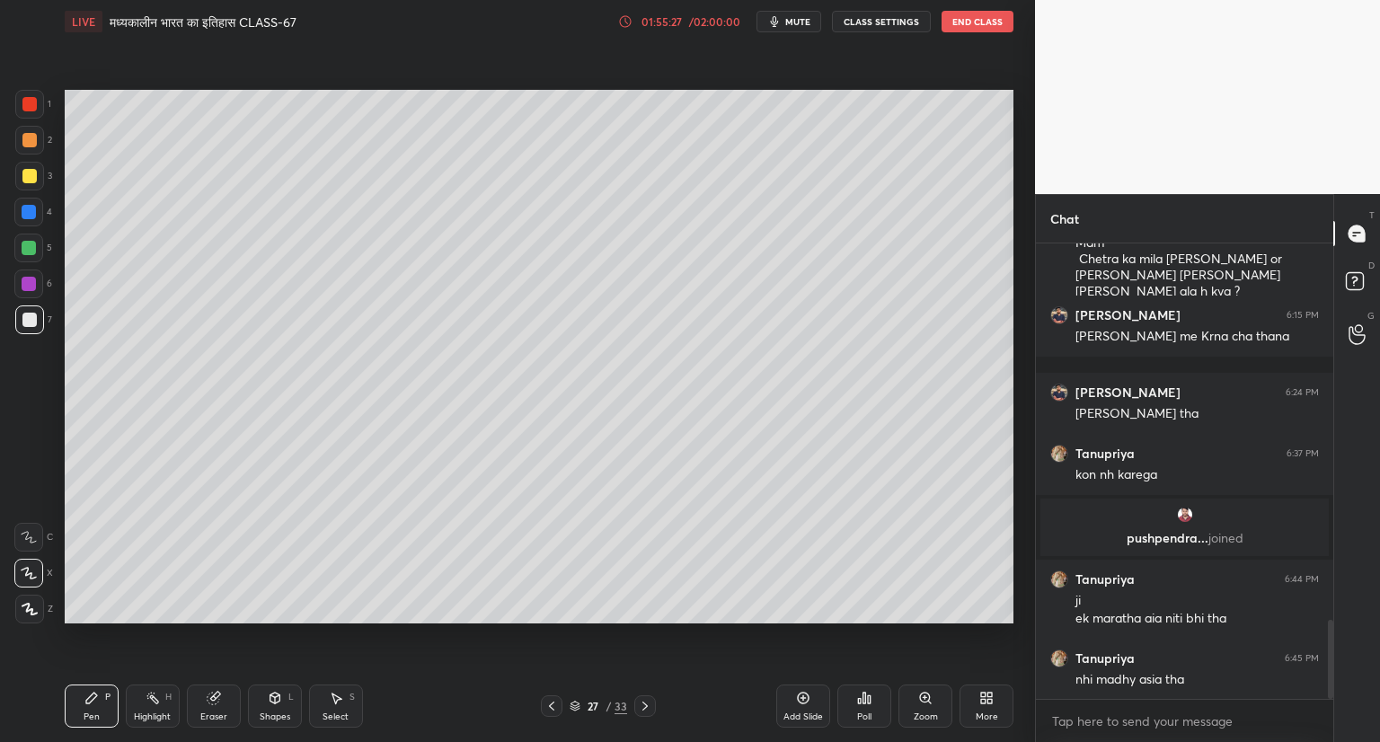
click at [643, 704] on icon at bounding box center [644, 706] width 5 height 9
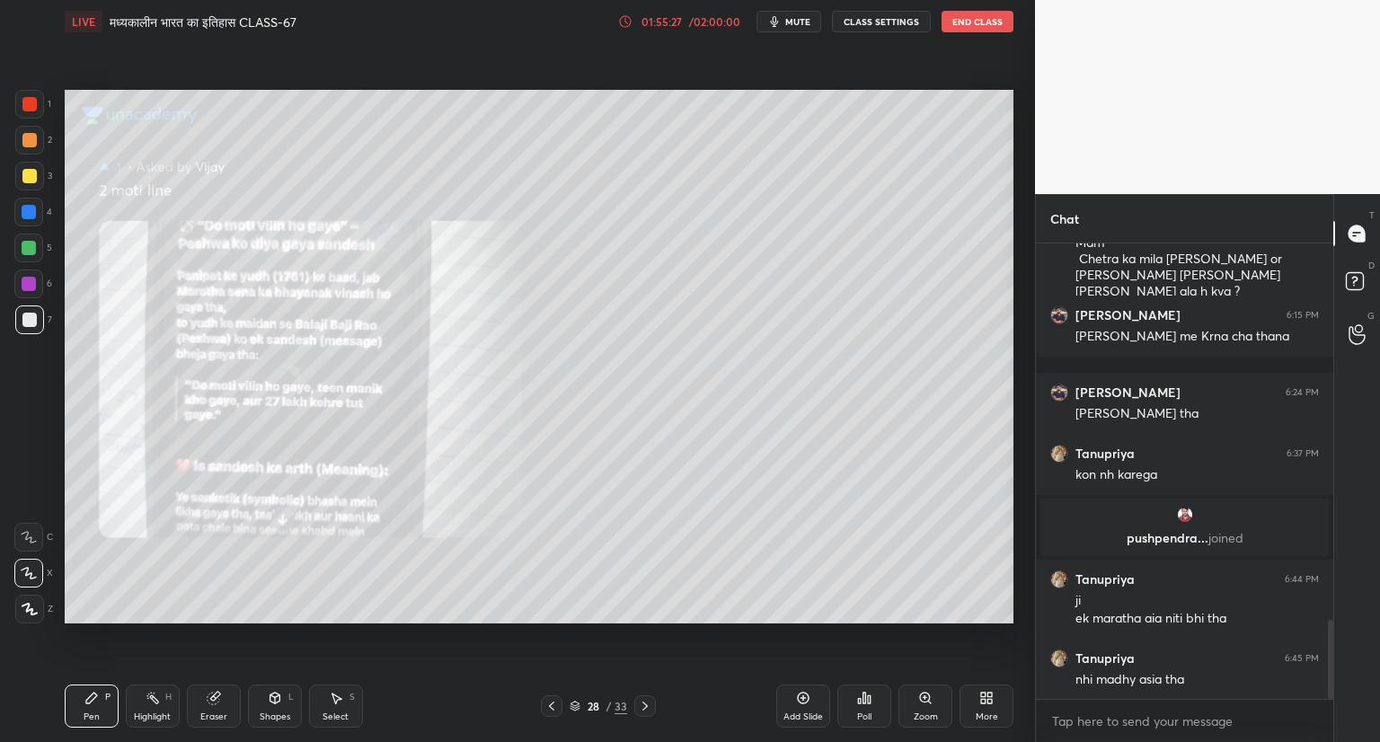
click at [647, 700] on icon at bounding box center [645, 706] width 14 height 14
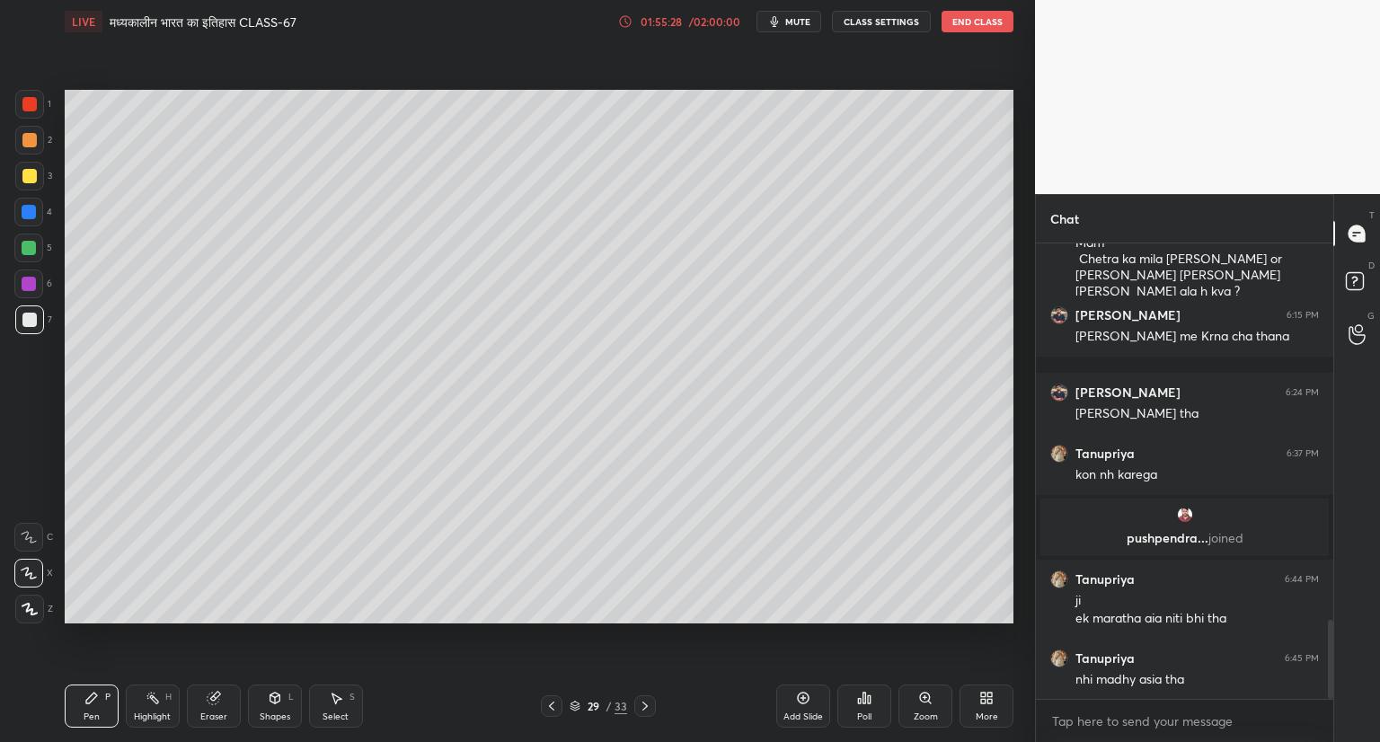
click at [648, 702] on icon at bounding box center [645, 706] width 14 height 14
click at [645, 705] on icon at bounding box center [644, 706] width 5 height 9
click at [652, 702] on div at bounding box center [645, 706] width 22 height 22
click at [657, 703] on div "32 / 33" at bounding box center [598, 706] width 356 height 22
click at [647, 705] on icon at bounding box center [645, 706] width 14 height 14
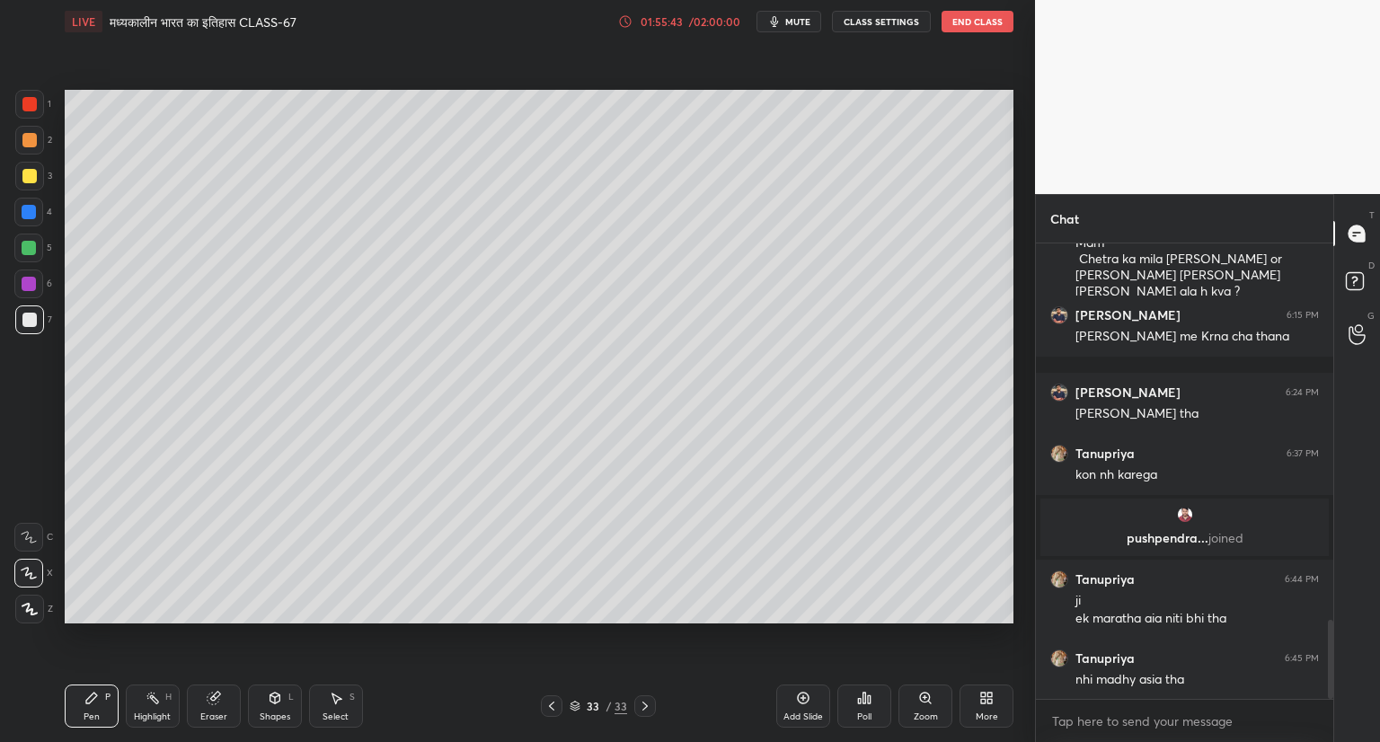
click at [650, 706] on icon at bounding box center [645, 706] width 14 height 14
click at [552, 708] on icon at bounding box center [551, 706] width 5 height 9
click at [643, 708] on icon at bounding box center [645, 706] width 14 height 14
click at [550, 675] on div "Pen P Highlight H Eraser Shapes L Select S 33 / 33 Add Slide Poll Zoom More" at bounding box center [539, 706] width 949 height 72
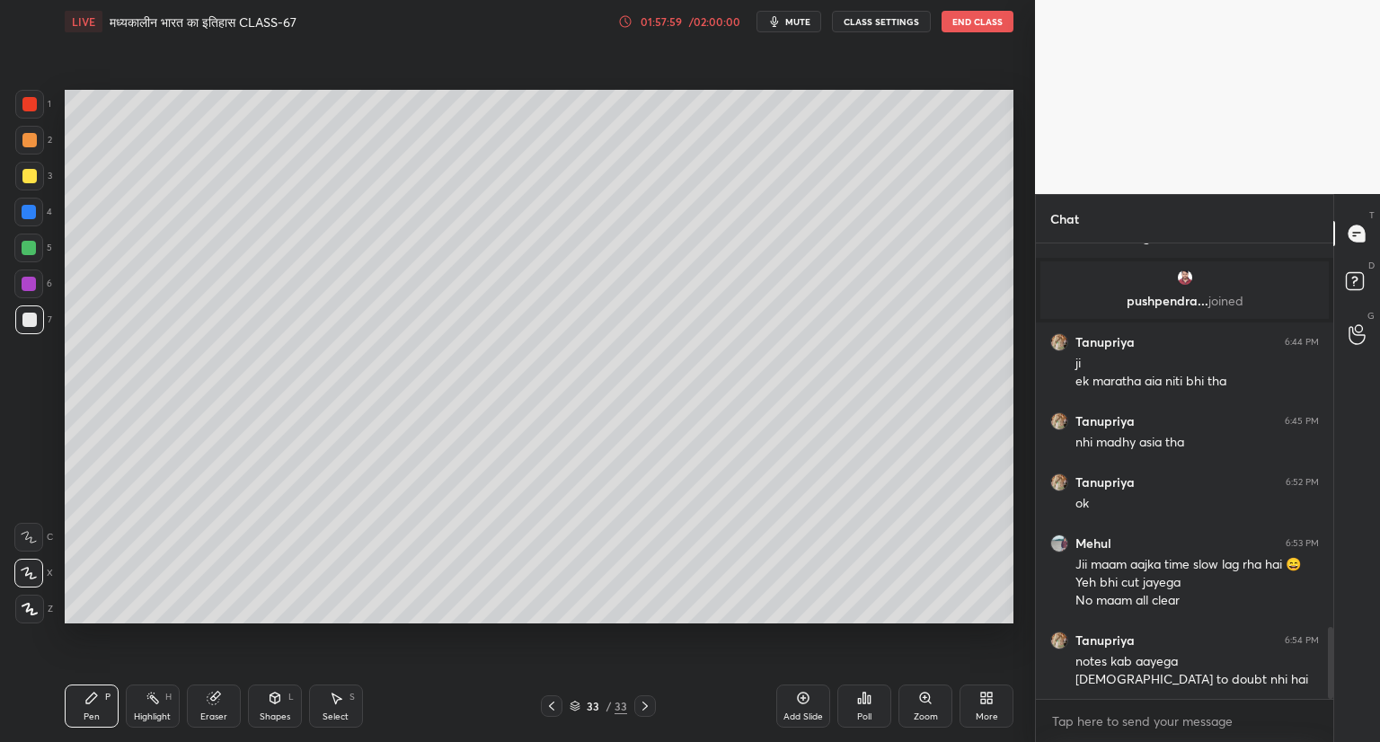
scroll to position [2438, 0]
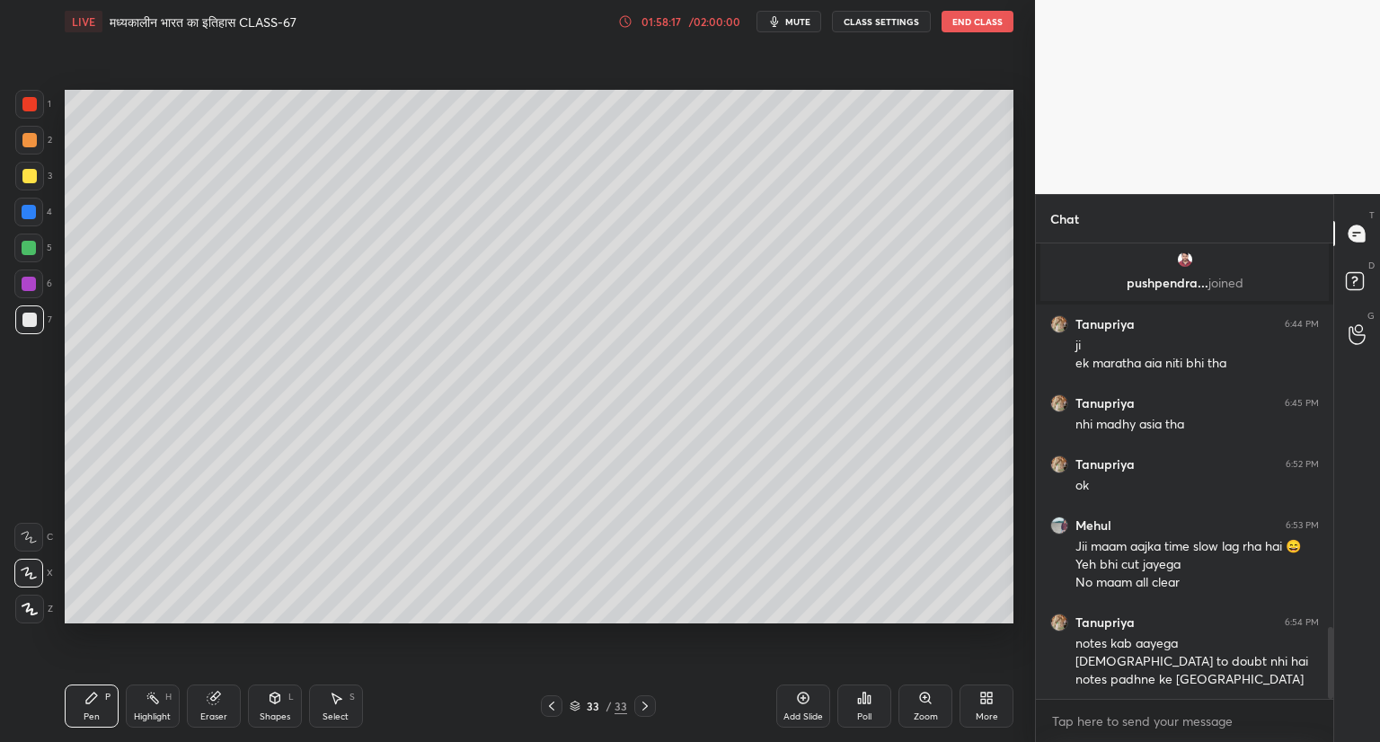
click at [550, 705] on icon at bounding box center [551, 706] width 14 height 14
click at [546, 711] on icon at bounding box center [551, 706] width 14 height 14
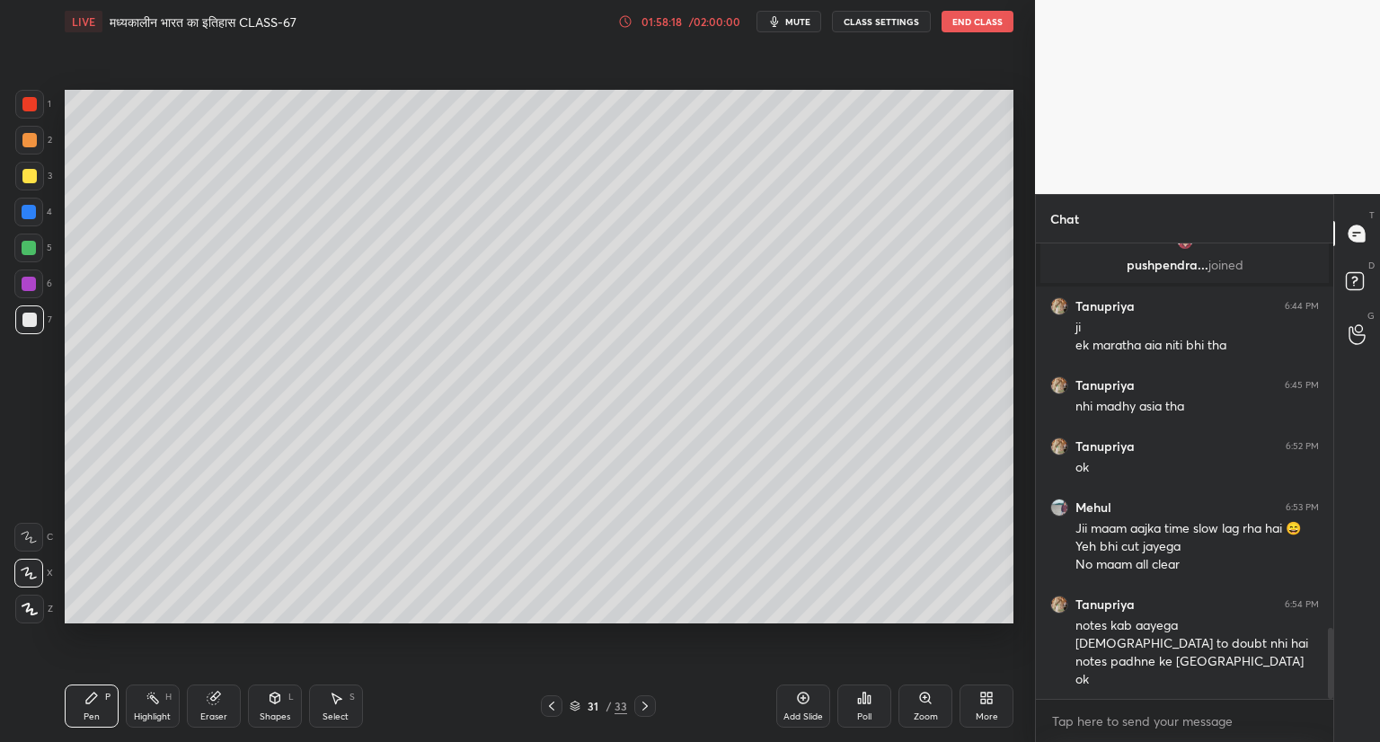
click at [549, 709] on icon at bounding box center [551, 706] width 14 height 14
click at [550, 709] on icon at bounding box center [551, 706] width 14 height 14
click at [553, 711] on icon at bounding box center [551, 706] width 14 height 14
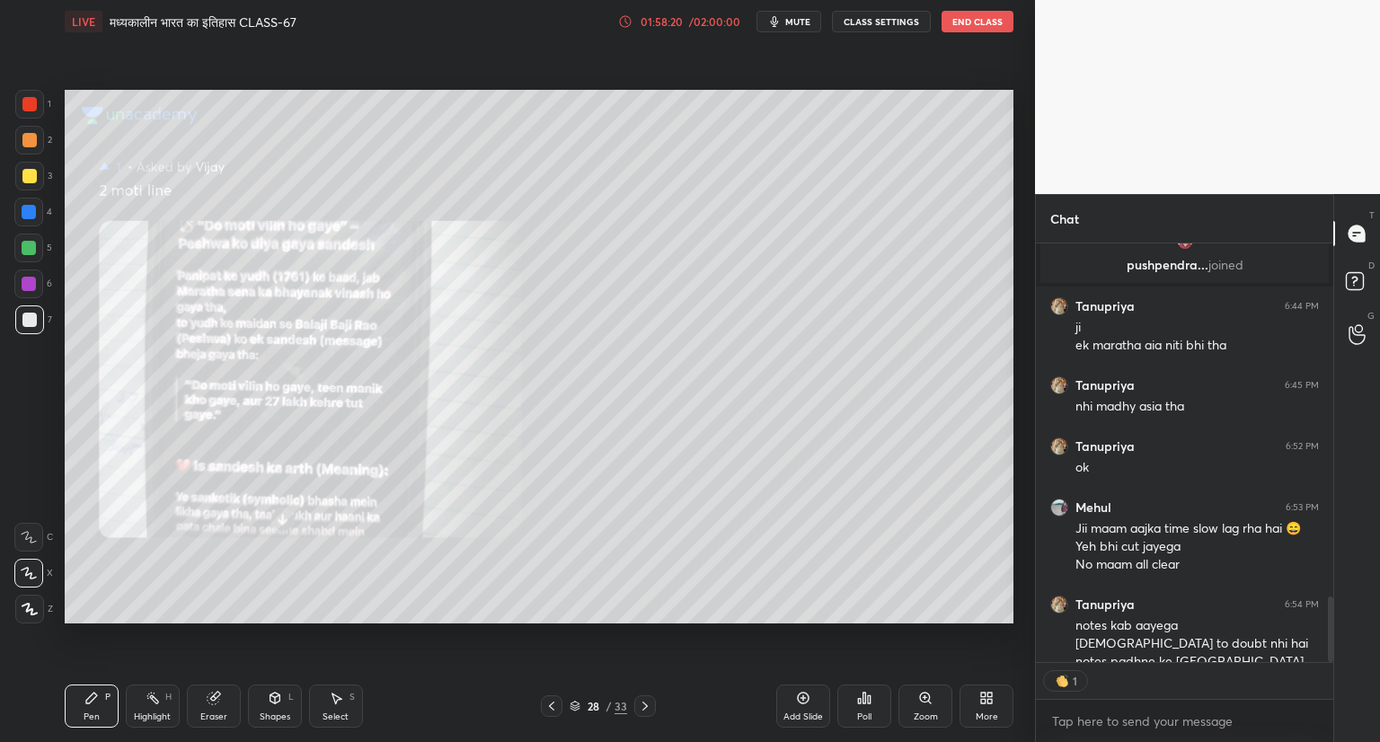
scroll to position [6, 5]
click at [552, 705] on icon at bounding box center [551, 706] width 14 height 14
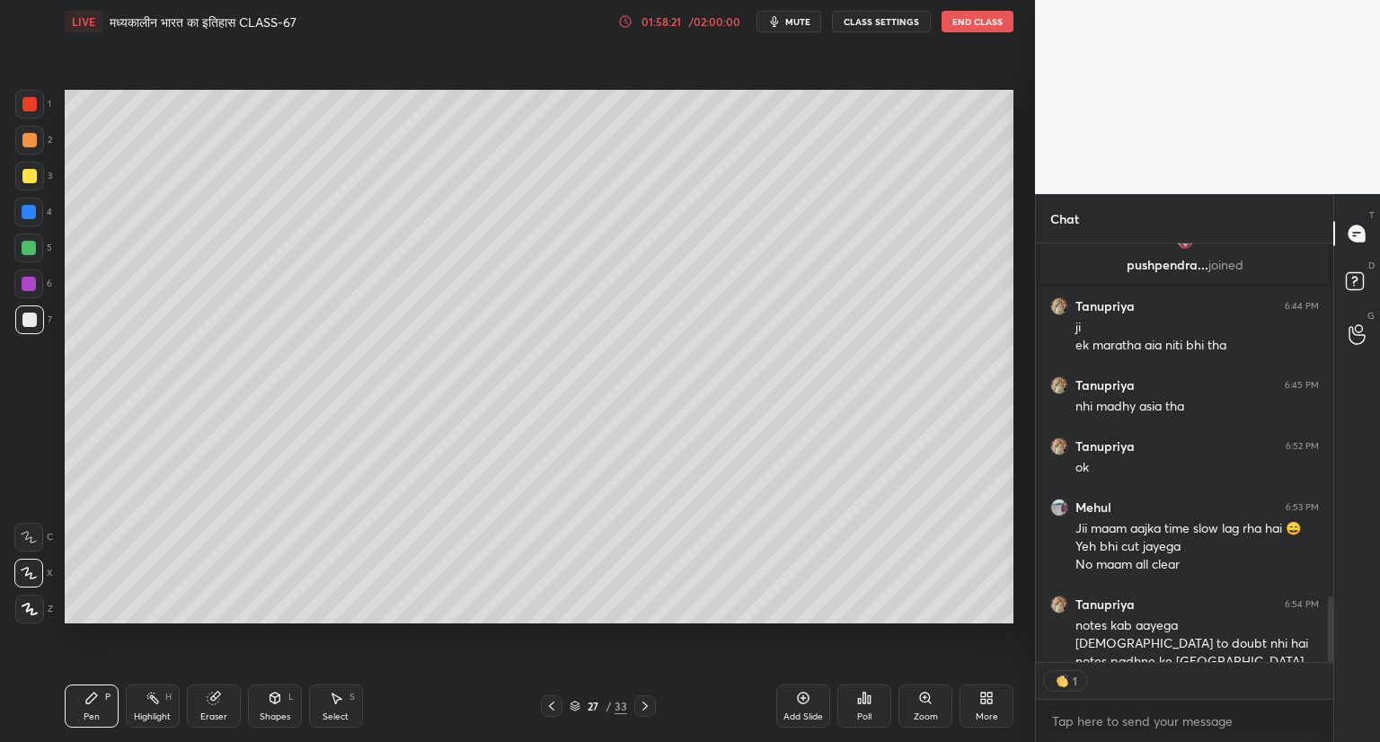
click at [550, 705] on icon at bounding box center [551, 706] width 5 height 9
click at [552, 705] on icon at bounding box center [551, 706] width 14 height 14
click at [553, 707] on icon at bounding box center [551, 706] width 14 height 14
click at [552, 707] on icon at bounding box center [551, 706] width 14 height 14
click at [548, 709] on icon at bounding box center [551, 706] width 14 height 14
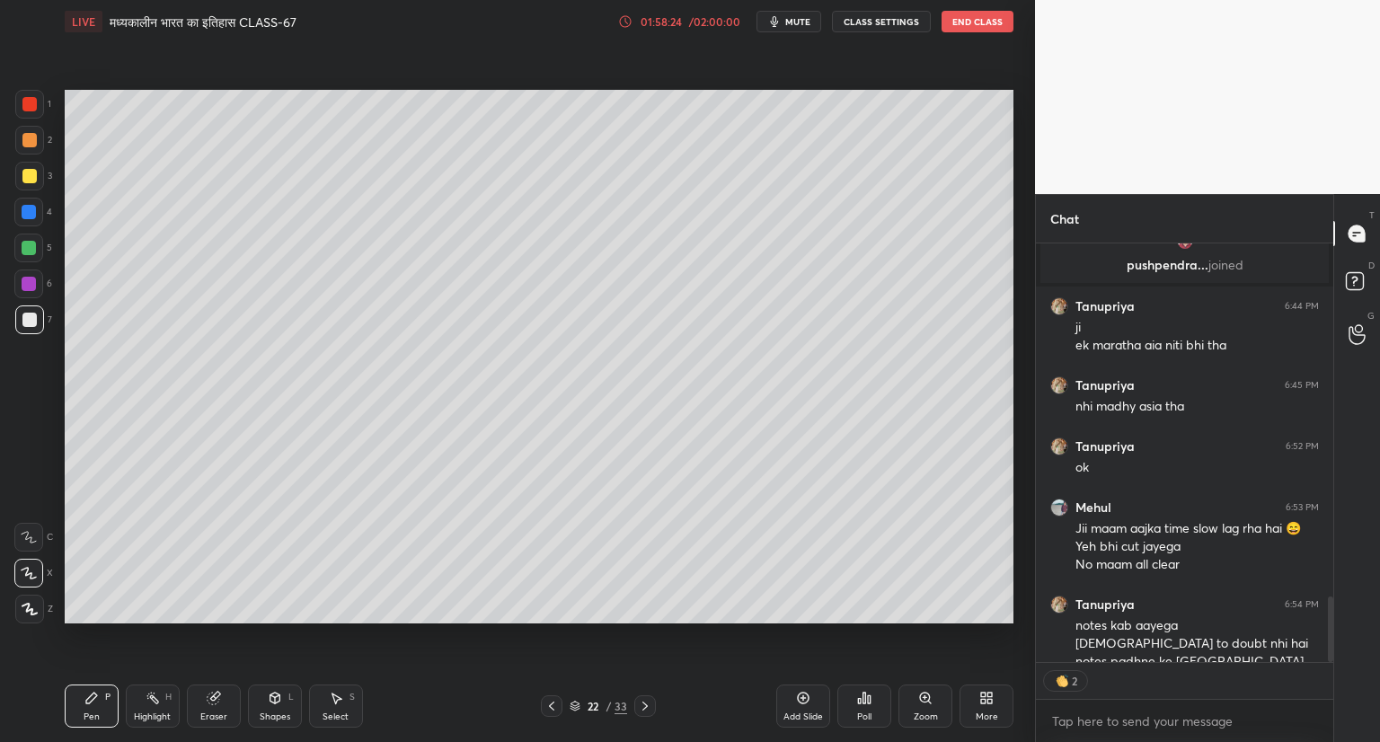
click at [551, 706] on icon at bounding box center [551, 706] width 14 height 14
click at [551, 705] on icon at bounding box center [551, 706] width 5 height 9
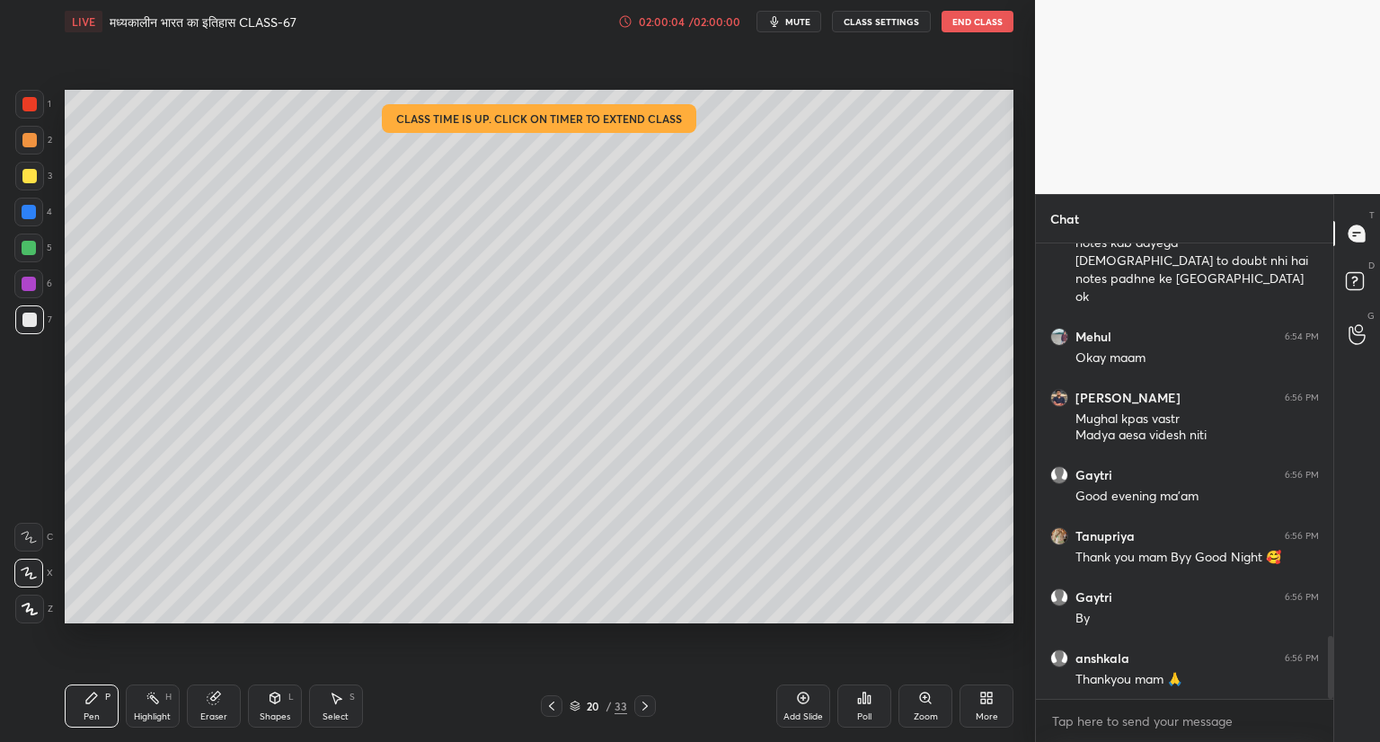
scroll to position [2916, 0]
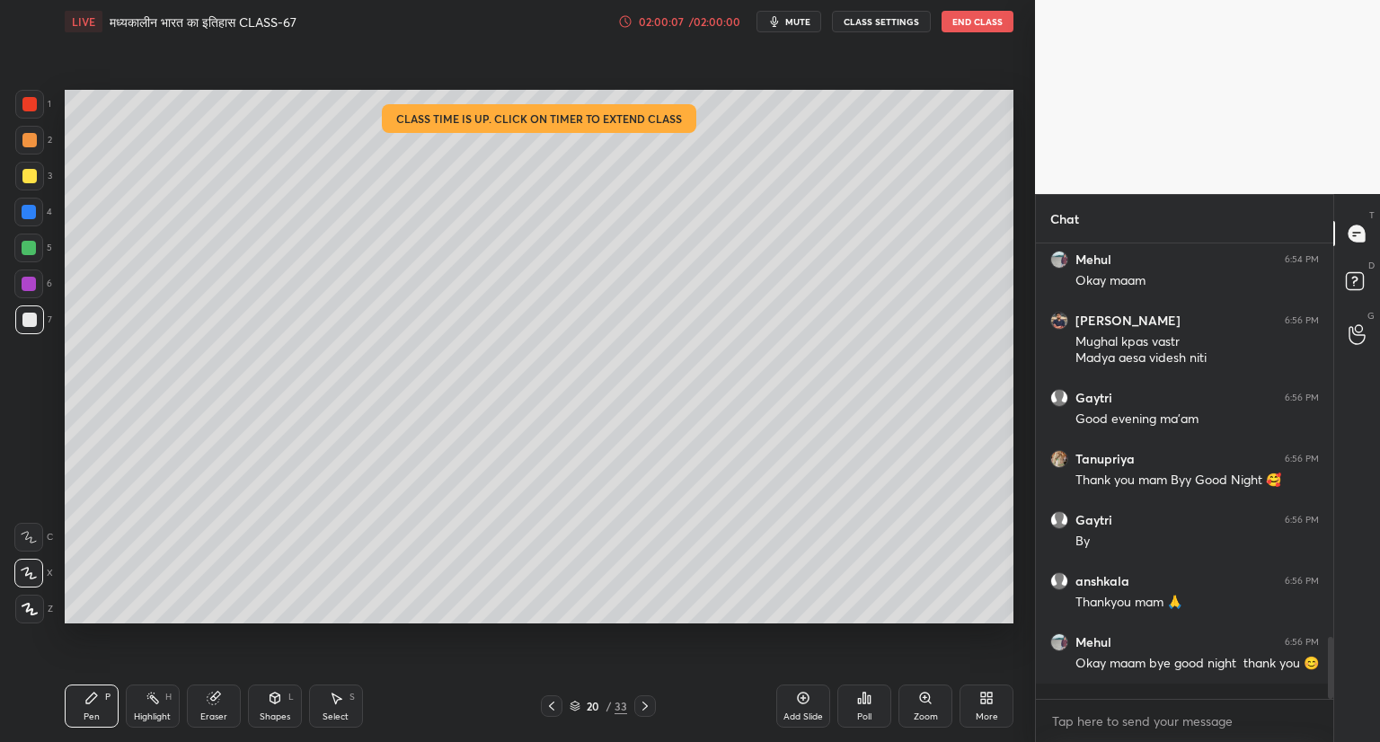
click at [979, 15] on button "End Class" at bounding box center [977, 22] width 72 height 22
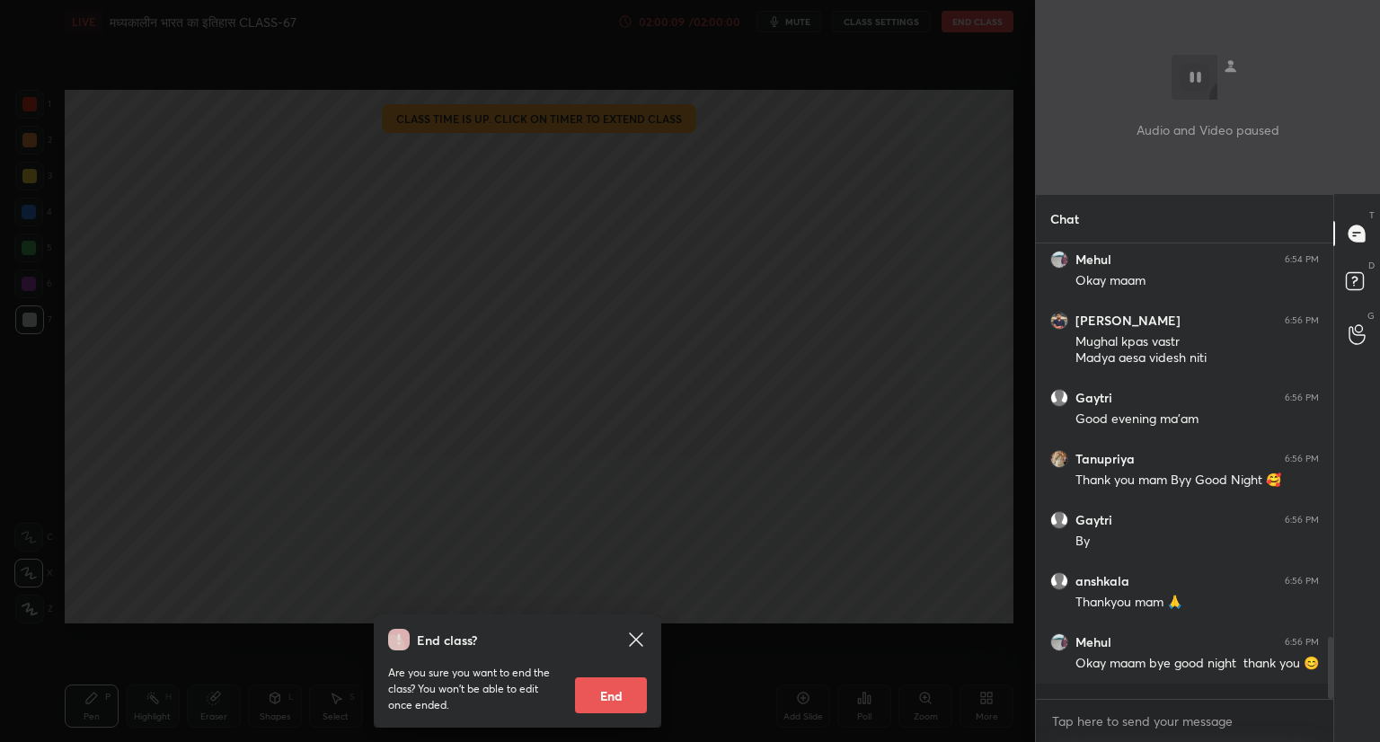
click at [611, 693] on button "End" at bounding box center [611, 695] width 72 height 36
type textarea "x"
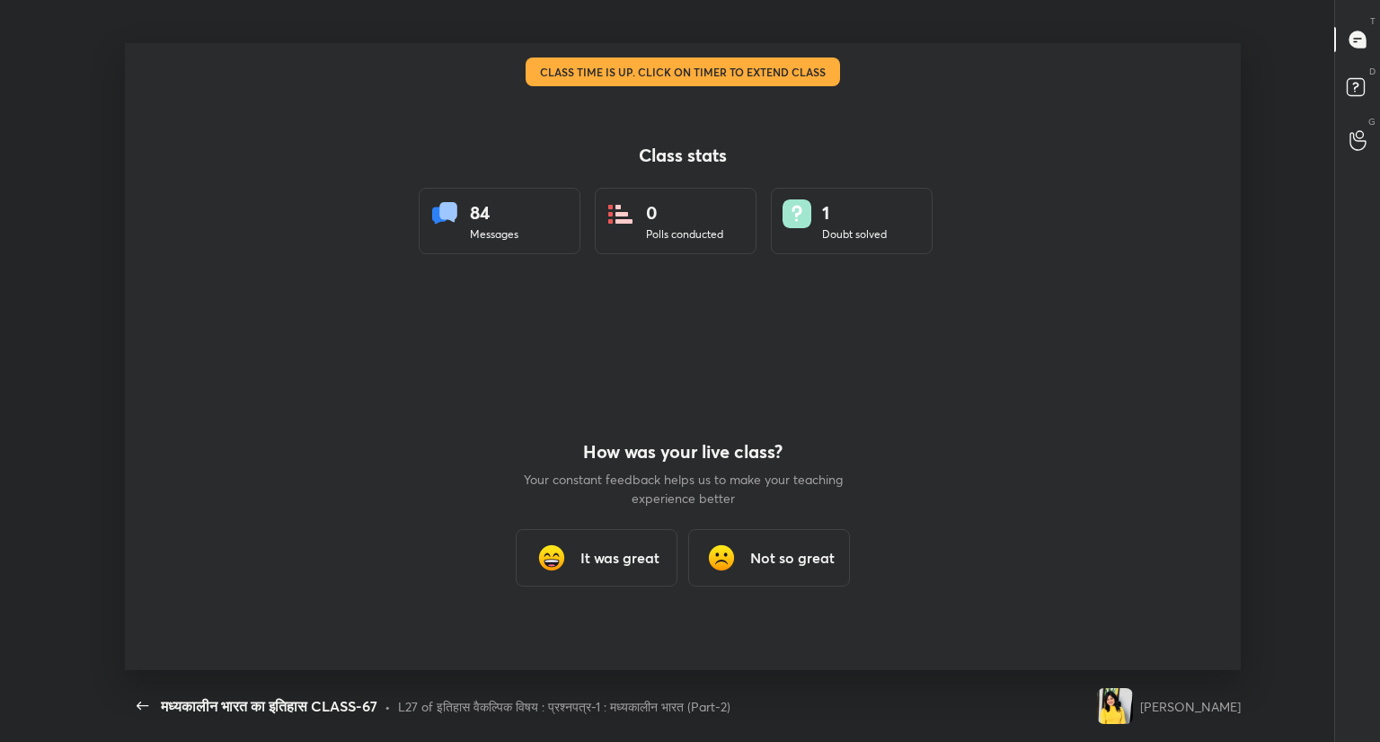
scroll to position [0, 0]
